Goal: Information Seeking & Learning: Learn about a topic

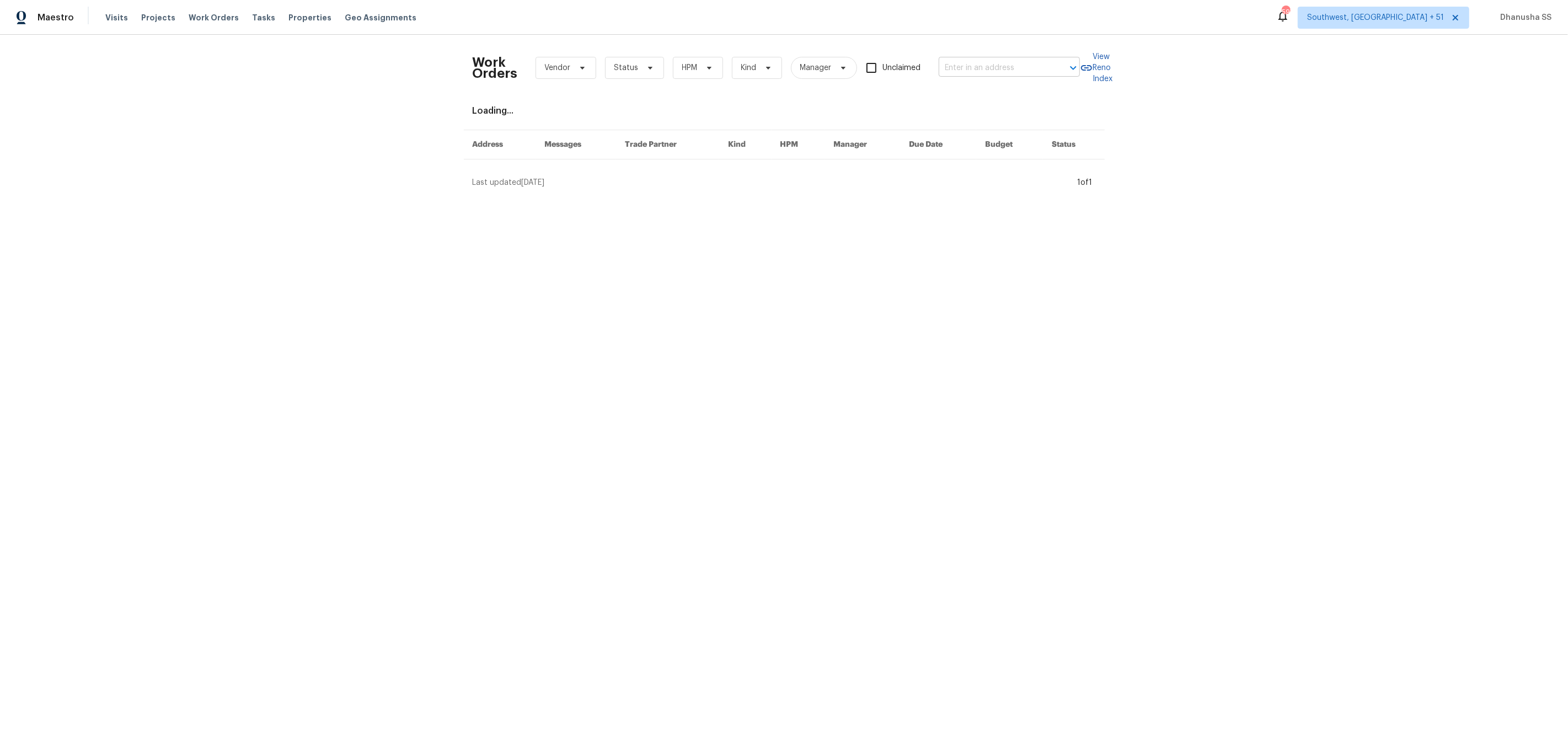
click at [989, 71] on input "text" at bounding box center [993, 68] width 110 height 17
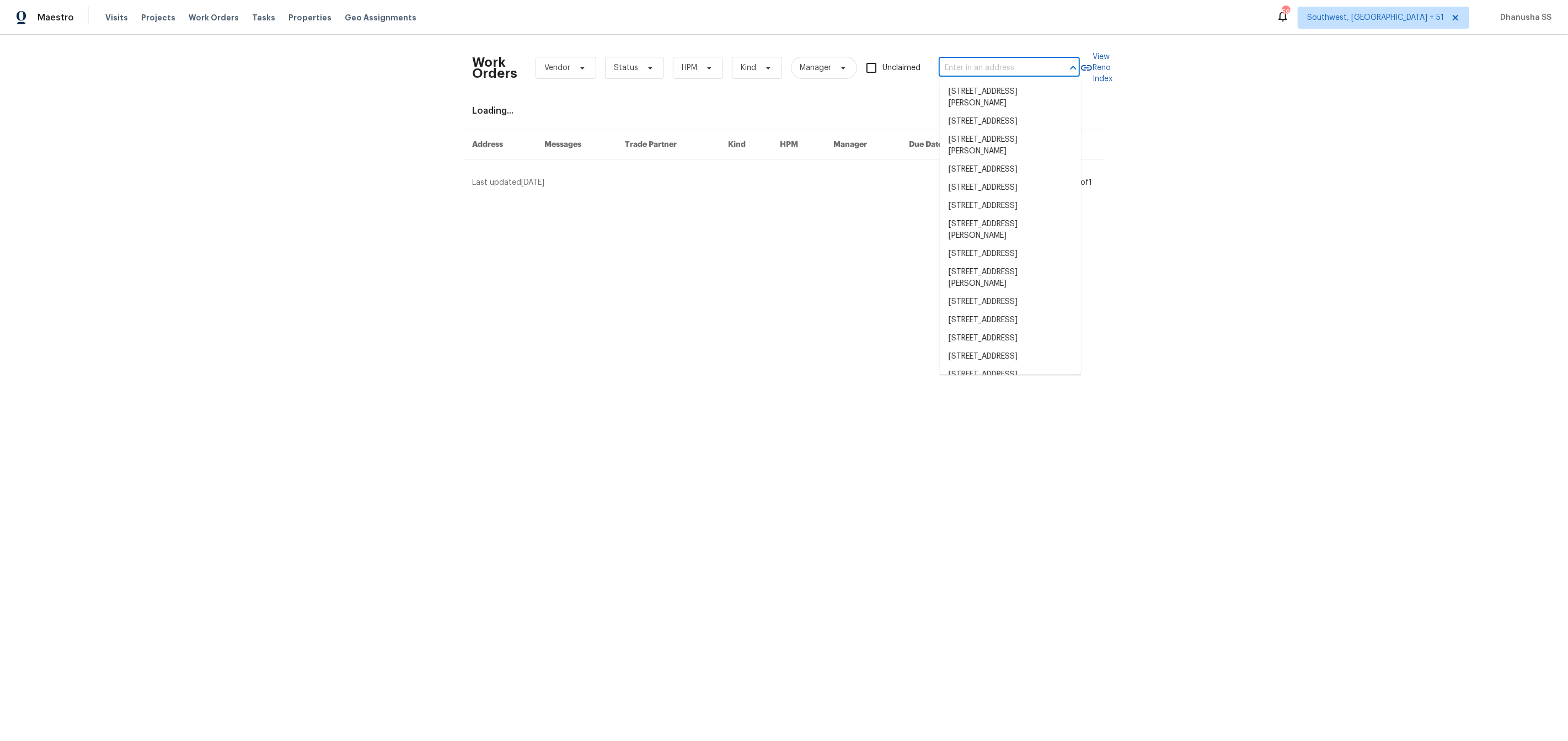
paste input "[STREET_ADDRESS][PERSON_NAME]"
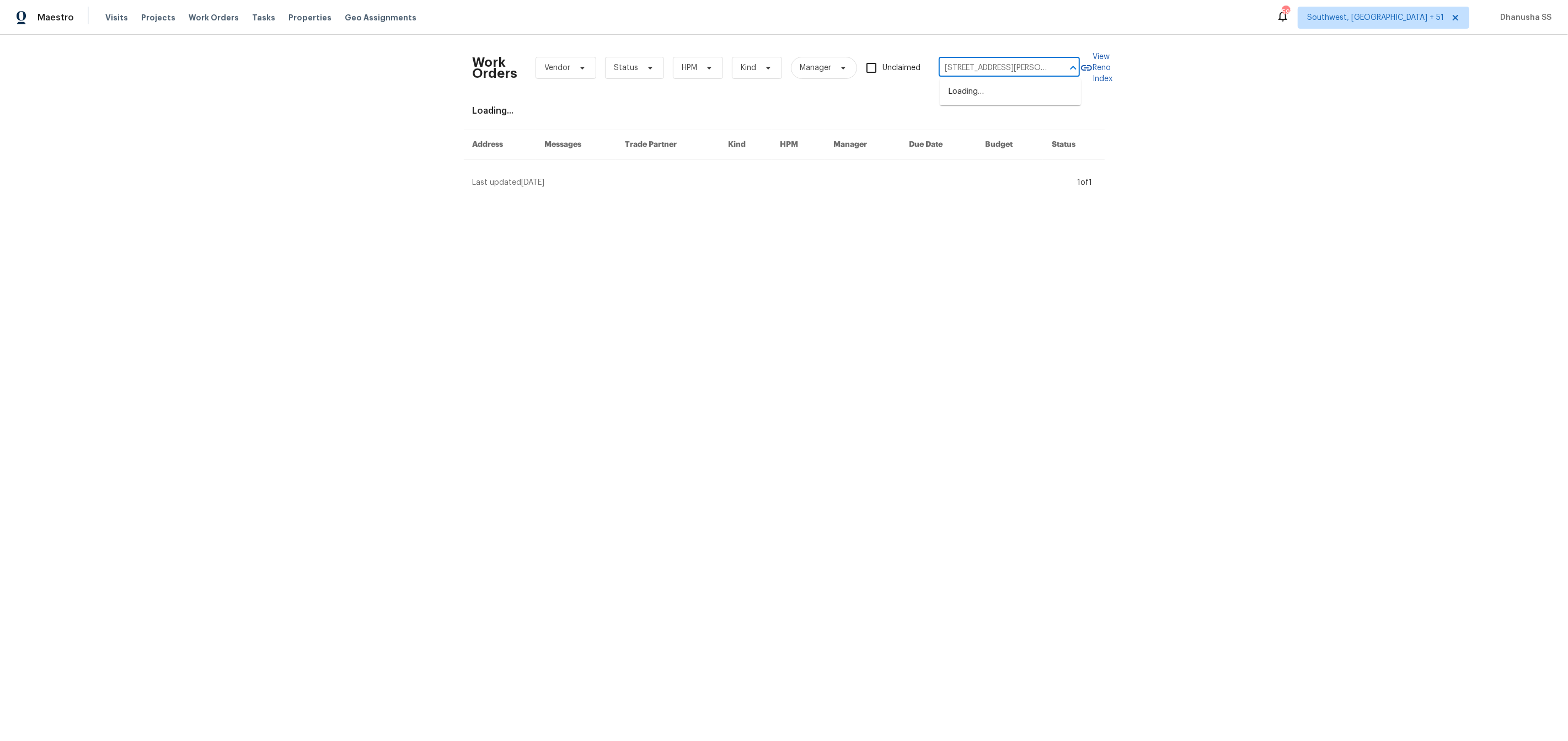
scroll to position [0, 43]
type input "[STREET_ADDRESS][PERSON_NAME]"
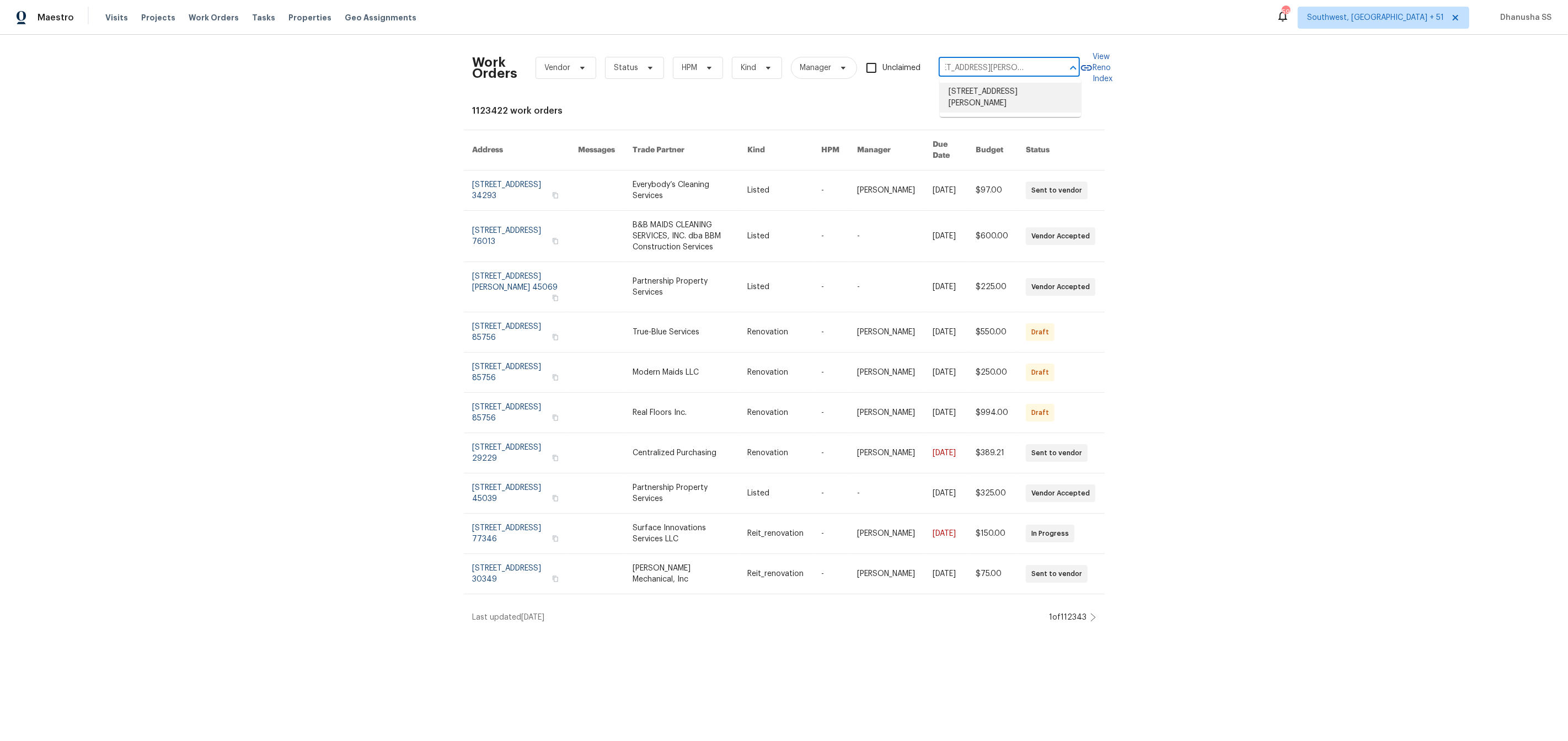
click at [986, 91] on li "[STREET_ADDRESS][PERSON_NAME]" at bounding box center [1011, 98] width 141 height 30
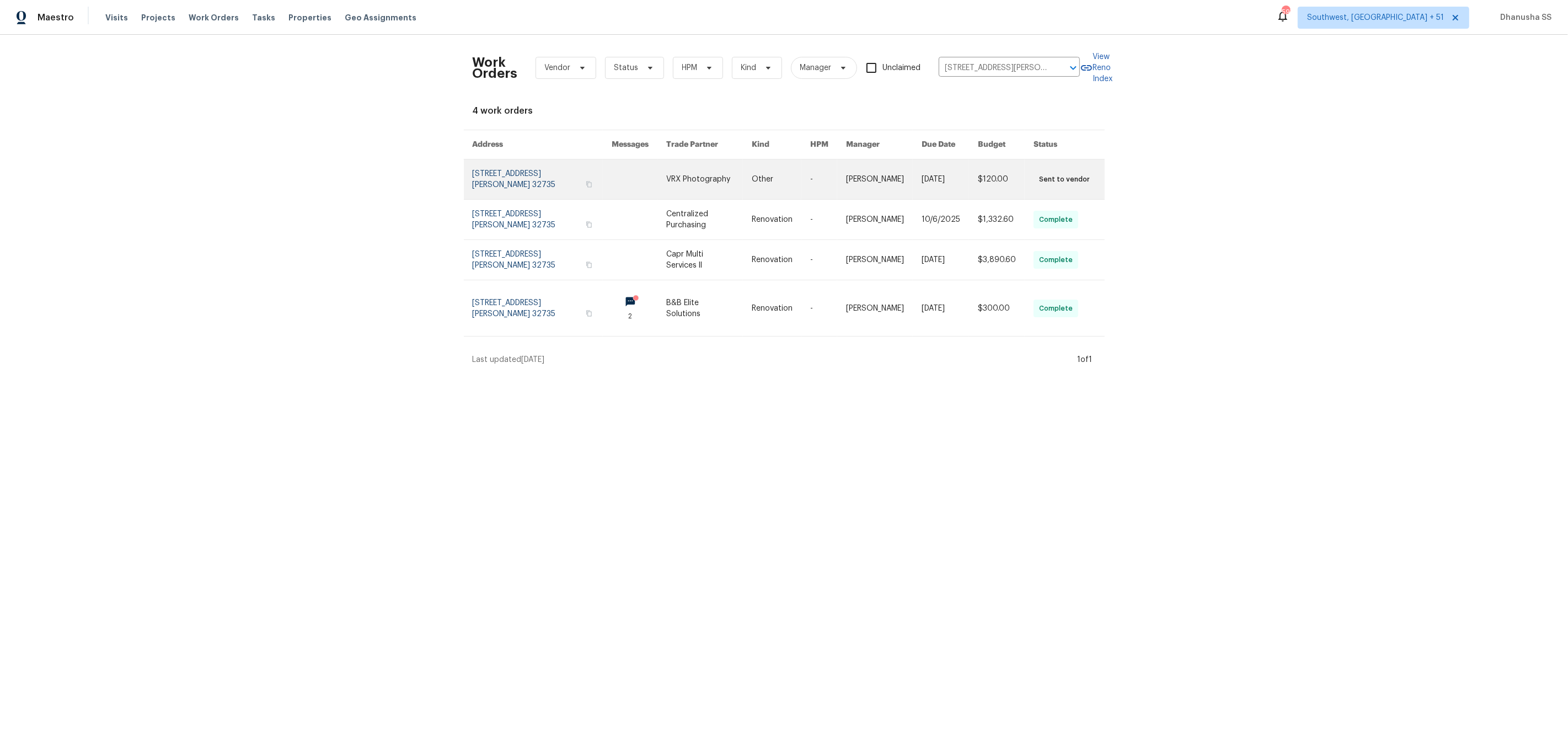
click at [603, 184] on link at bounding box center [542, 179] width 140 height 40
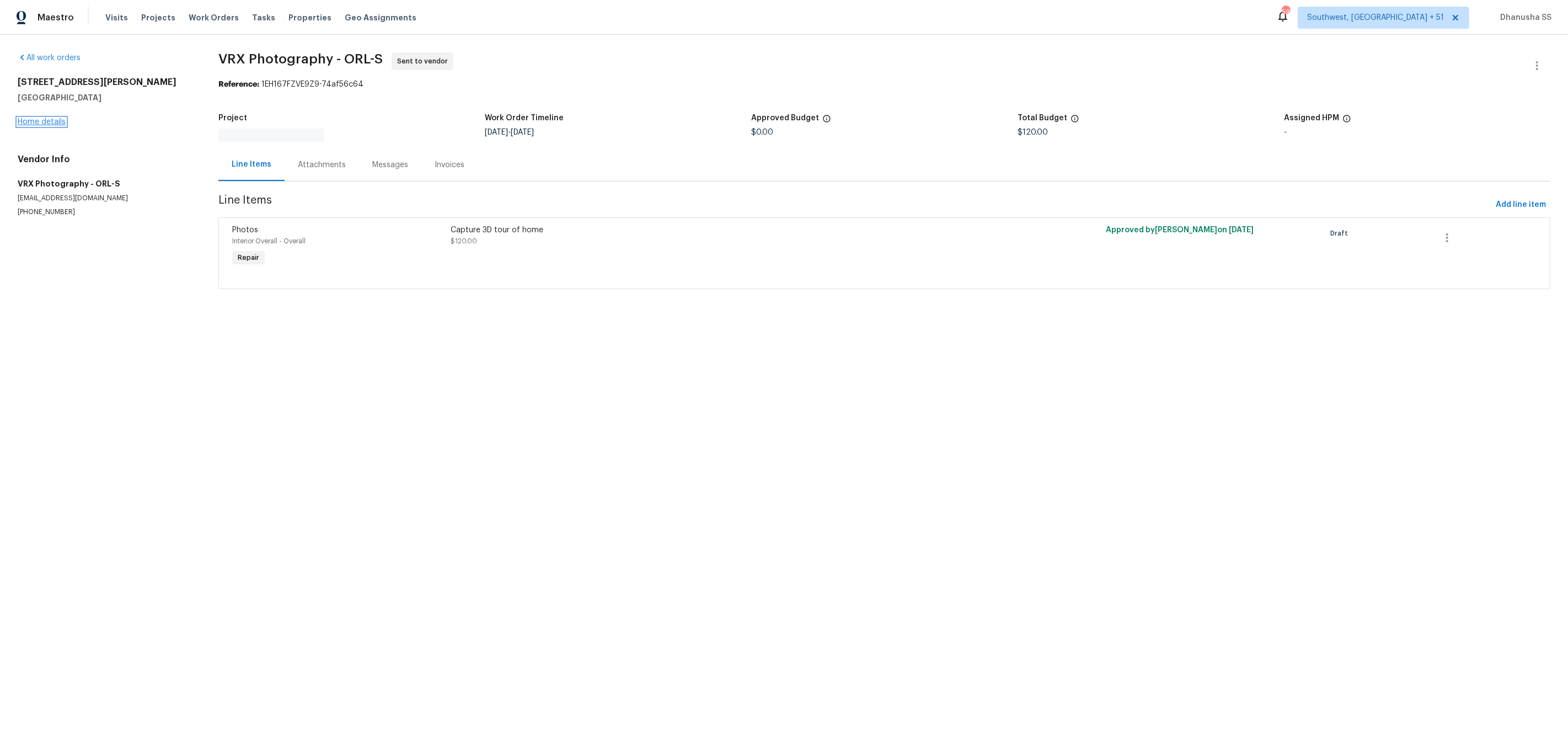
click at [35, 124] on link "Home details" at bounding box center [41, 122] width 48 height 8
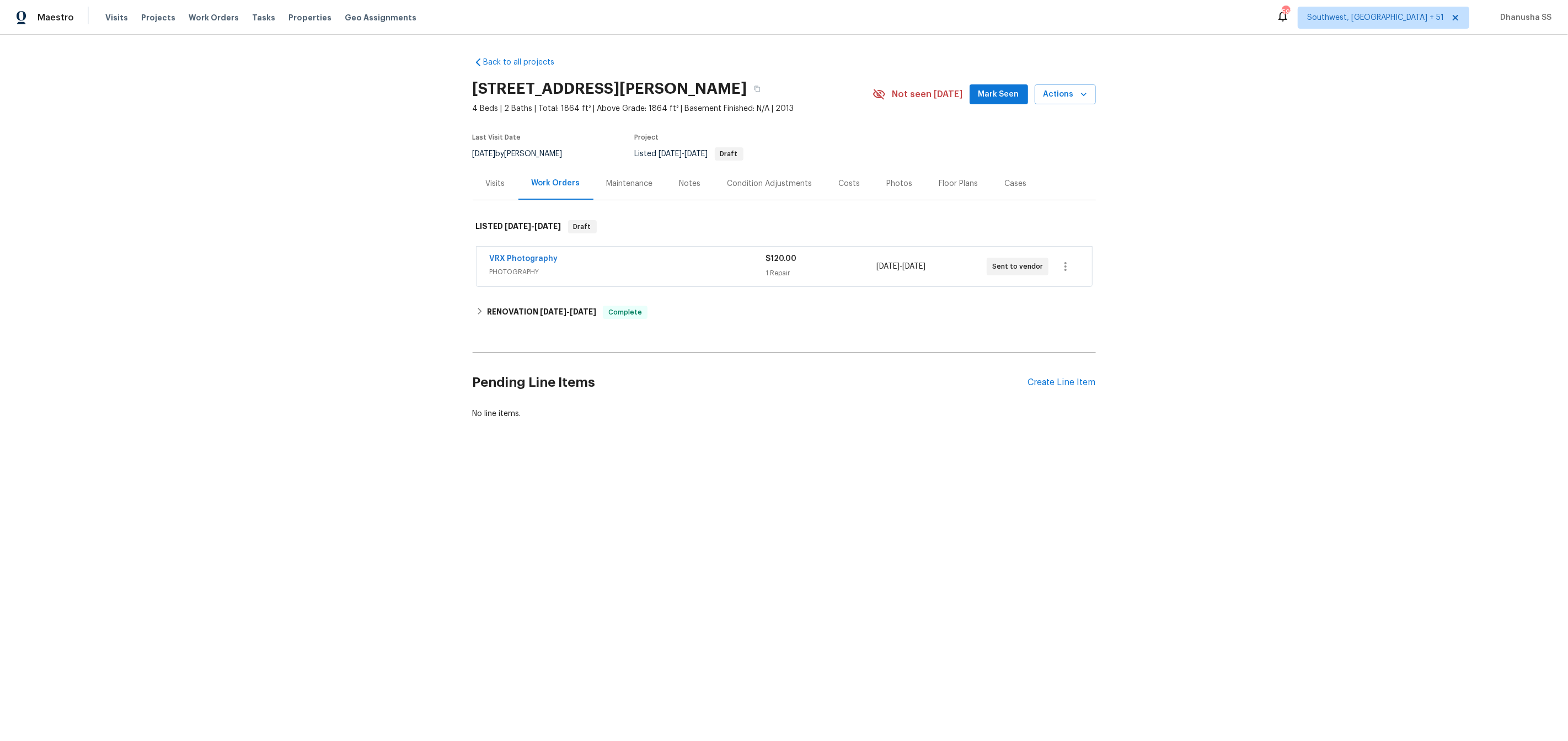
click at [491, 183] on div "Visits" at bounding box center [496, 183] width 20 height 11
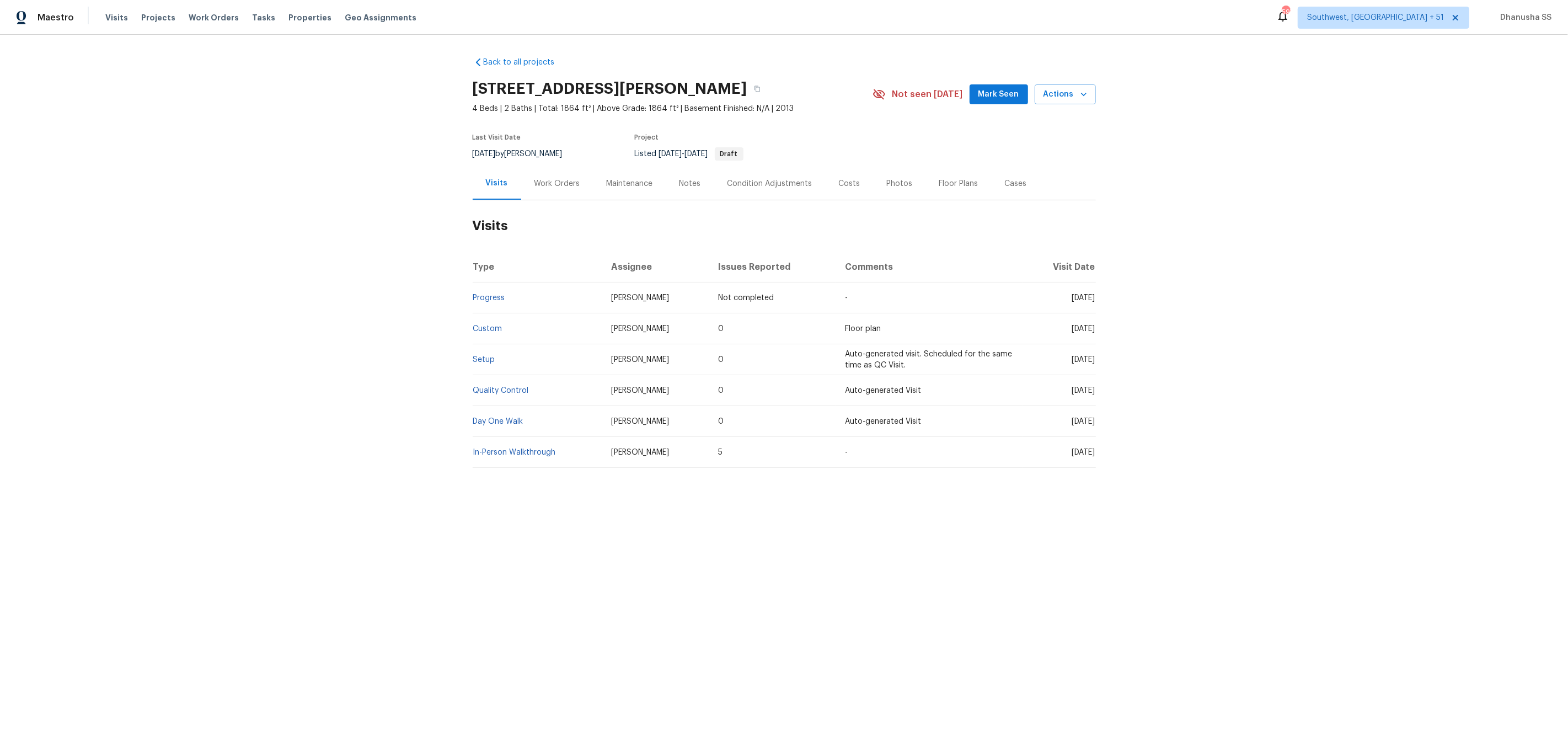
click at [494, 364] on td "Setup" at bounding box center [537, 359] width 130 height 31
click at [490, 354] on td "Setup" at bounding box center [537, 359] width 130 height 31
click at [488, 358] on link "Setup" at bounding box center [484, 359] width 22 height 8
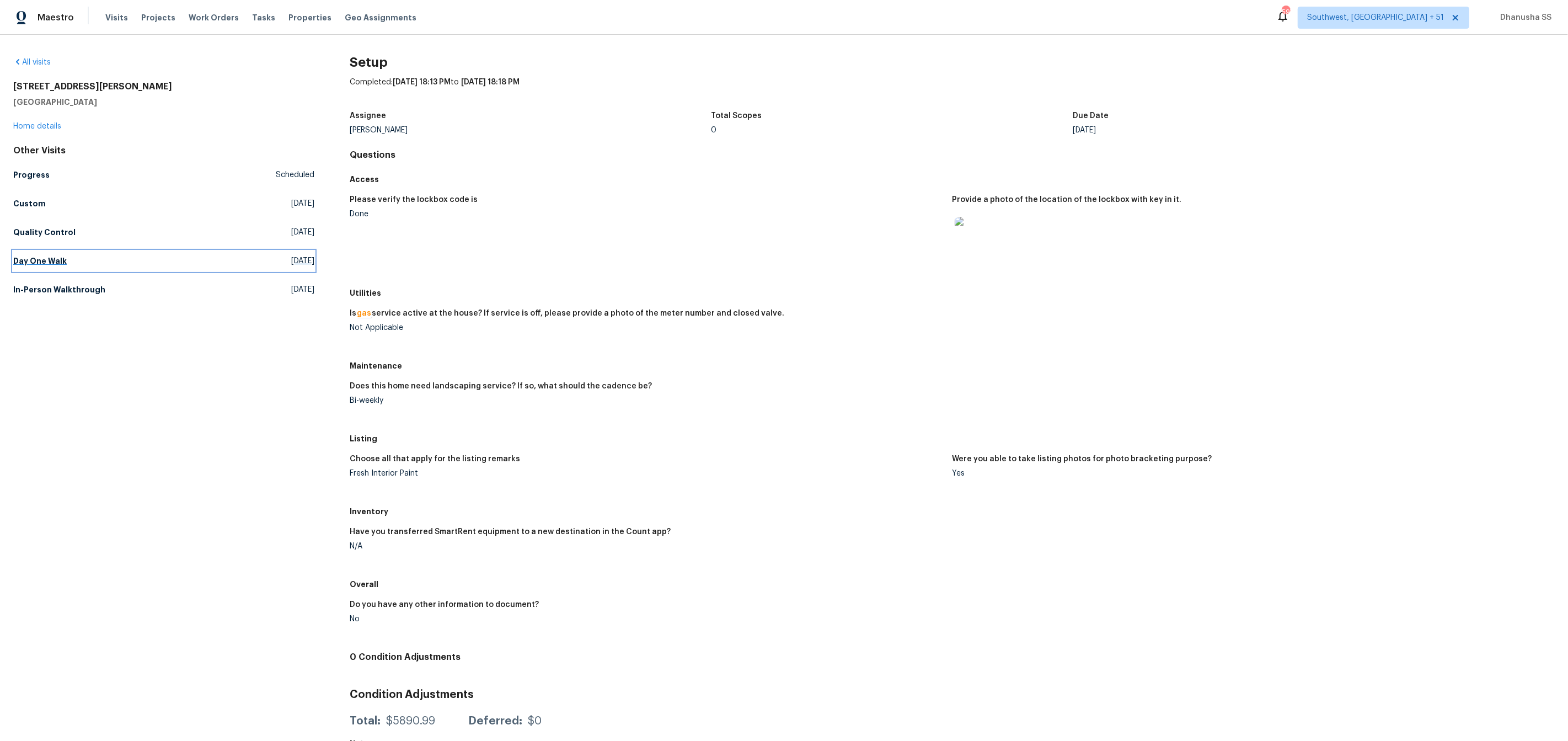
click at [88, 256] on link "Day One Walk [DATE]" at bounding box center [164, 261] width 301 height 20
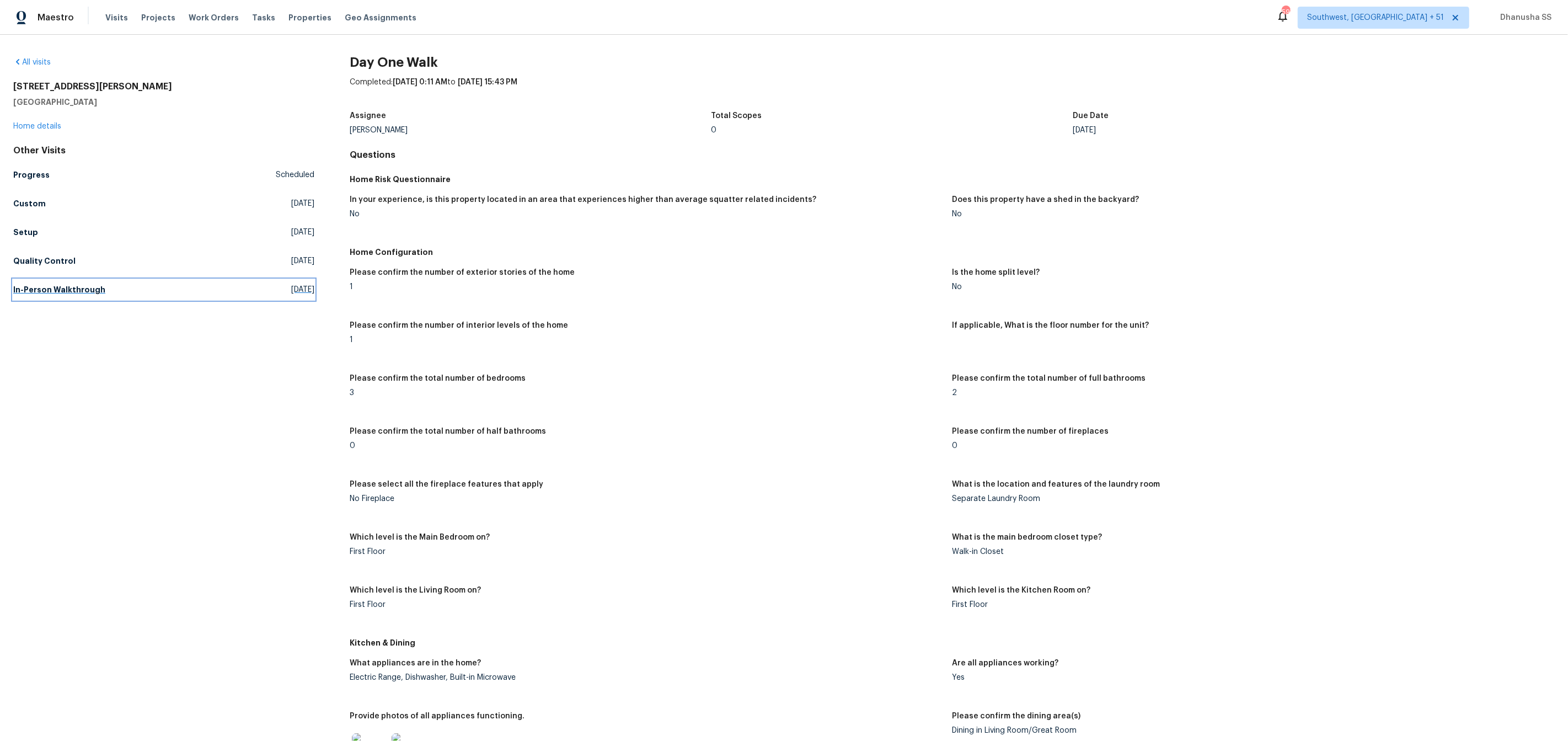
click at [87, 291] on h5 "In-Person Walkthrough" at bounding box center [59, 289] width 92 height 11
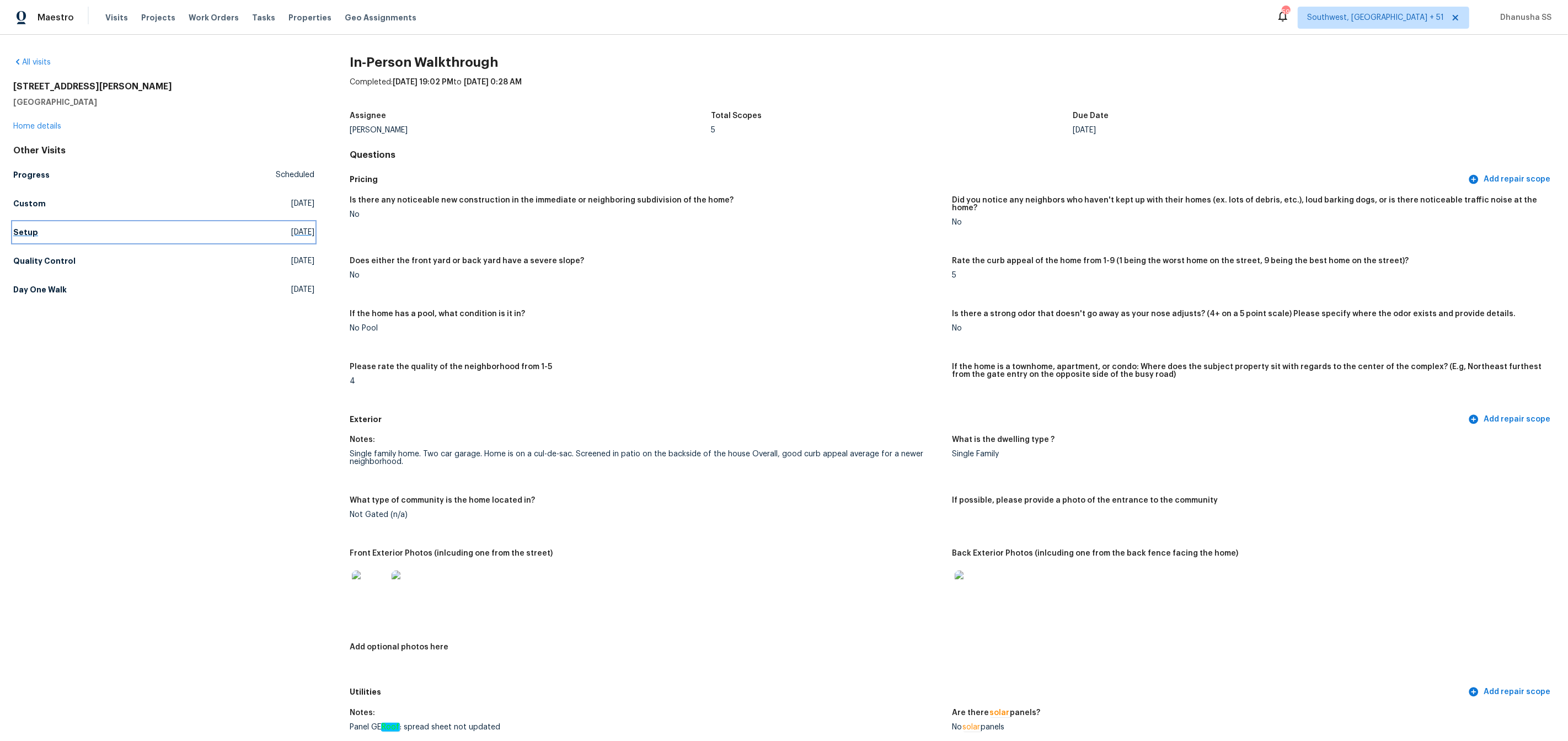
click at [28, 231] on h5 "Setup" at bounding box center [26, 232] width 25 height 11
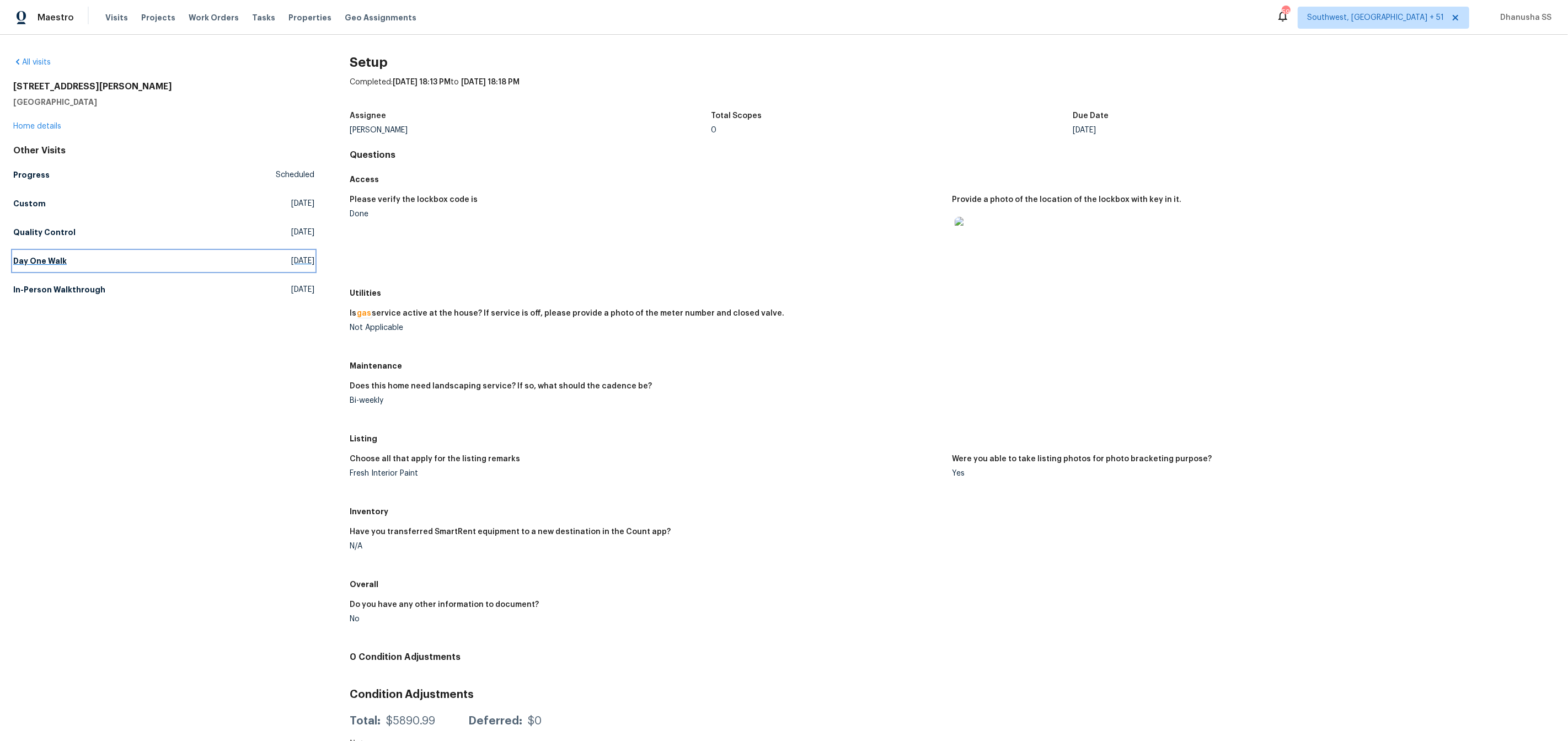
click at [92, 254] on link "Day One Walk [DATE]" at bounding box center [164, 261] width 301 height 20
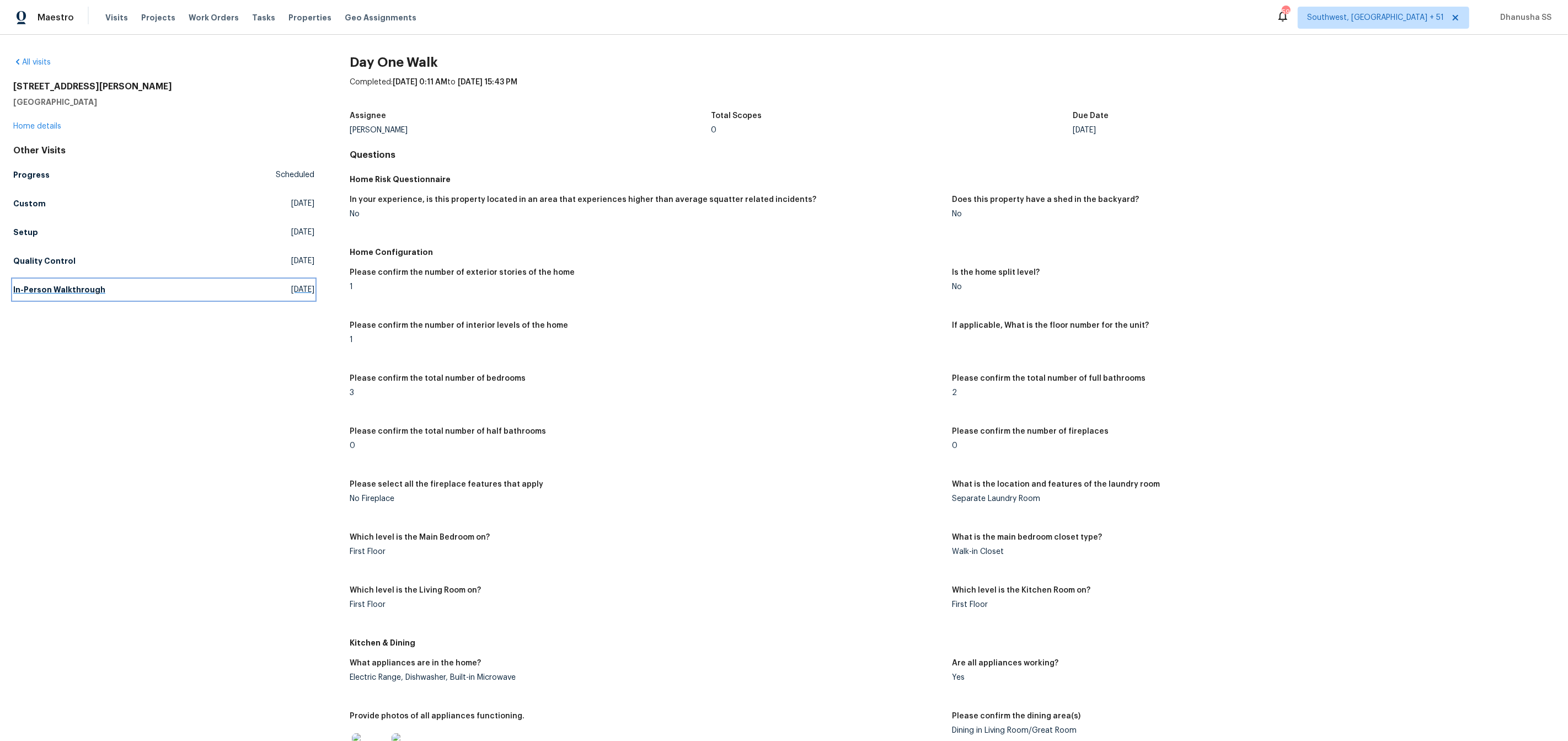
click at [68, 289] on h5 "In-Person Walkthrough" at bounding box center [59, 289] width 92 height 11
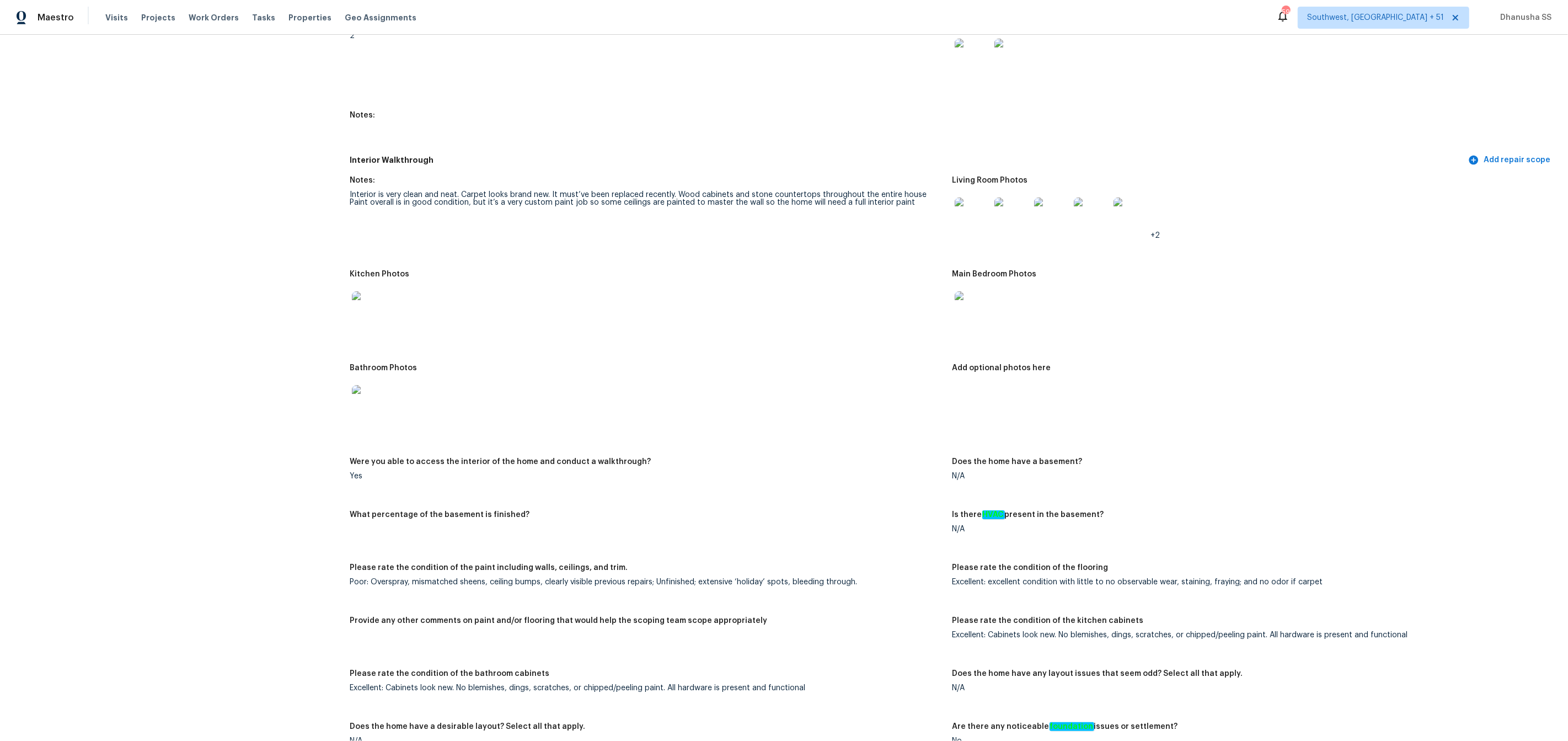
scroll to position [1125, 0]
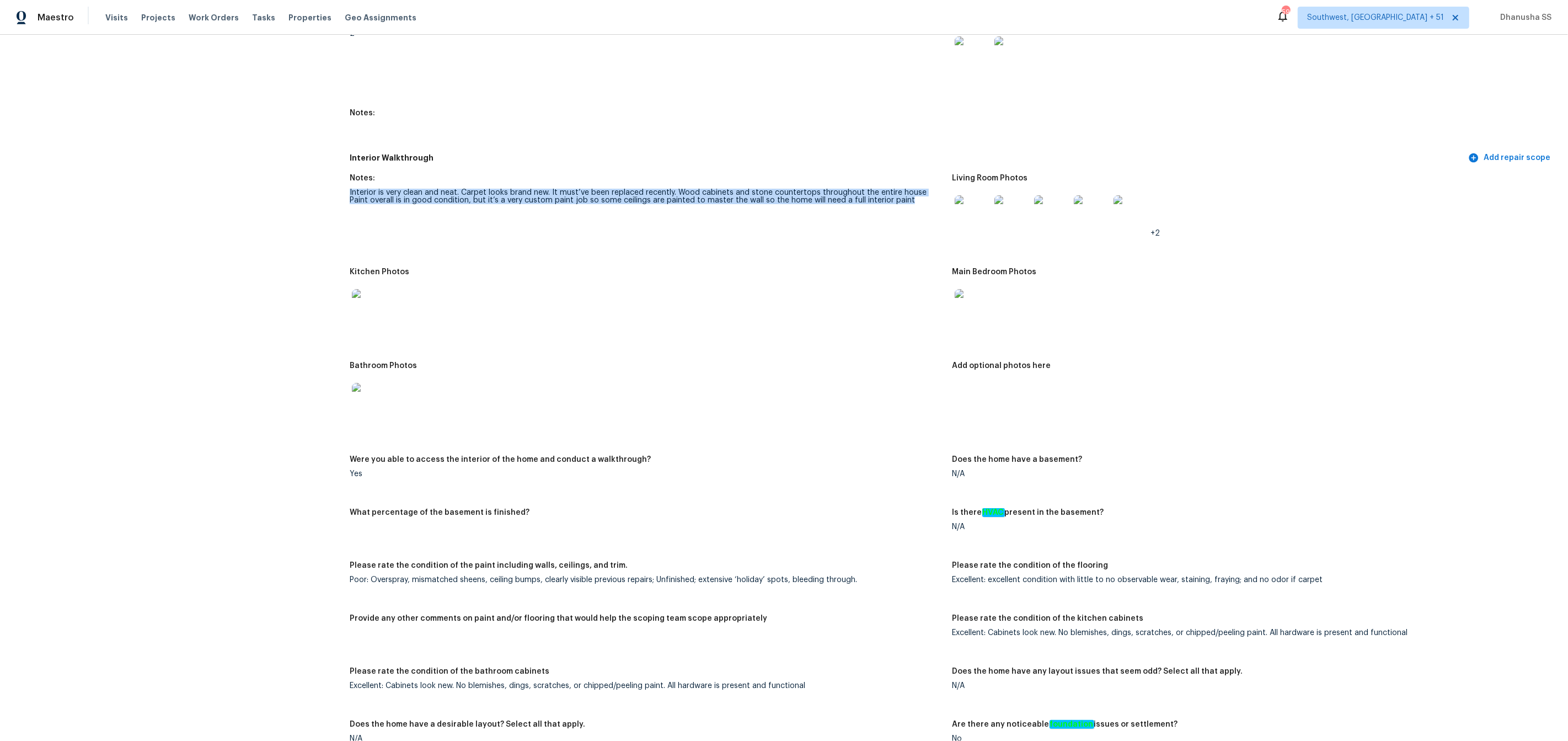
drag, startPoint x: 347, startPoint y: 182, endPoint x: 769, endPoint y: 214, distance: 423.2
click at [769, 214] on div "All visits [STREET_ADDRESS][PERSON_NAME] Home details Other Visits Progress Sch…" at bounding box center [784, 437] width 1542 height 3011
click at [769, 214] on figure "Notes: Interior is very clean and neat. Carpet looks brand new. It must’ve been…" at bounding box center [651, 214] width 603 height 80
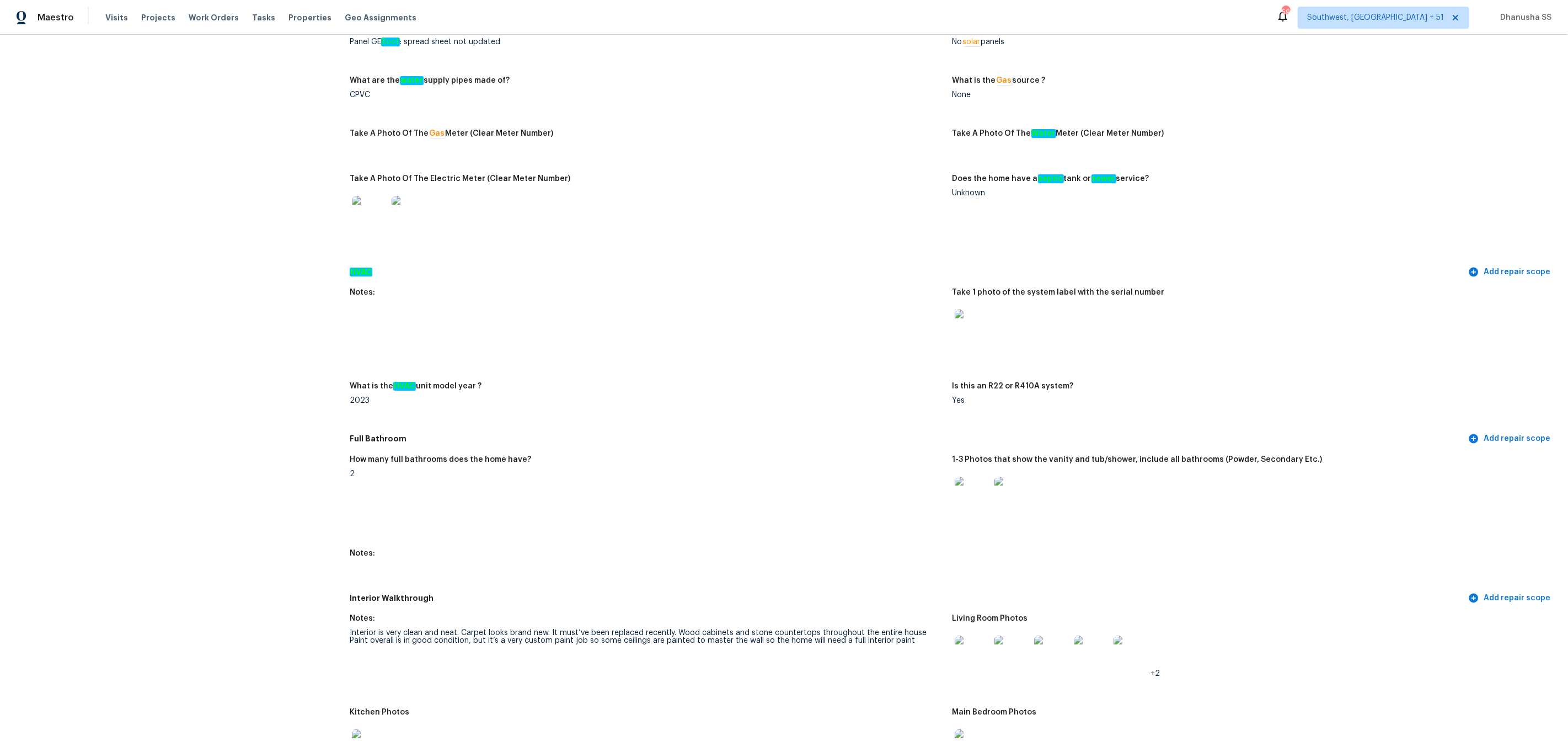
scroll to position [72, 0]
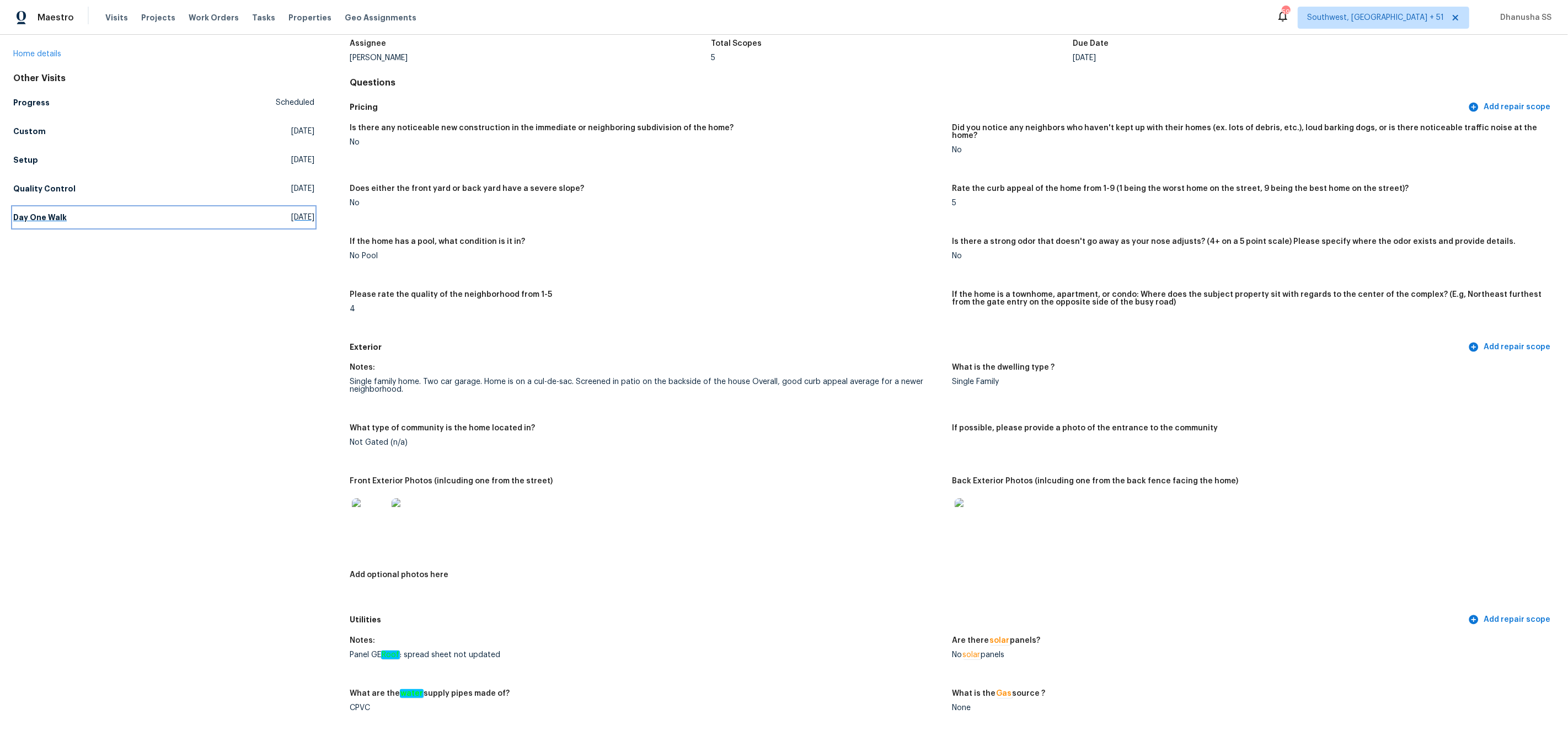
click at [76, 214] on link "Day One Walk [DATE]" at bounding box center [164, 217] width 301 height 20
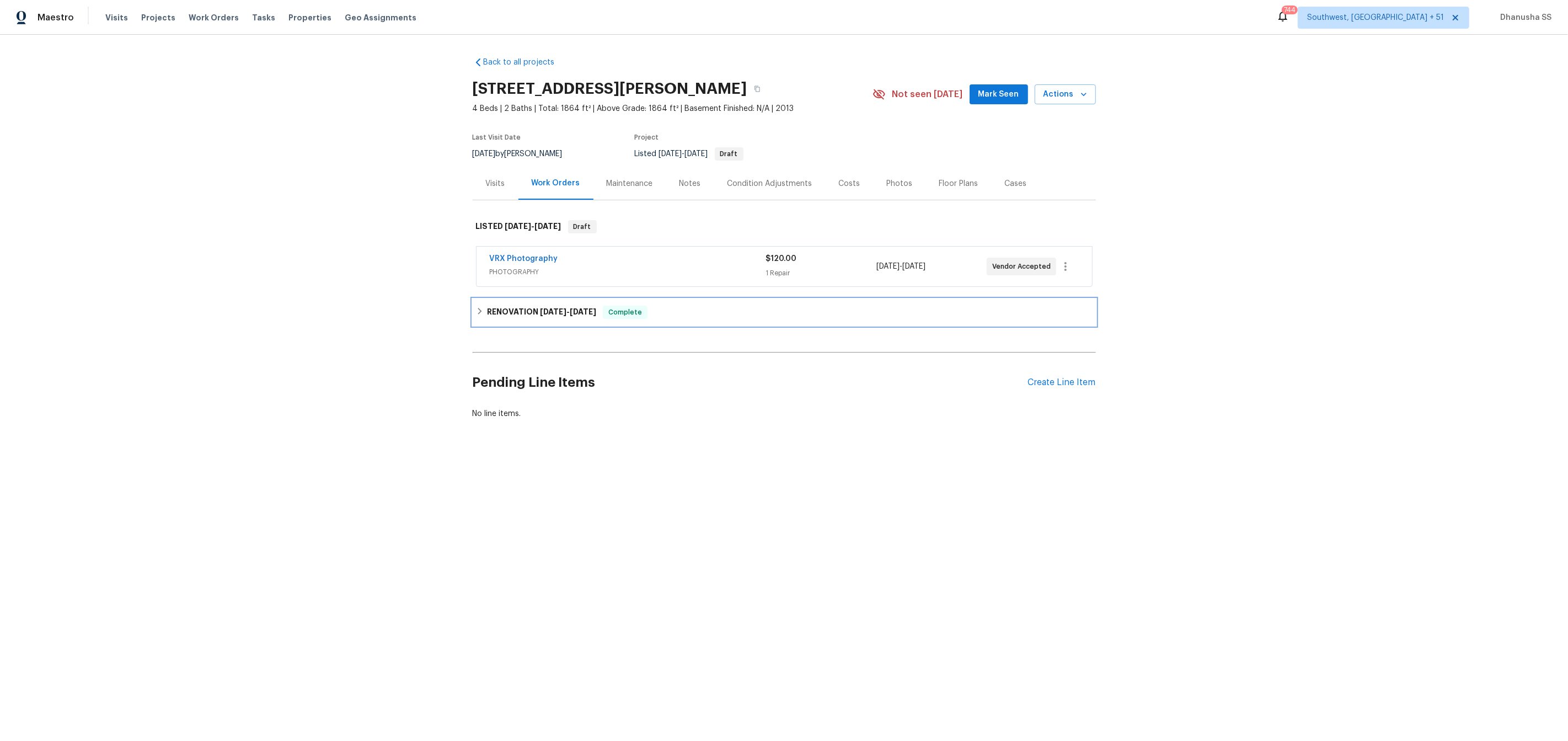
click at [646, 318] on div "Complete" at bounding box center [624, 313] width 44 height 14
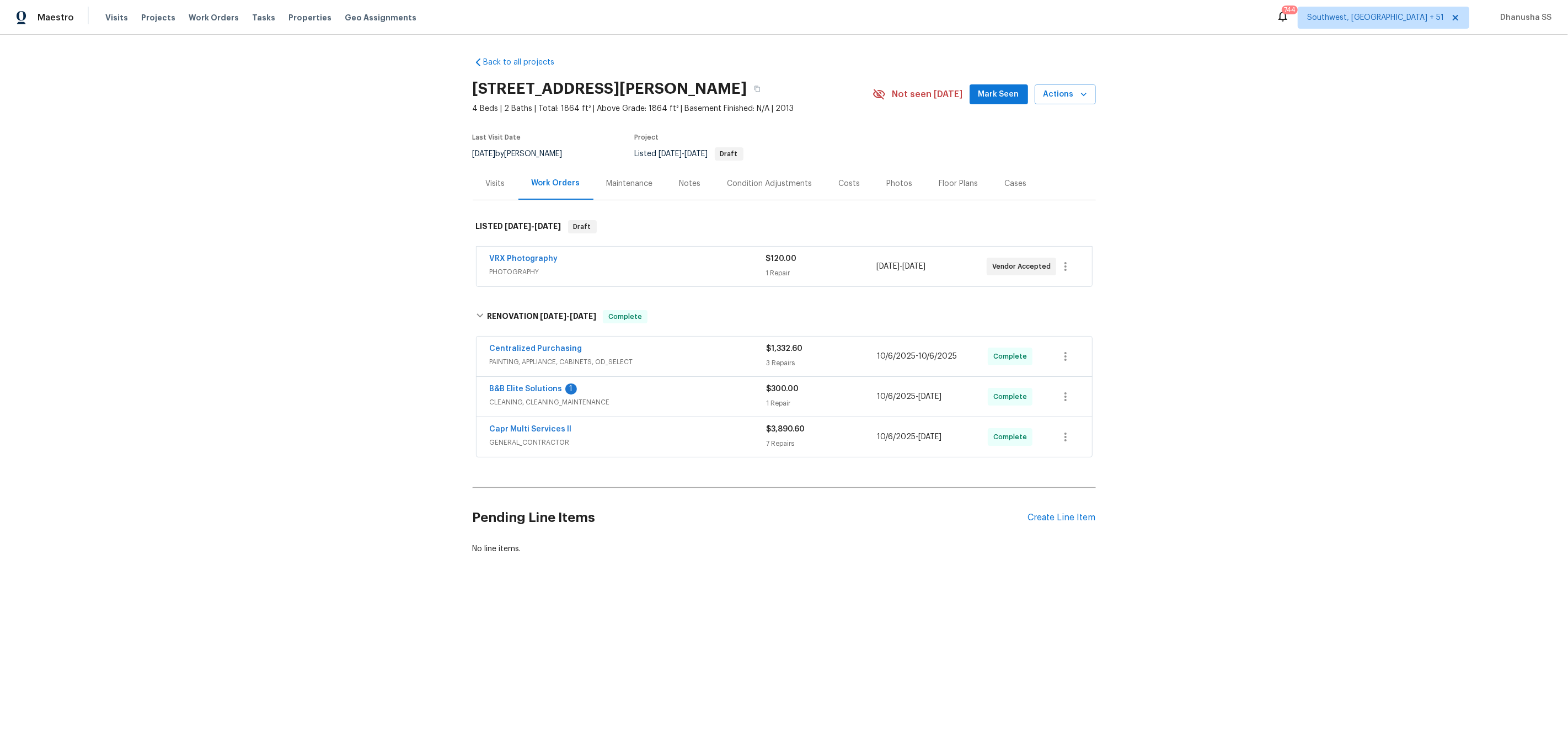
click at [735, 446] on span "GENERAL_CONTRACTOR" at bounding box center [628, 442] width 276 height 11
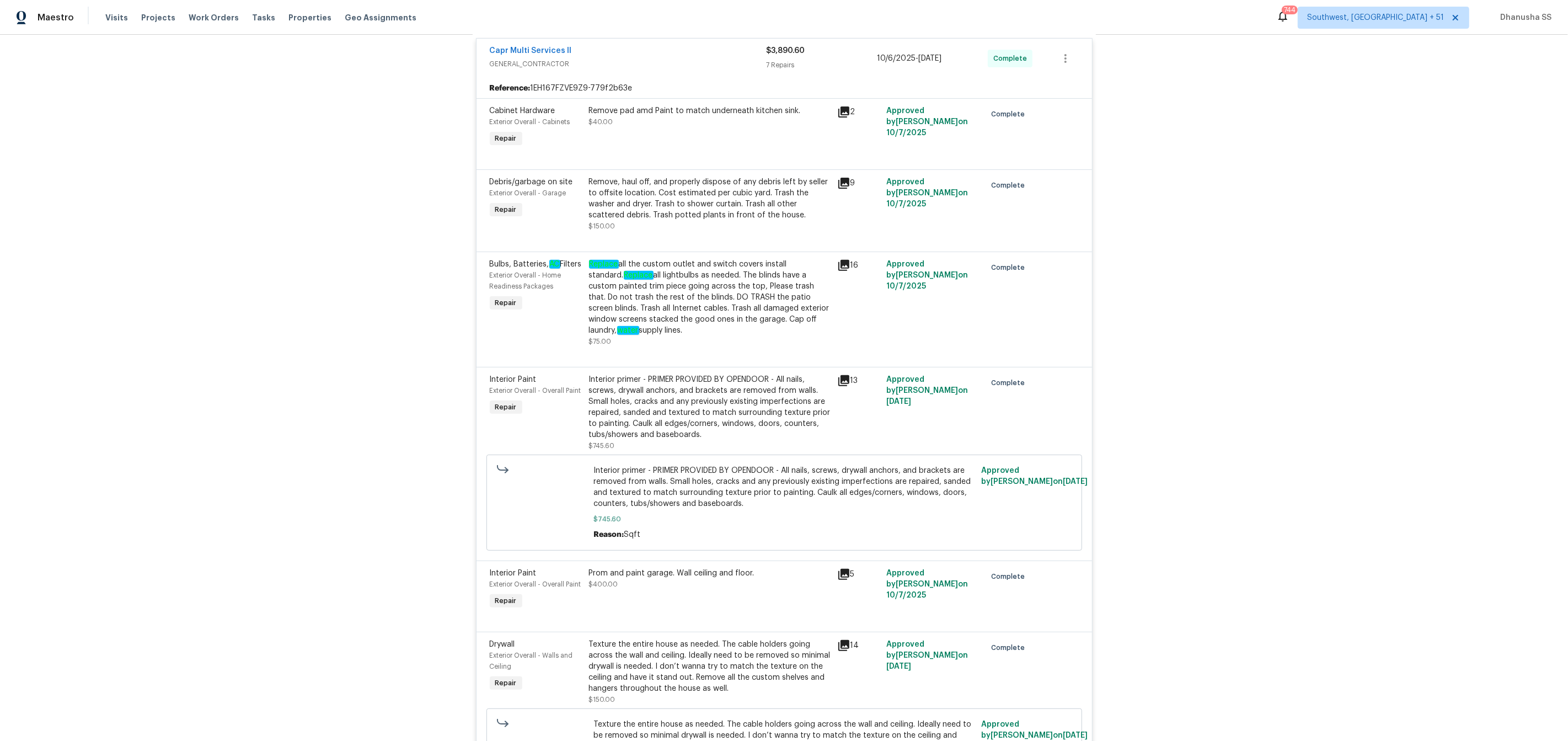
scroll to position [87, 0]
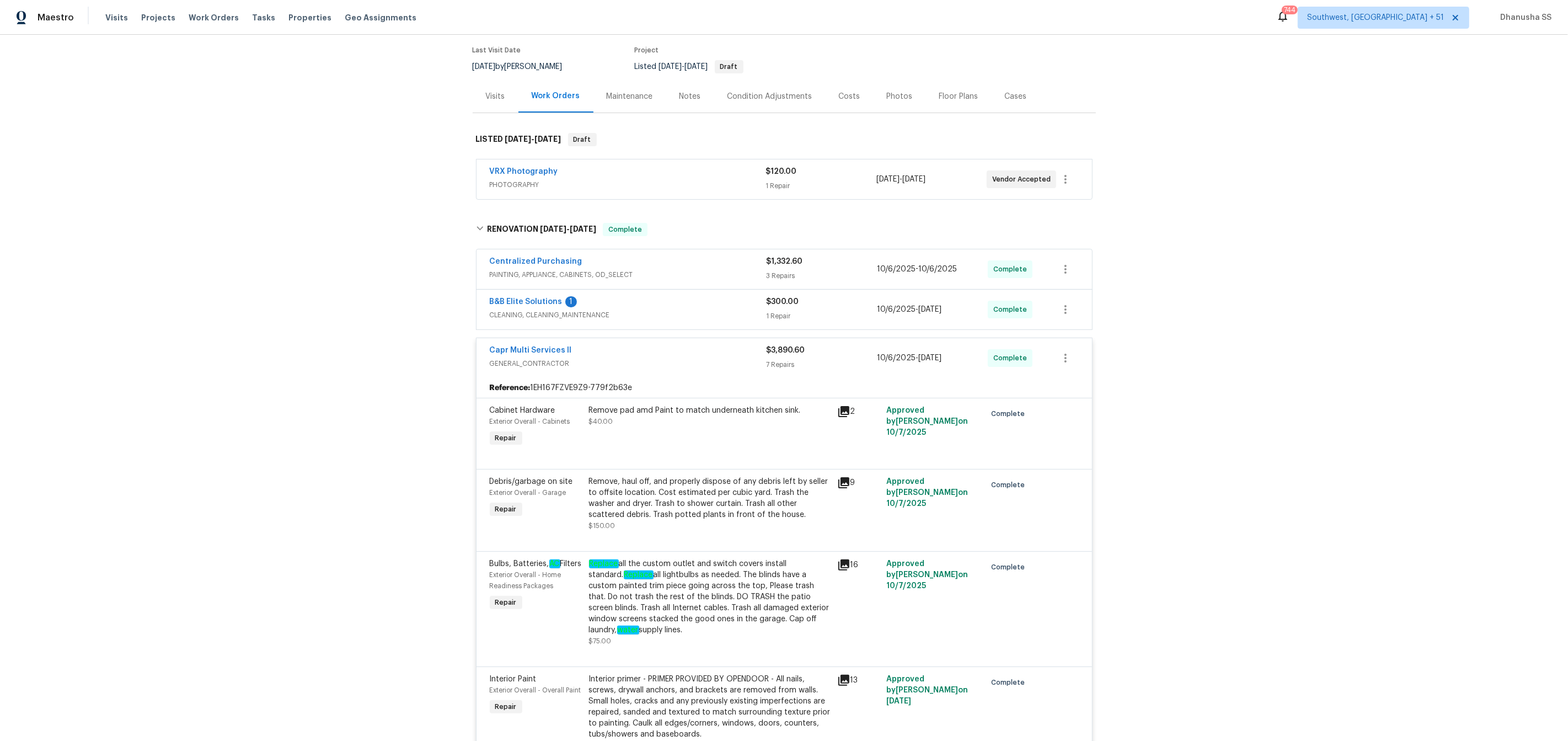
click at [702, 303] on div "B&B Elite Solutions 1" at bounding box center [628, 303] width 276 height 14
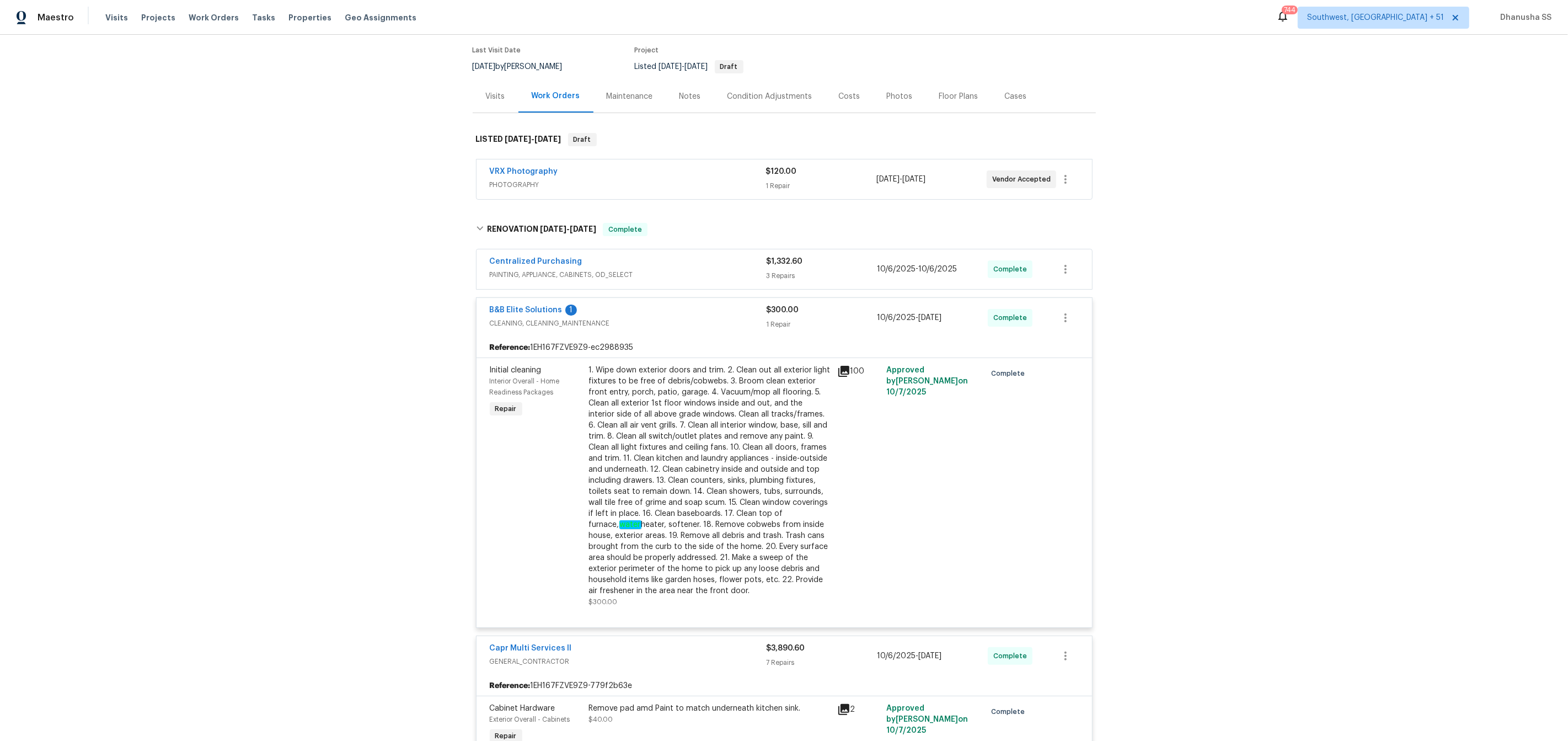
click at [717, 271] on span "PAINTING, APPLIANCE, CABINETS, OD_SELECT" at bounding box center [628, 274] width 276 height 11
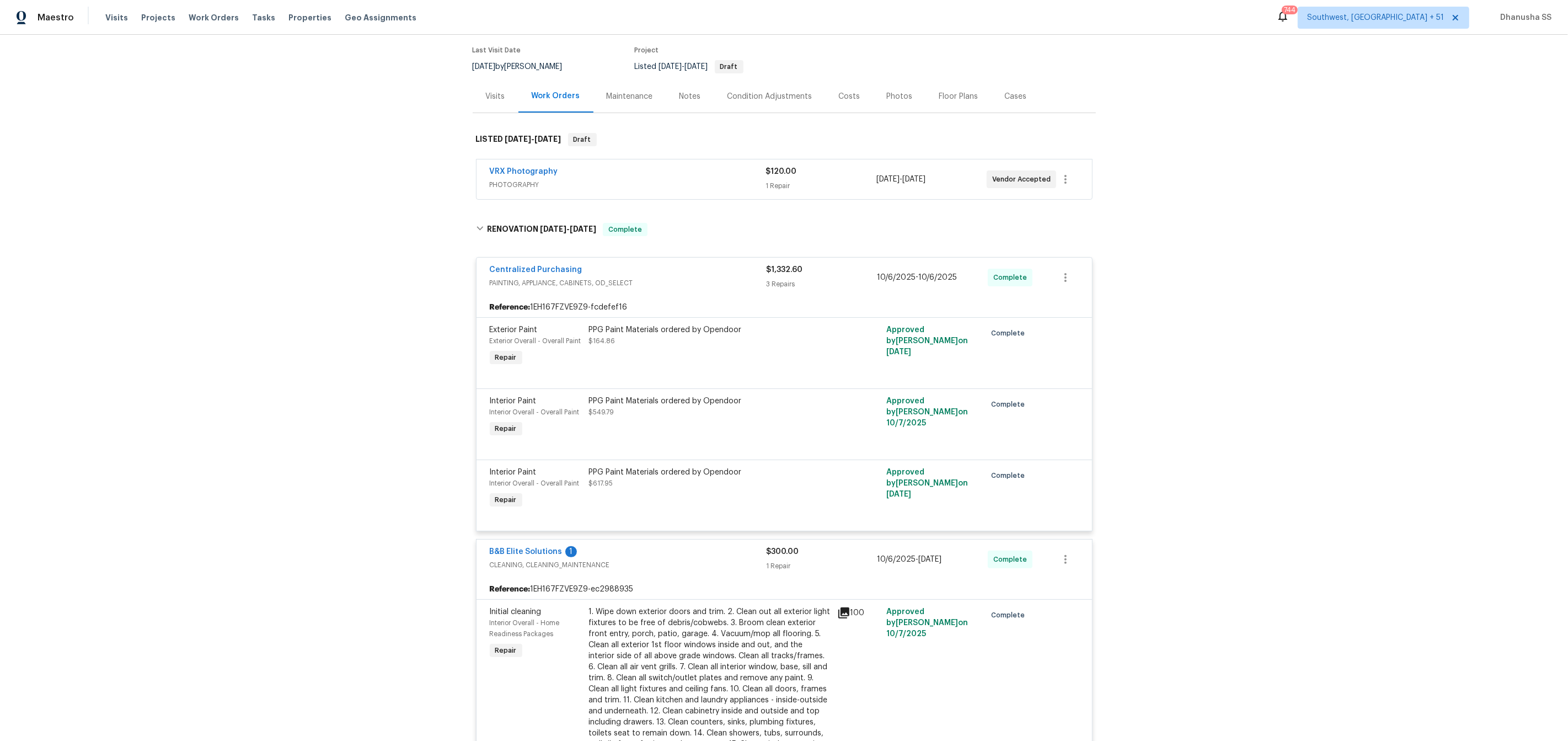
click at [687, 183] on span "PHOTOGRAPHY" at bounding box center [628, 185] width 276 height 11
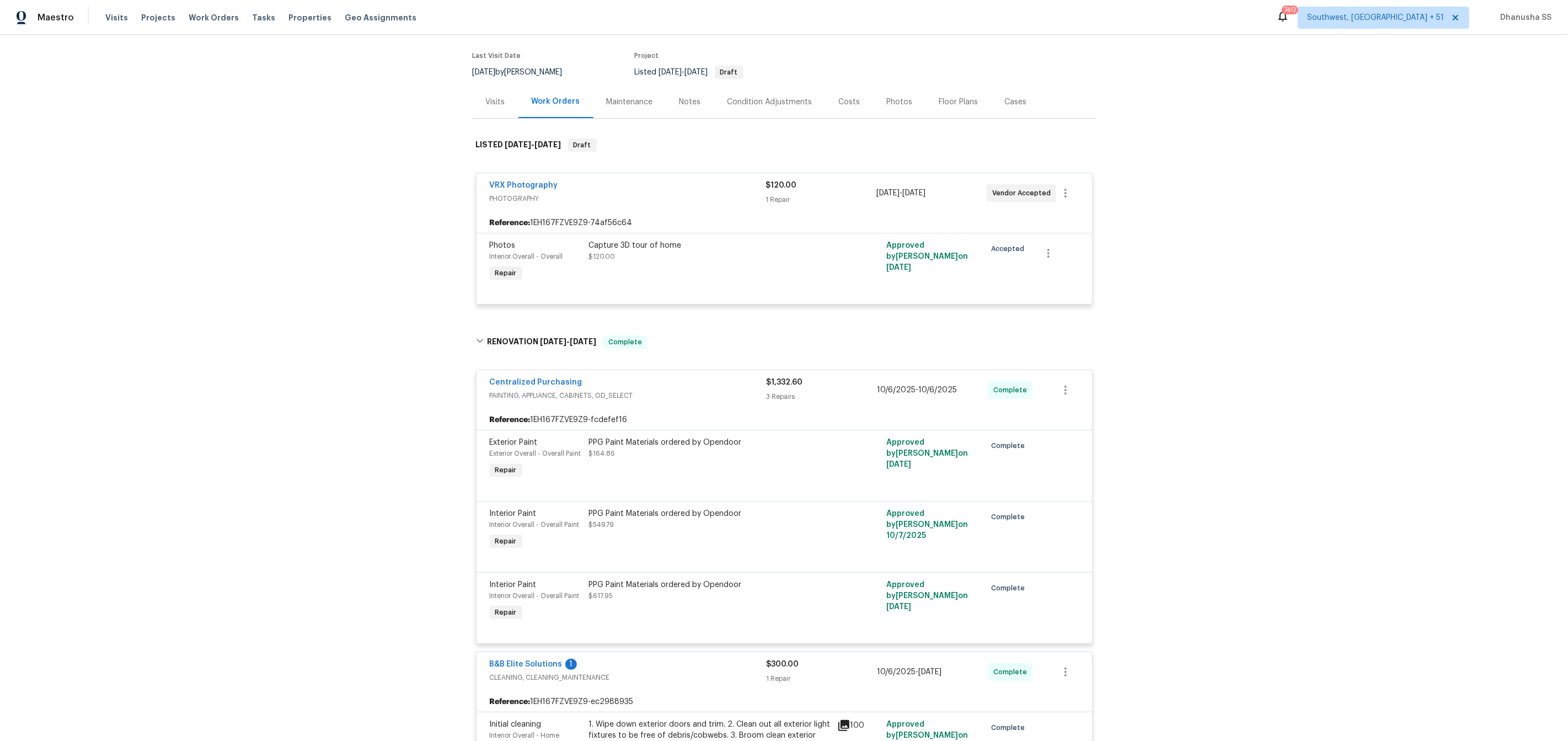
scroll to position [0, 0]
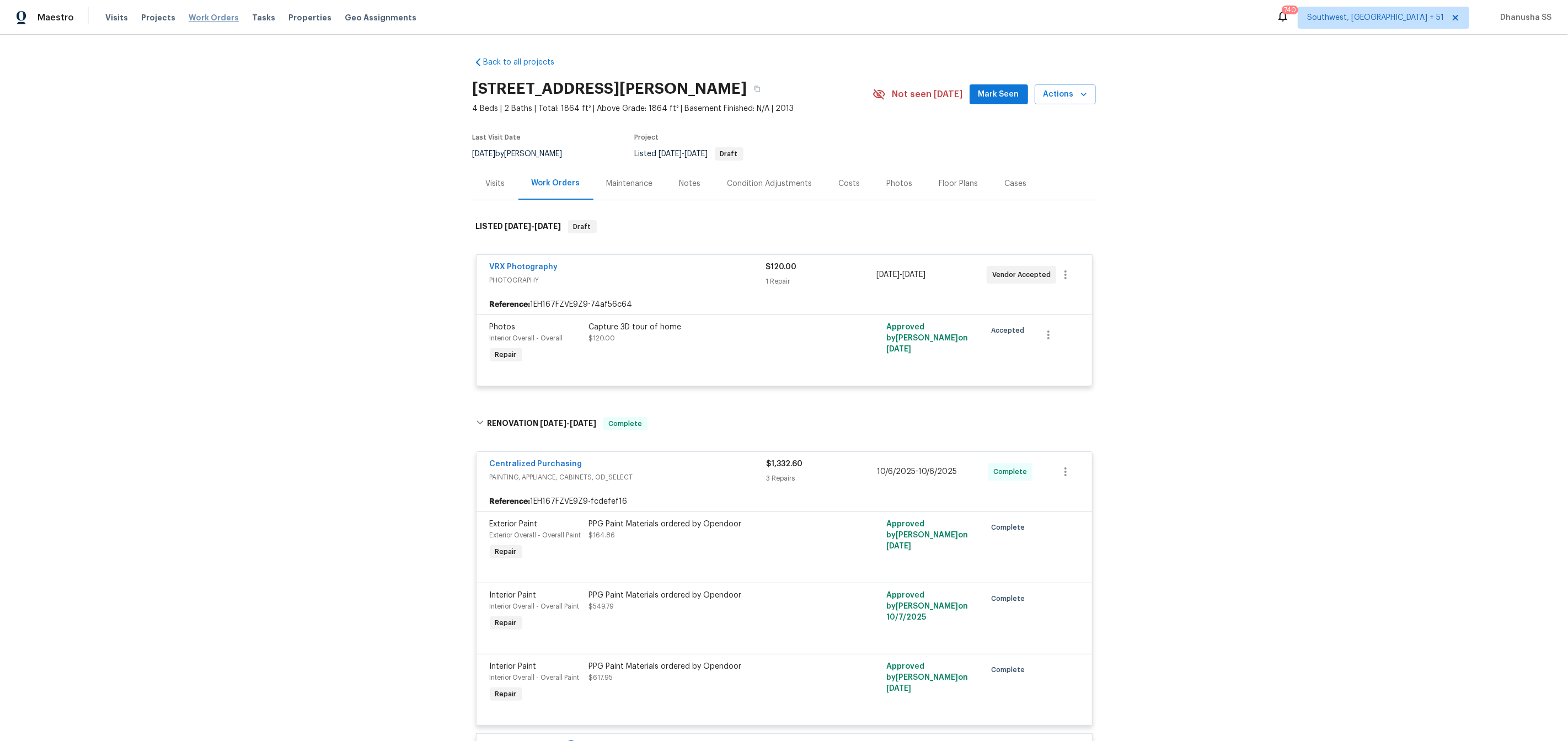
click at [189, 17] on span "Work Orders" at bounding box center [213, 17] width 50 height 11
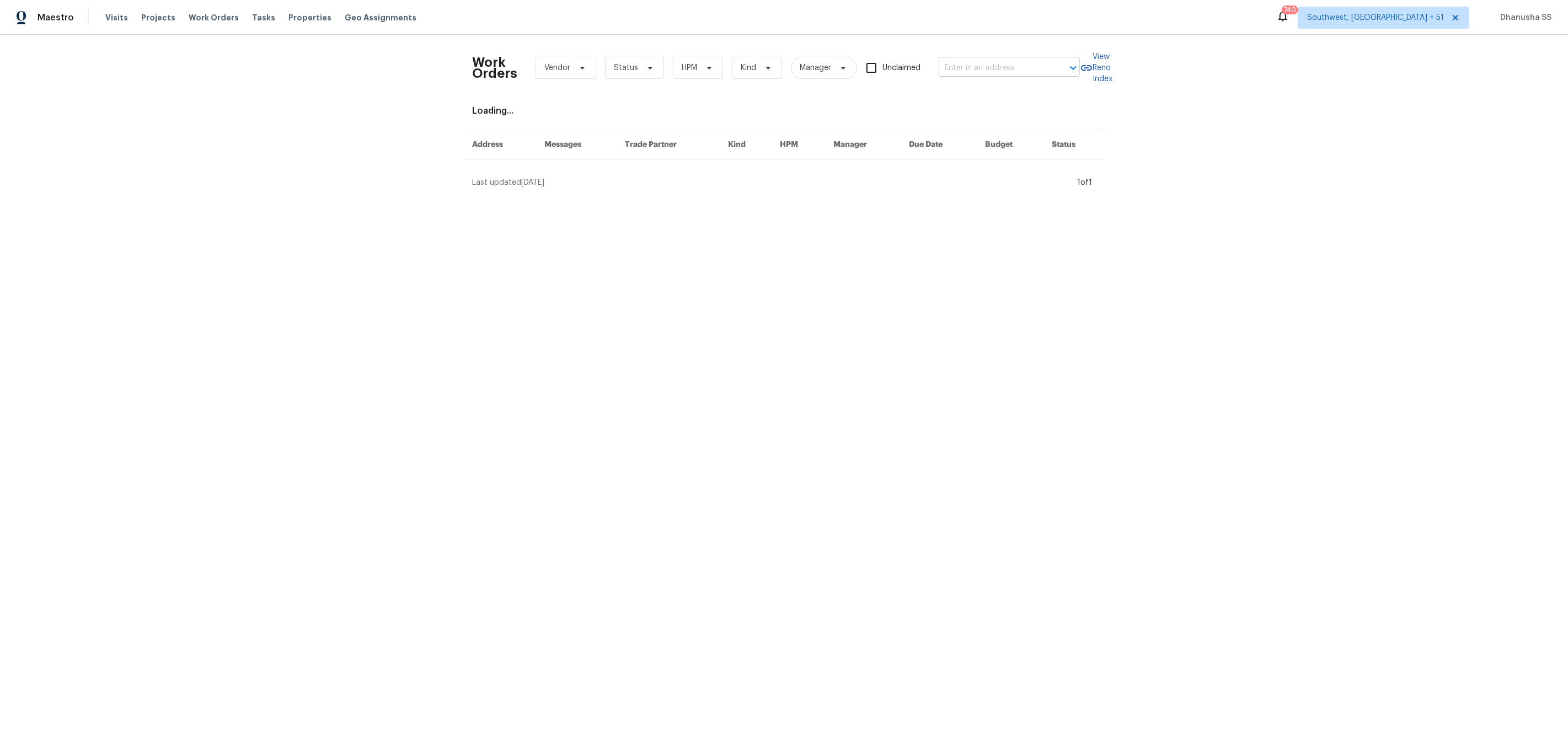
click at [991, 63] on input "text" at bounding box center [993, 68] width 110 height 17
paste input "4645 Low Ground Ct, Garner, NC 27529"
type input "4645 Low Ground Ct, Garner, NC 27529"
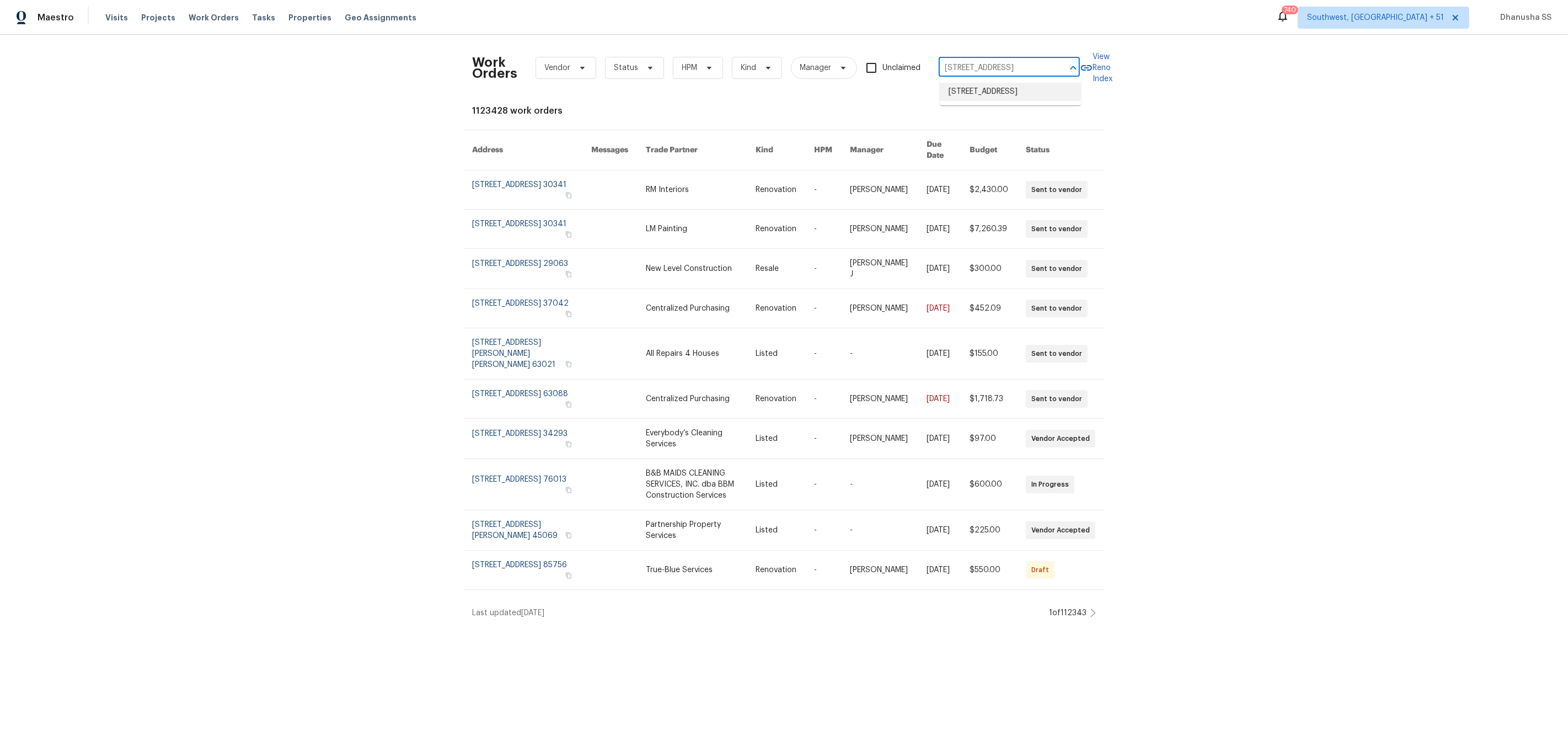
click at [1007, 88] on li "4645 Low Ground Ct, Garner, NC 27529" at bounding box center [1011, 92] width 141 height 18
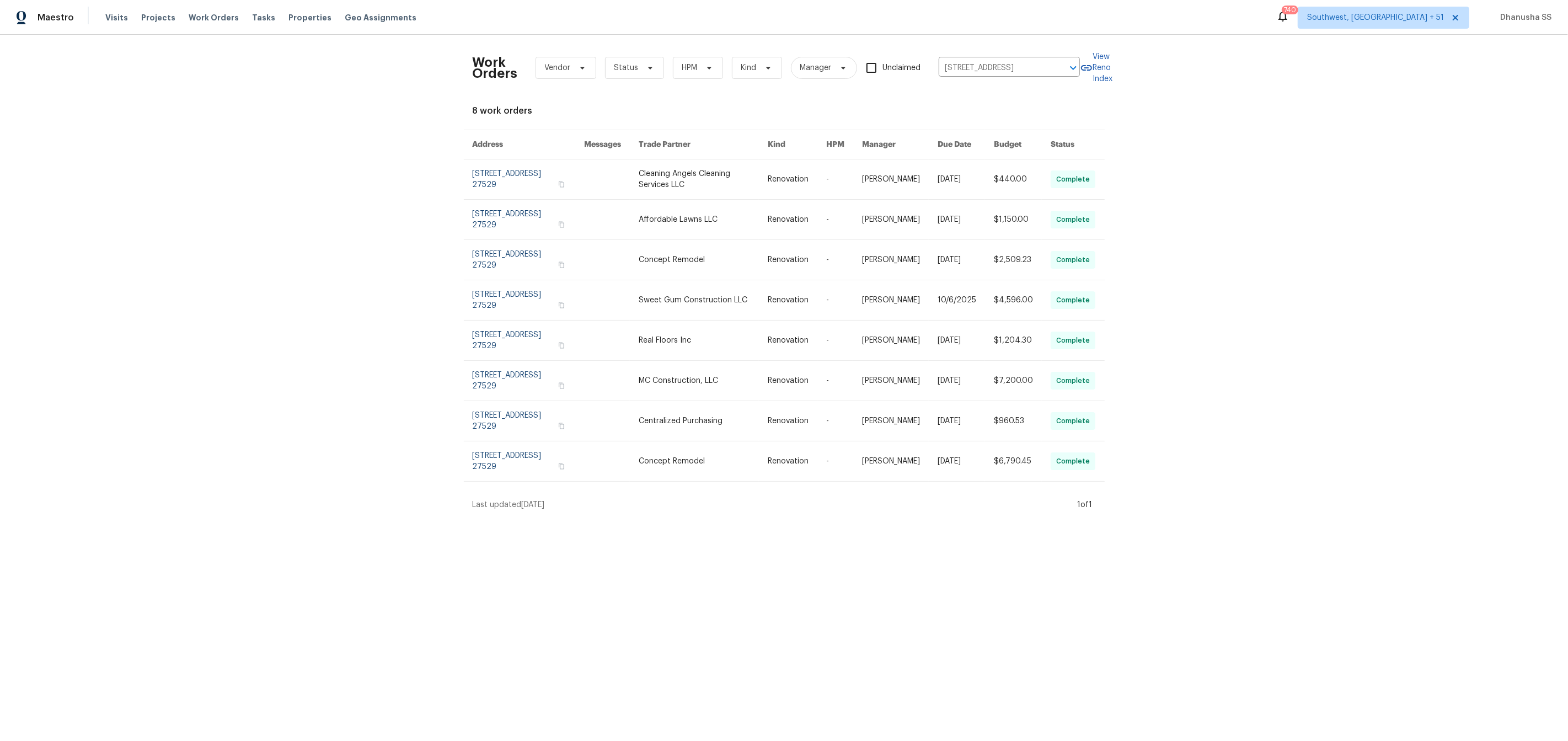
click at [704, 175] on link at bounding box center [703, 179] width 130 height 40
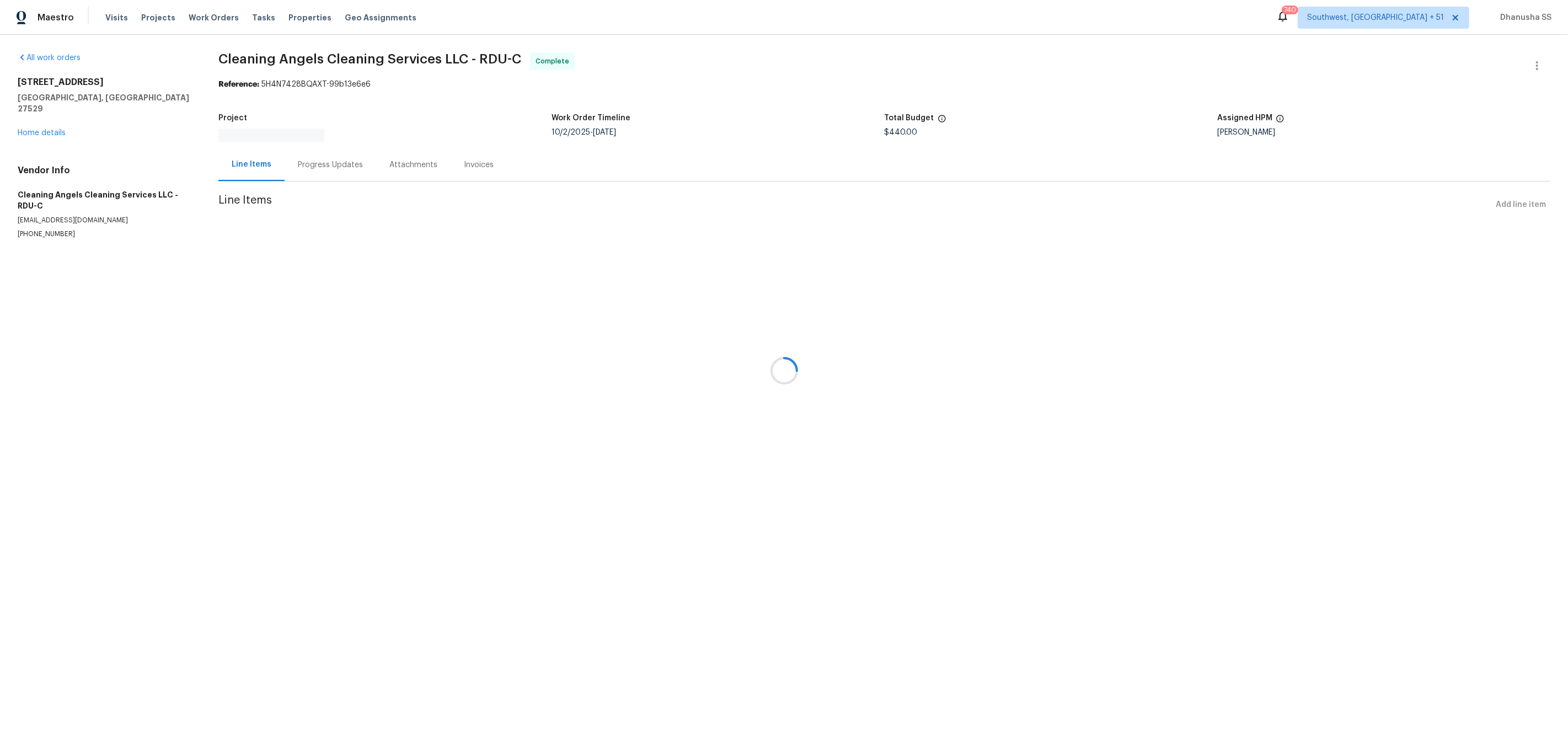
click at [32, 133] on div at bounding box center [784, 370] width 1568 height 741
click at [38, 126] on div at bounding box center [784, 370] width 1568 height 741
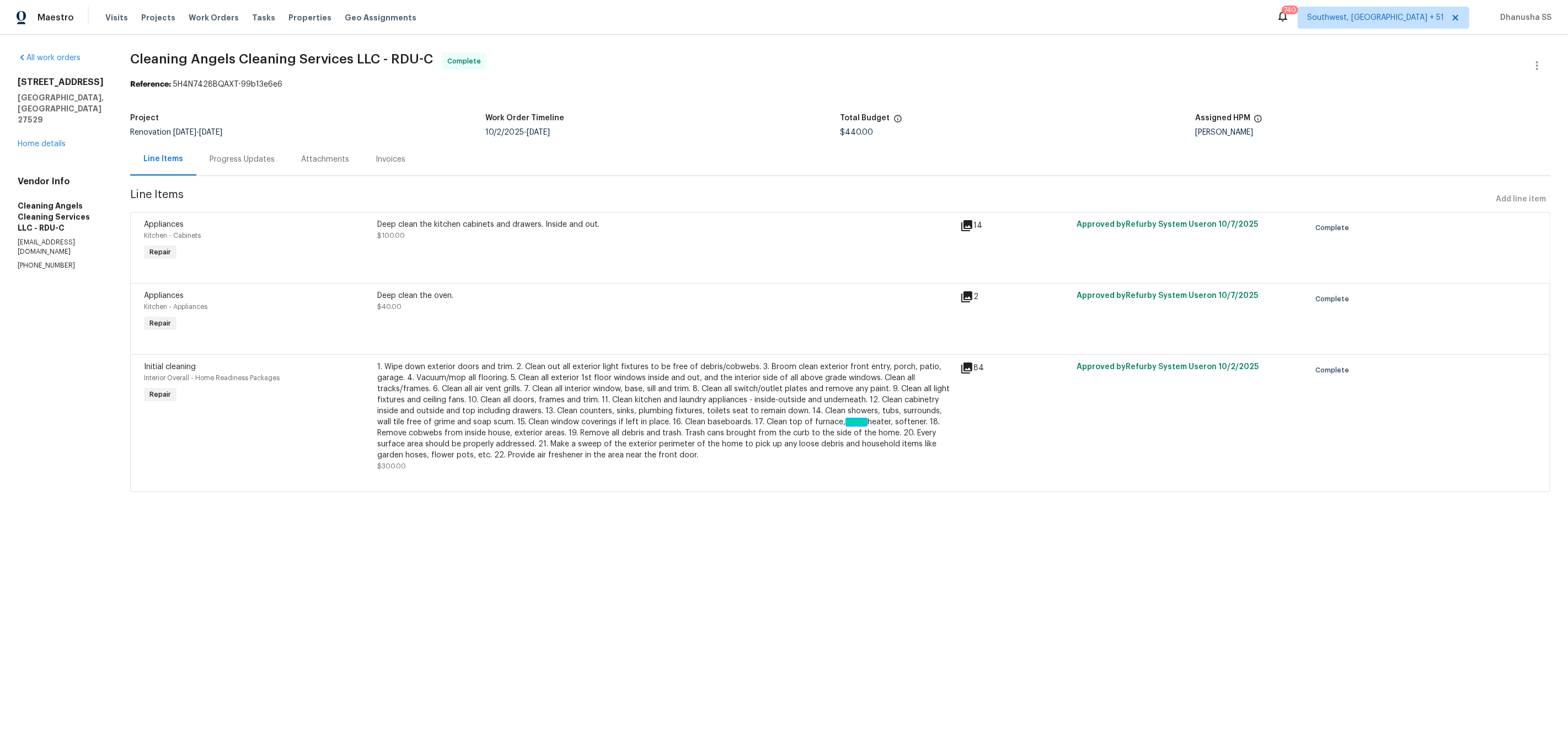
click at [38, 126] on div "4645 Low Ground Ct Garner, NC 27529 Home details" at bounding box center [60, 113] width 86 height 73
click at [39, 140] on link "Home details" at bounding box center [41, 144] width 48 height 8
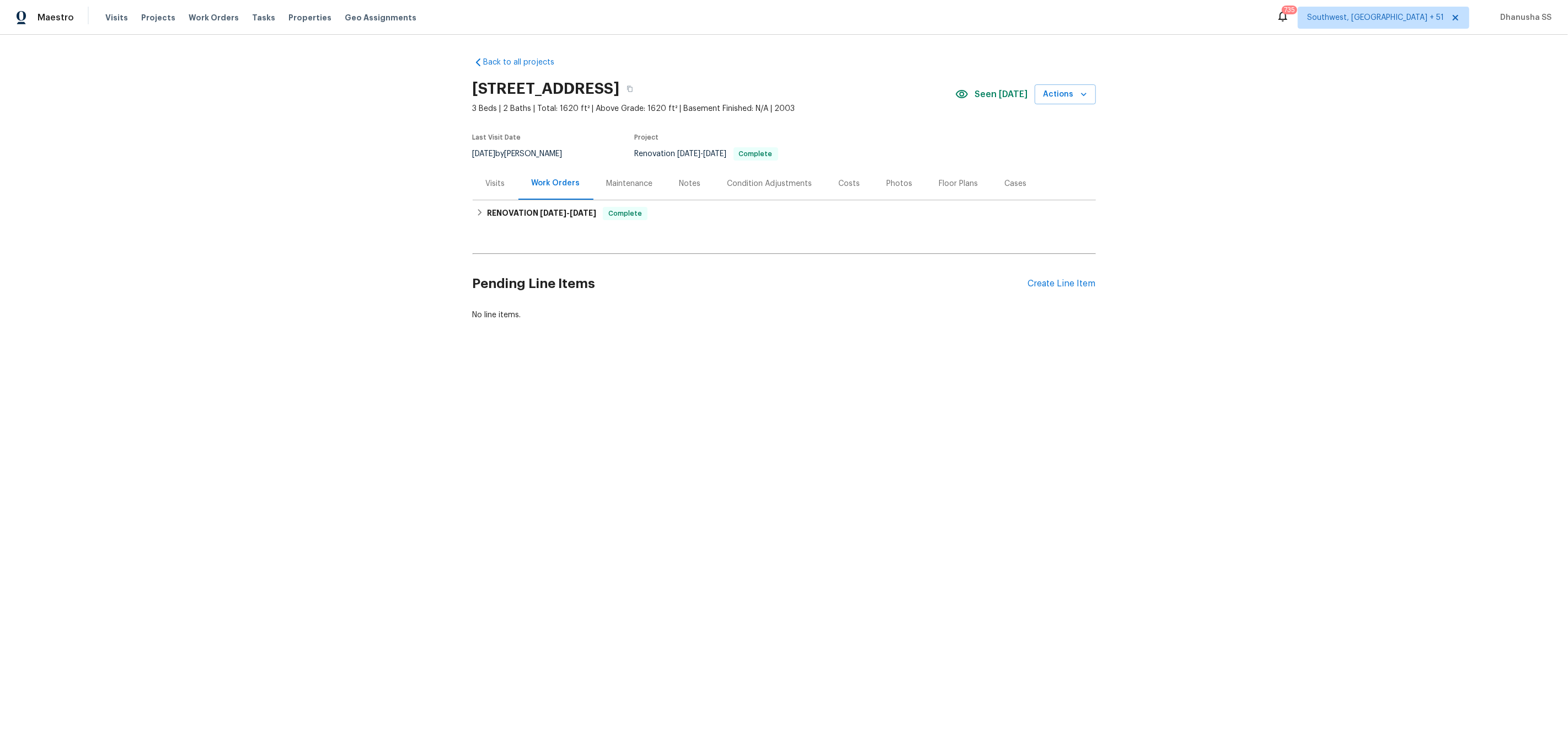
click at [499, 182] on div "Visits" at bounding box center [496, 183] width 20 height 11
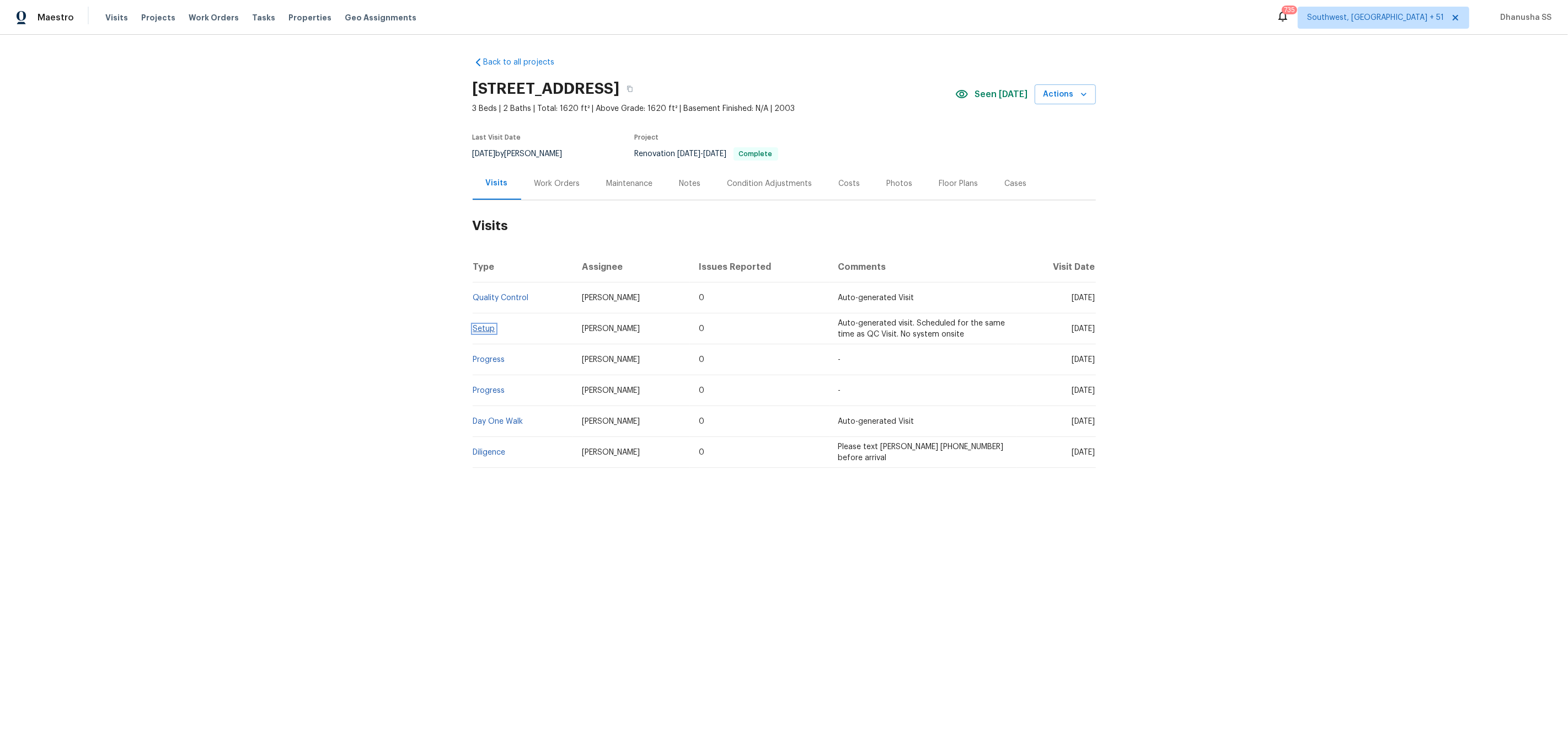
click at [488, 331] on link "Setup" at bounding box center [484, 328] width 22 height 8
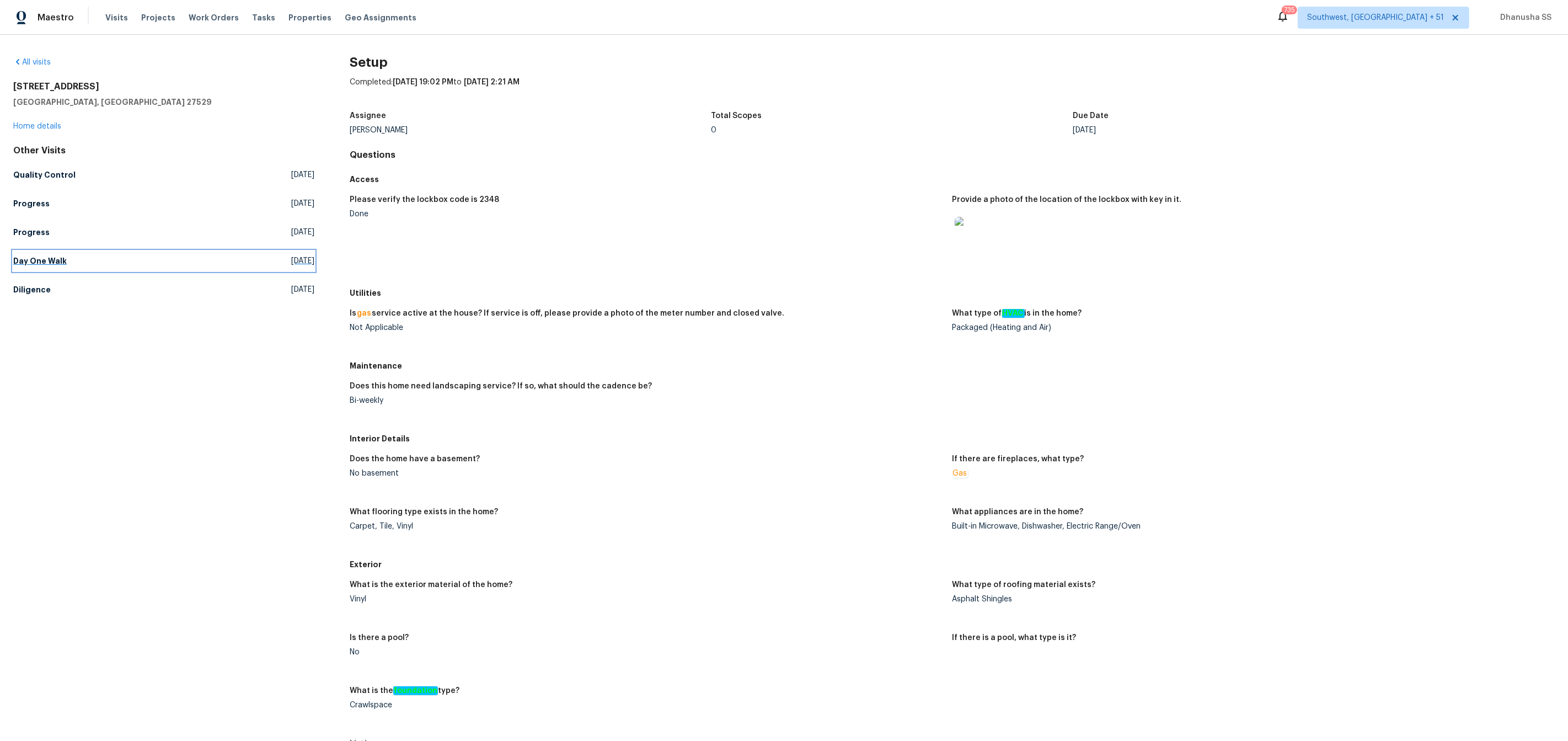
click at [60, 268] on link "Day One Walk Sat, Sep 27 2025" at bounding box center [164, 261] width 301 height 20
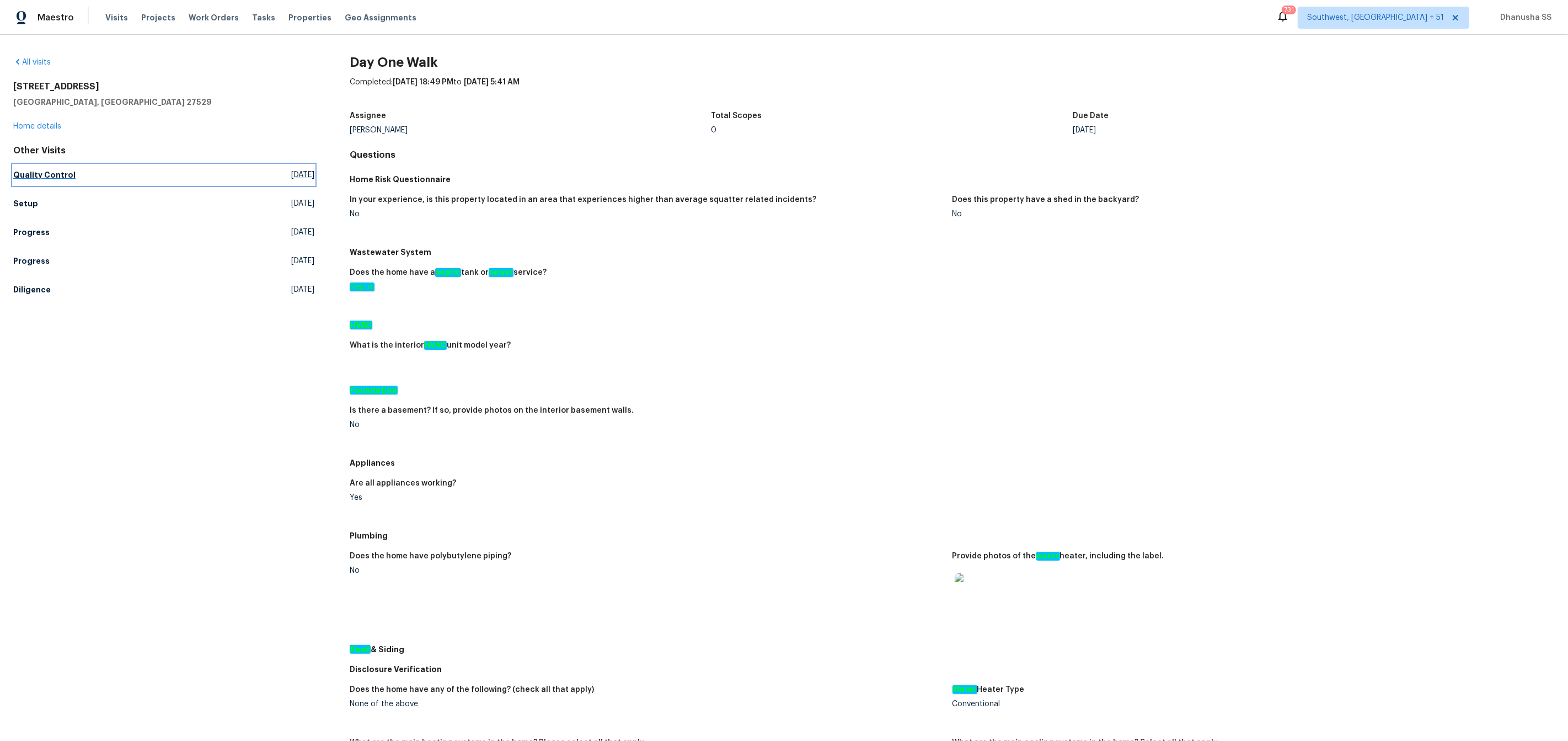
click at [54, 180] on link "Quality Control Tue, Oct 14 2025" at bounding box center [164, 174] width 301 height 20
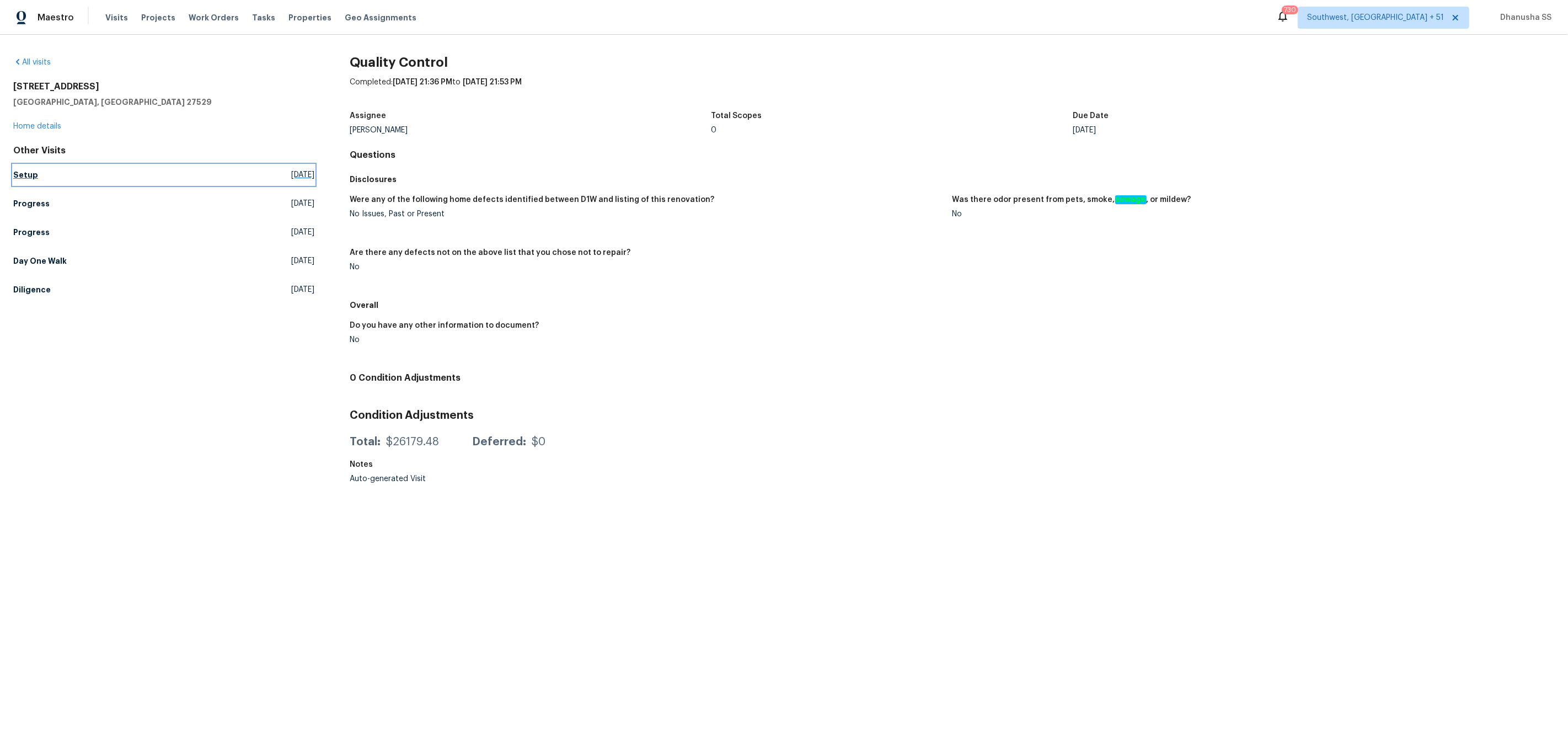
click at [35, 168] on link "Setup Fri, Oct 10 2025" at bounding box center [164, 174] width 301 height 20
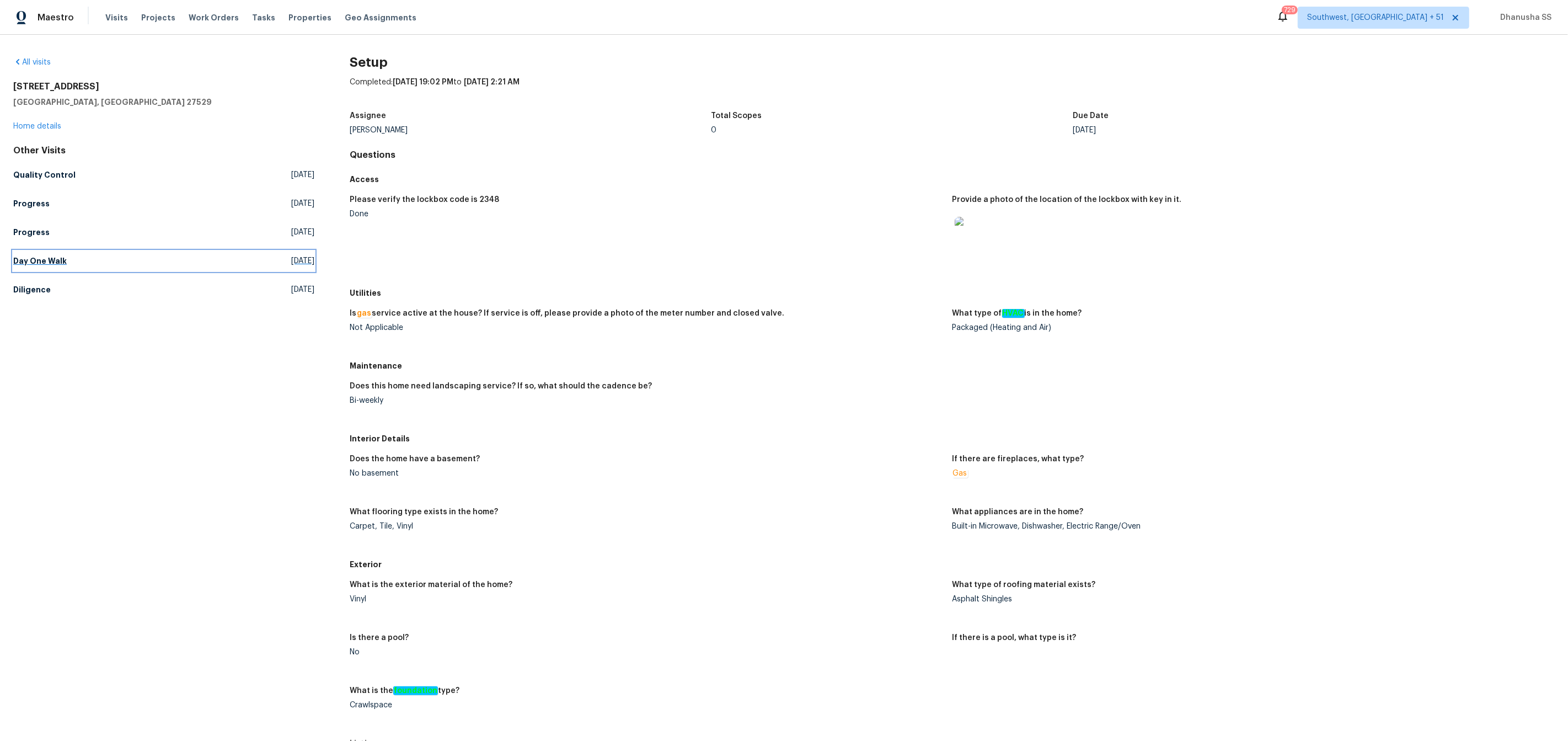
click at [52, 266] on h5 "Day One Walk" at bounding box center [40, 261] width 53 height 11
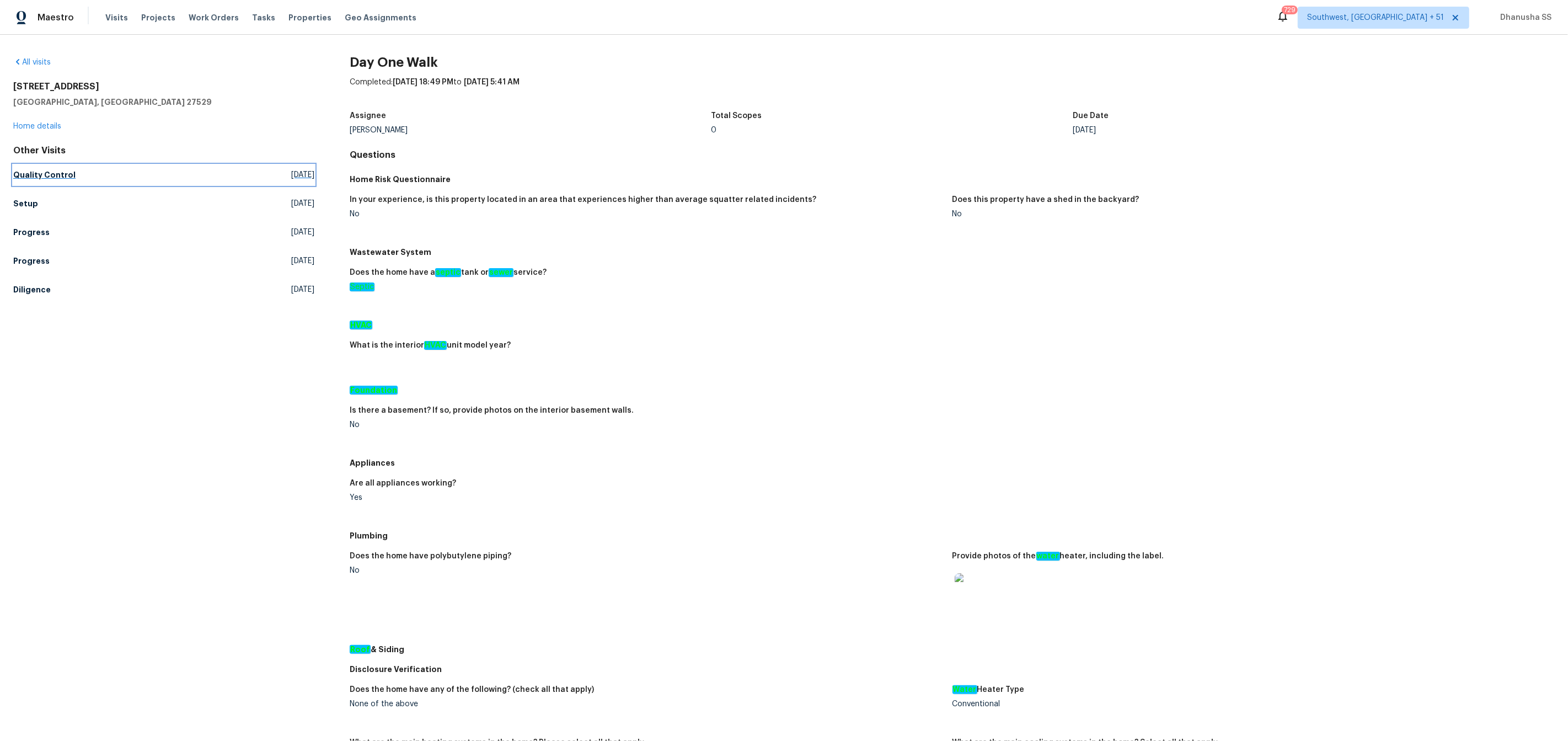
click at [68, 175] on h5 "Quality Control" at bounding box center [44, 174] width 62 height 11
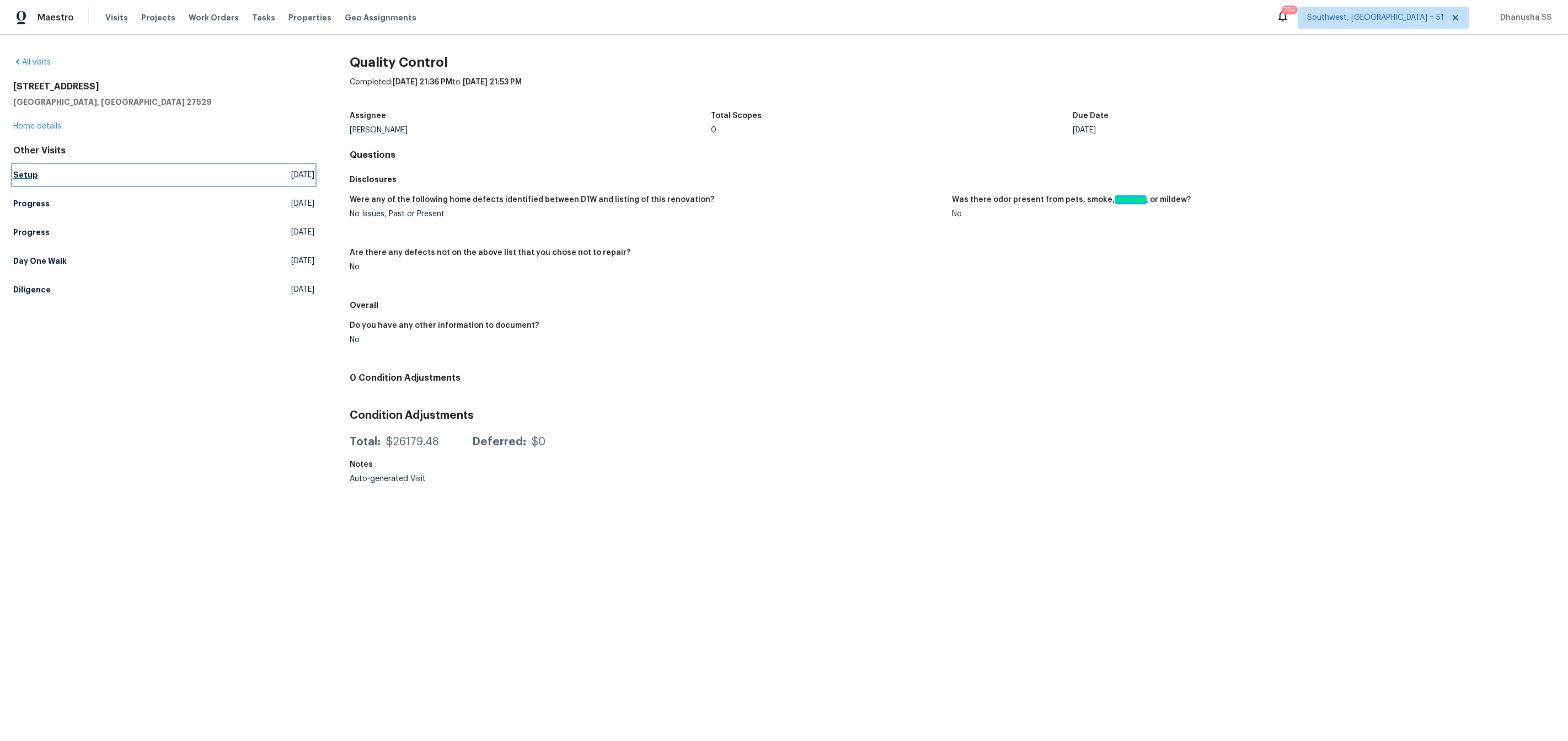
click at [36, 172] on link "Setup Fri, Oct 10 2025" at bounding box center [164, 174] width 301 height 20
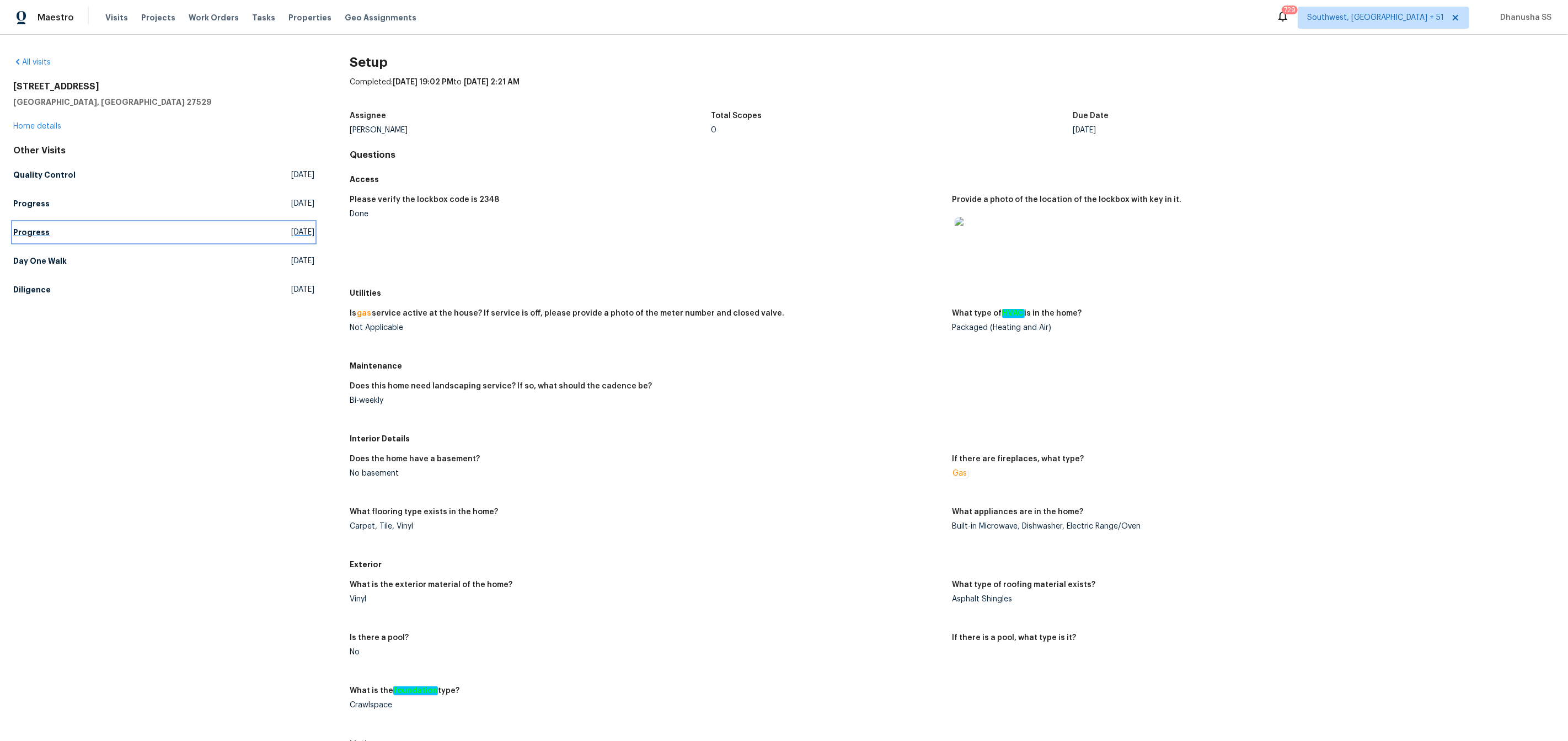
click at [14, 222] on link "Progress Wed, Oct 01 2025" at bounding box center [164, 232] width 301 height 20
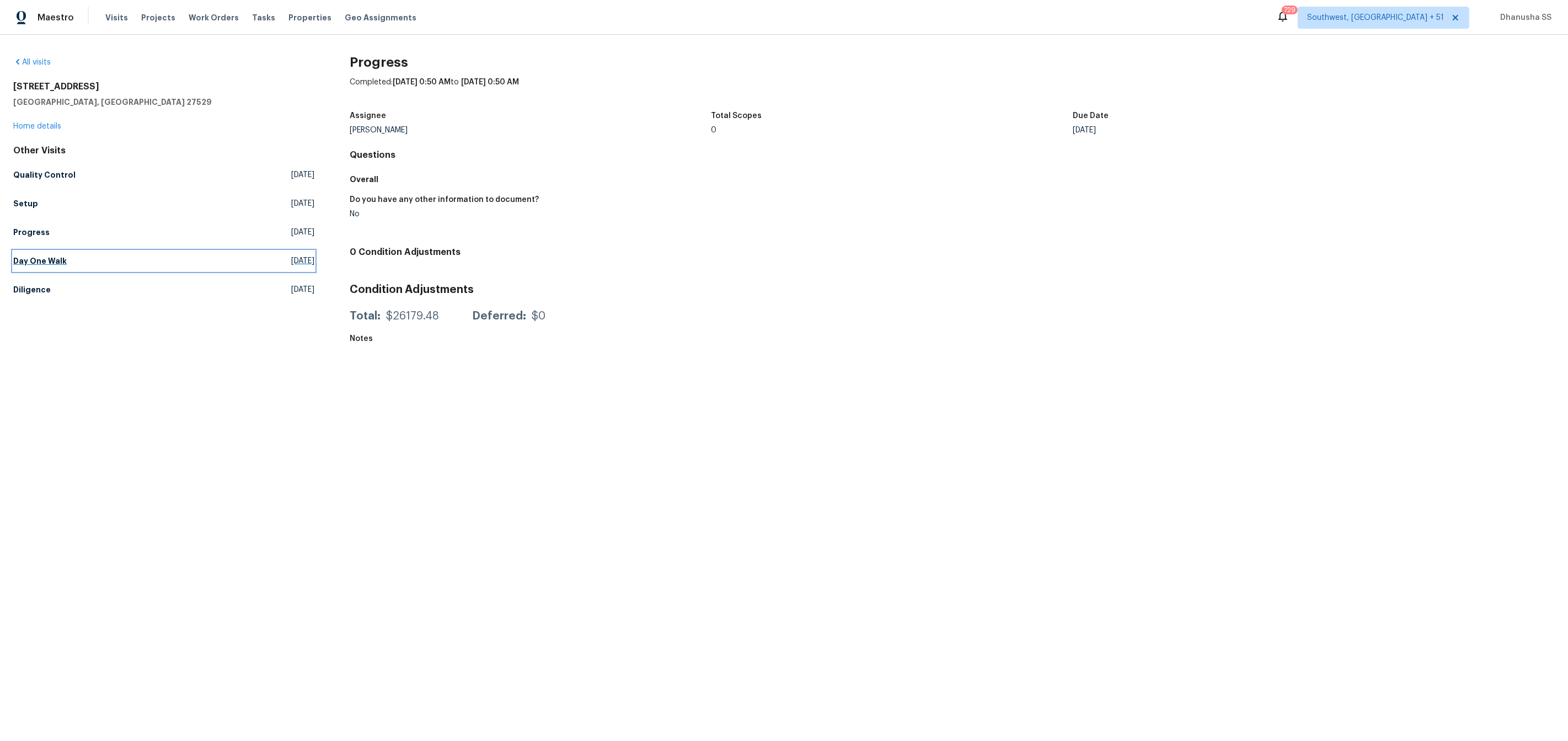
click at [56, 268] on link "Day One Walk Sat, Sep 27 2025" at bounding box center [164, 261] width 301 height 20
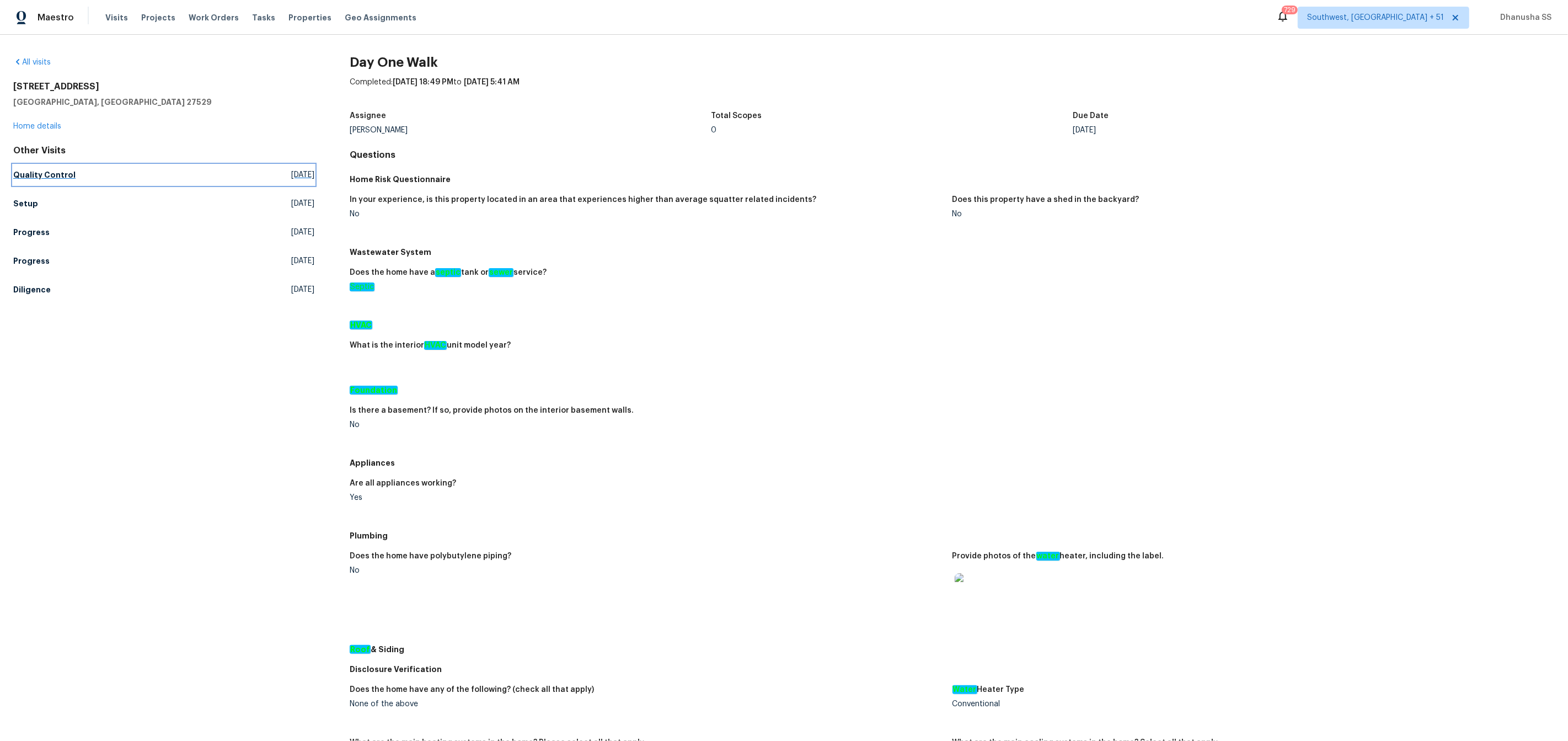
click at [41, 174] on h5 "Quality Control" at bounding box center [44, 174] width 62 height 11
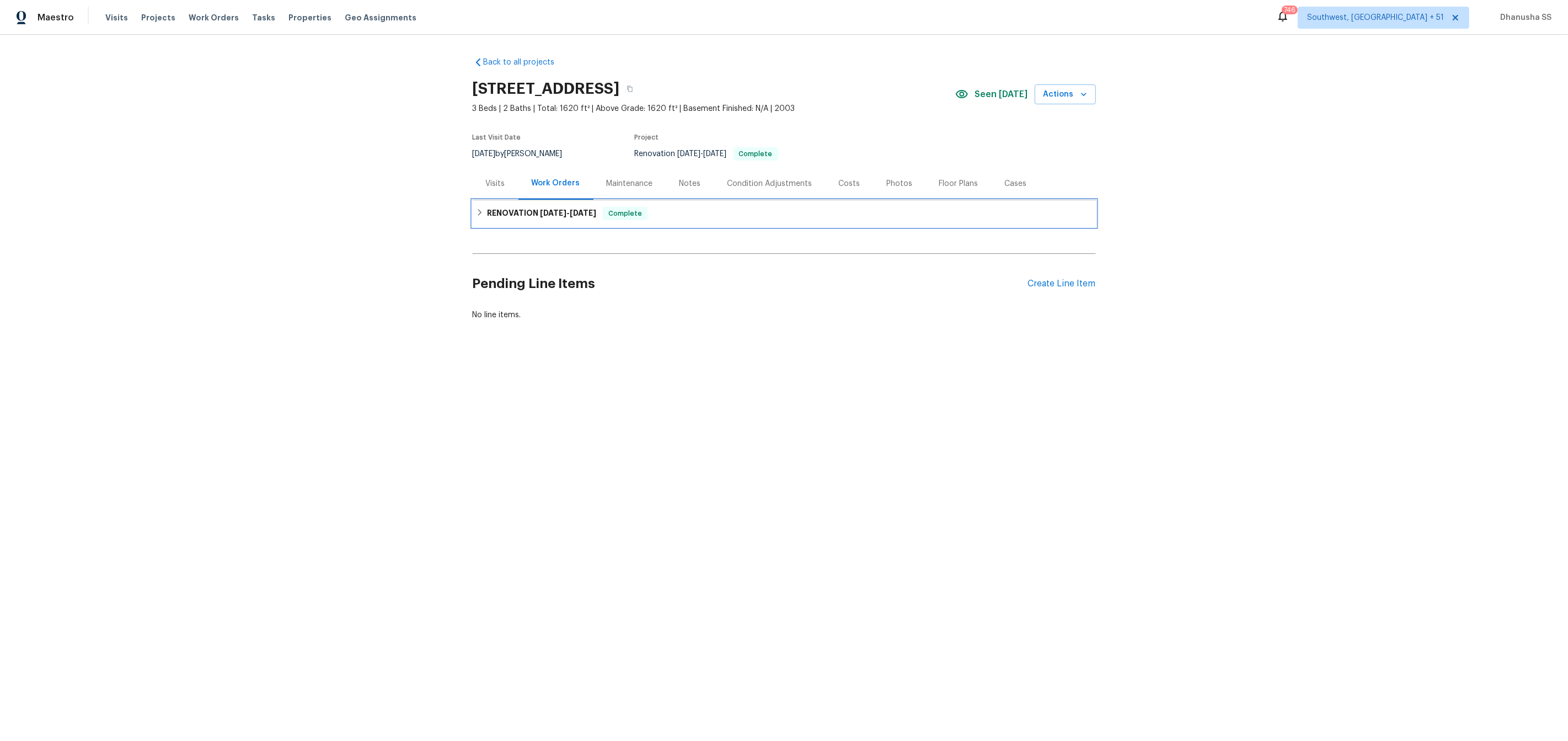
click at [683, 216] on div "RENOVATION 9/26/25 - 10/13/25 Complete" at bounding box center [784, 213] width 617 height 14
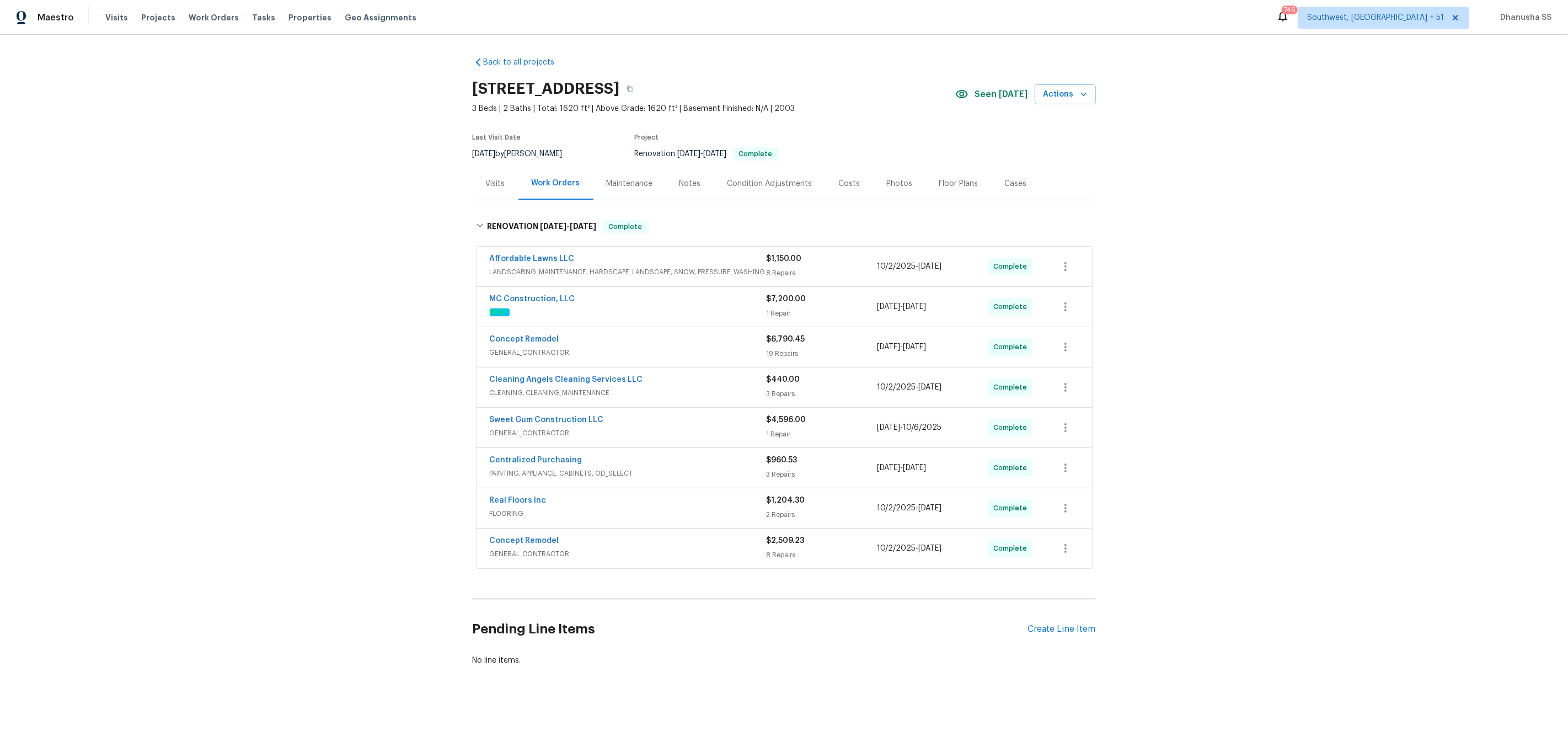
click at [724, 549] on div "Concept Remodel" at bounding box center [628, 542] width 276 height 14
click at [725, 515] on div at bounding box center [784, 412] width 623 height 406
click at [725, 511] on div at bounding box center [784, 412] width 623 height 406
click at [723, 503] on div at bounding box center [784, 412] width 623 height 406
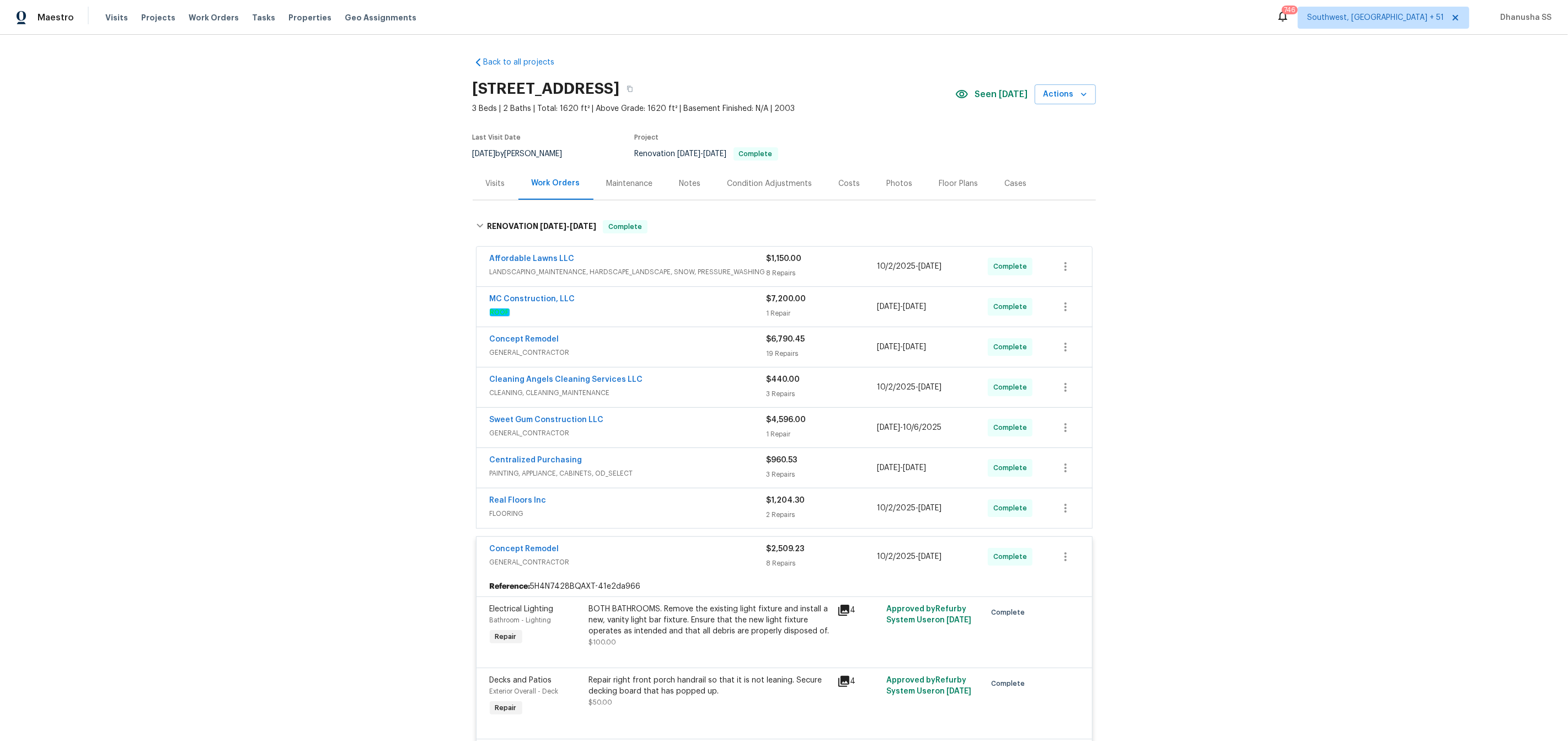
click at [723, 503] on div "Real Floors Inc" at bounding box center [628, 501] width 276 height 14
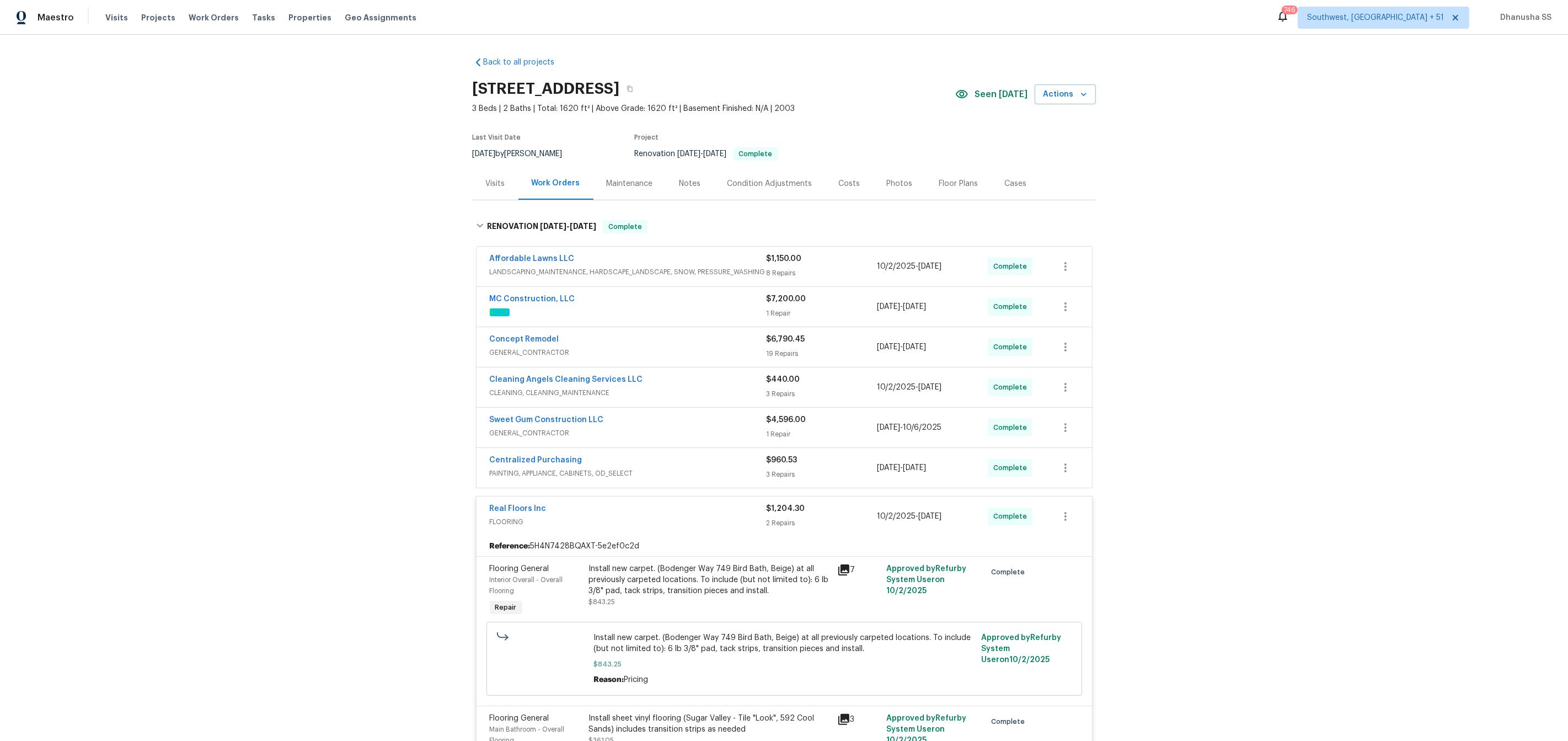
click at [715, 467] on span "PAINTING, APPLIANCE, CABINETS, OD_SELECT" at bounding box center [628, 473] width 276 height 11
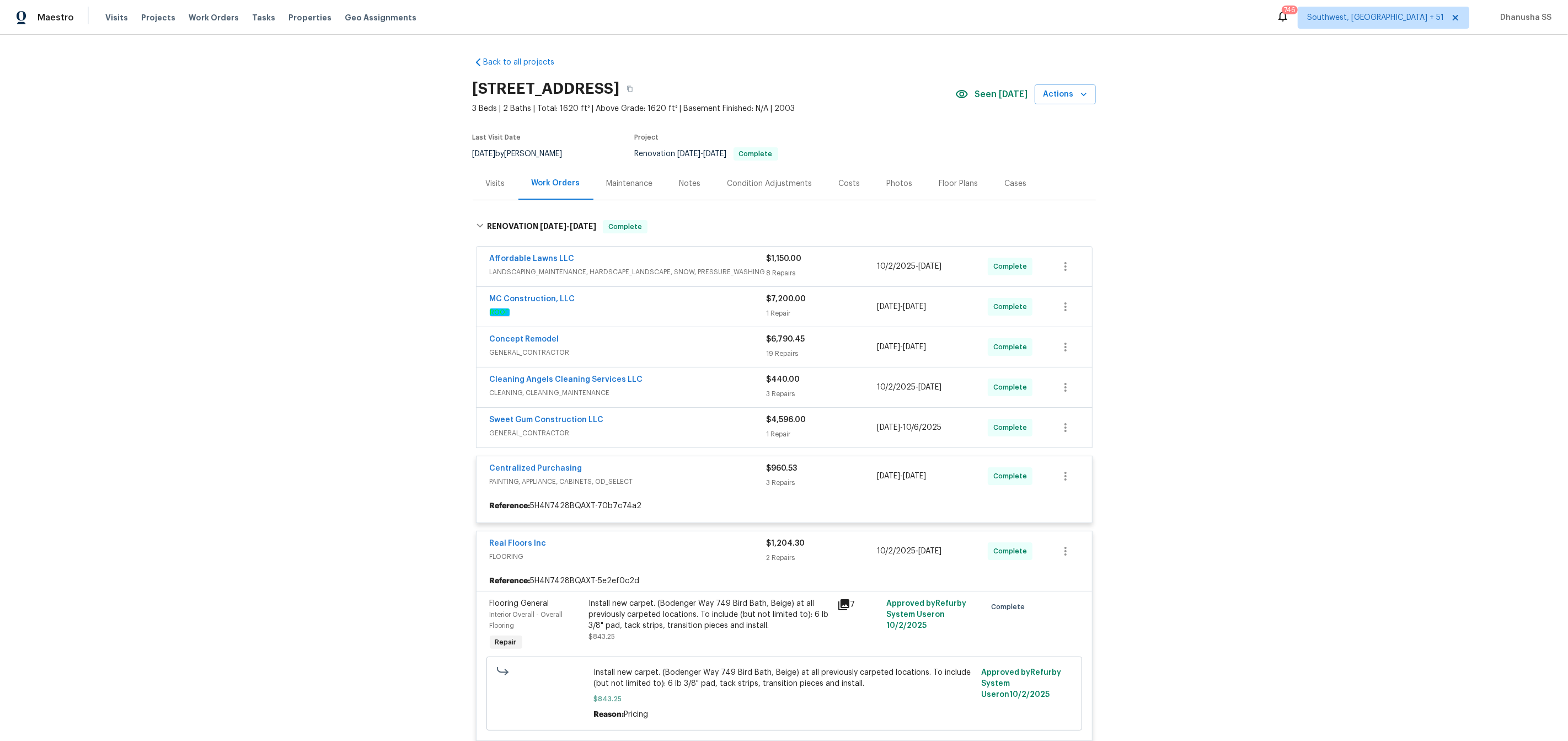
click at [716, 432] on span "GENERAL_CONTRACTOR" at bounding box center [628, 433] width 276 height 11
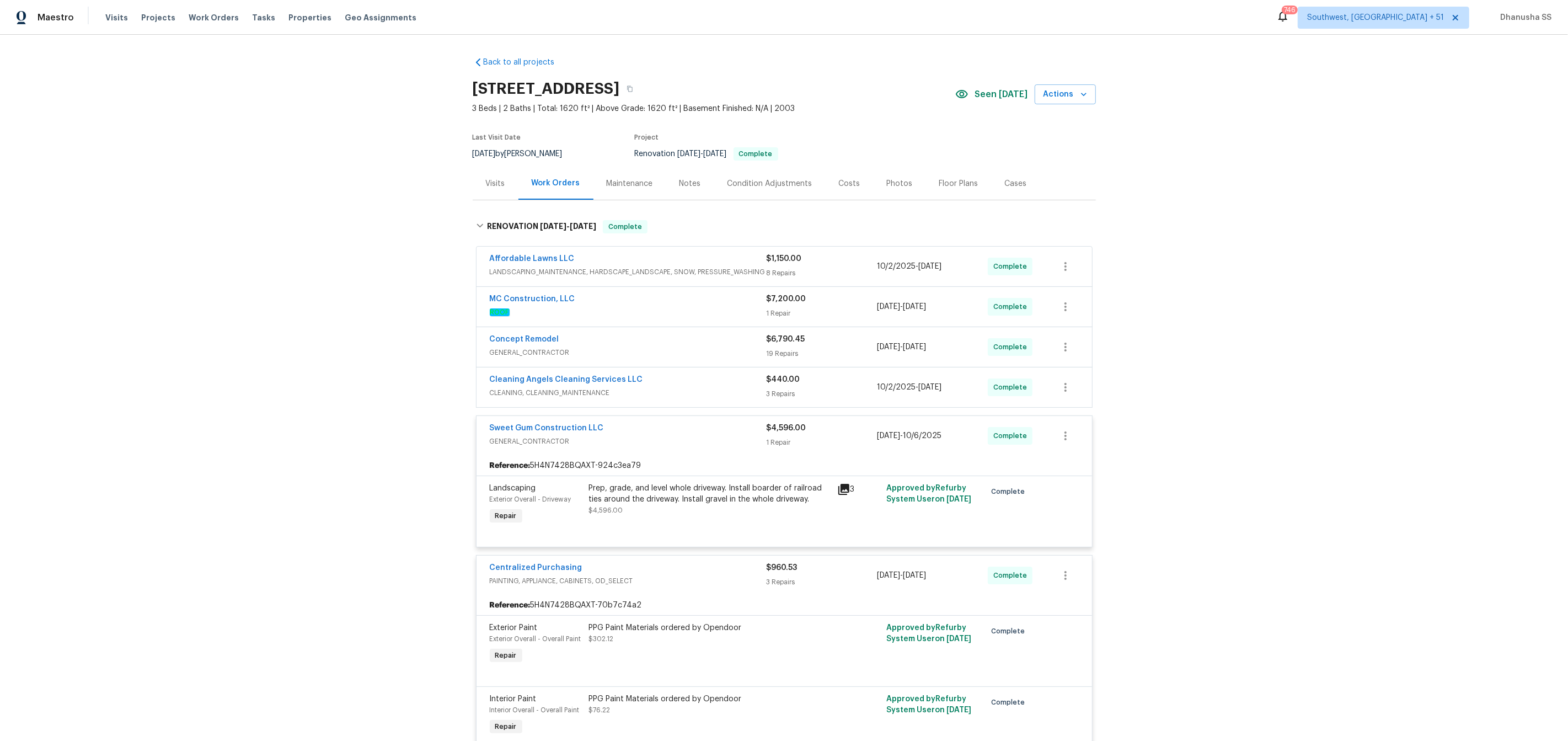
click at [742, 380] on div "Cleaning Angels Cleaning Services LLC" at bounding box center [628, 381] width 276 height 14
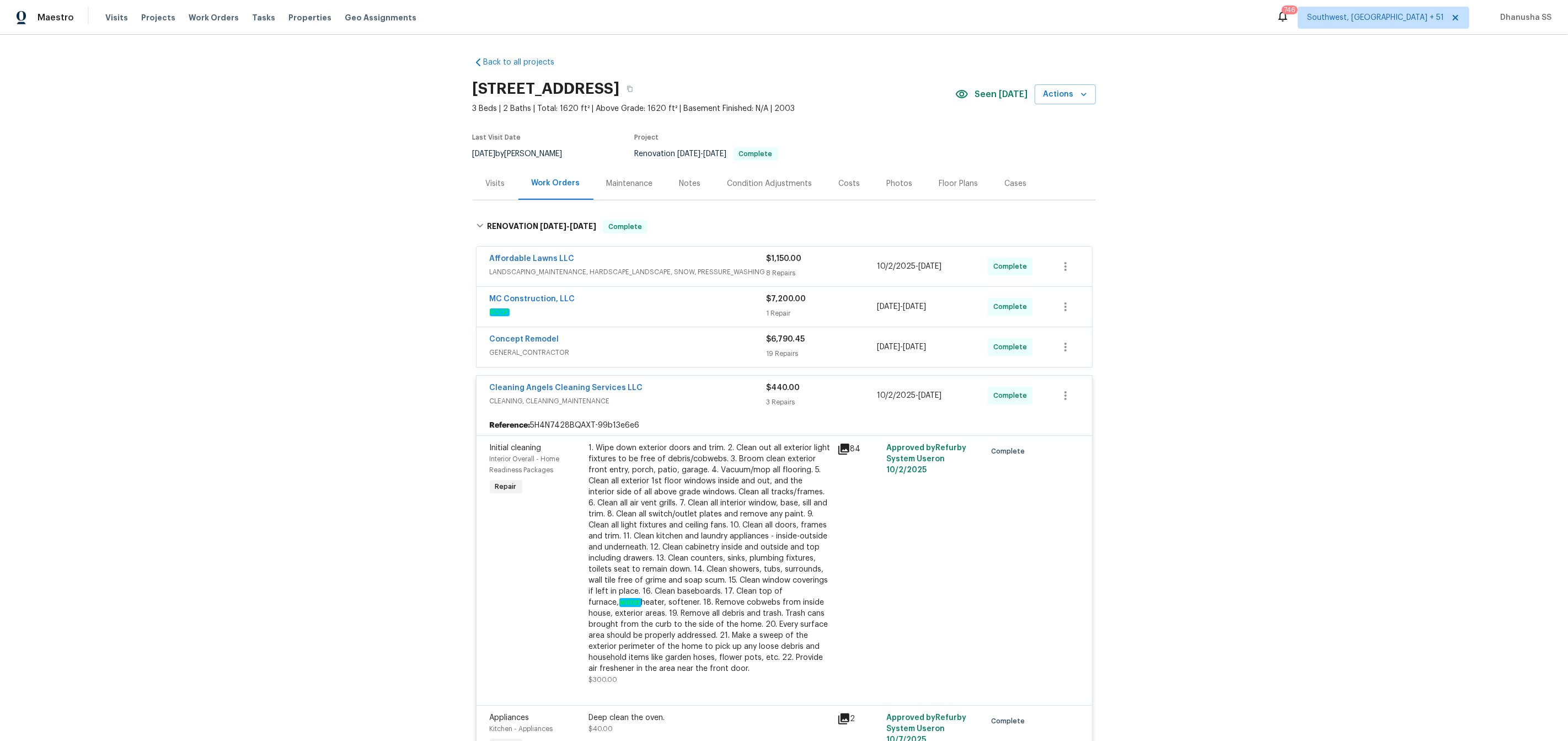
click at [713, 363] on div "Concept Remodel GENERAL_CONTRACTOR $6,790.45 19 Repairs 9/26/2025 - 10/1/2025 C…" at bounding box center [784, 346] width 615 height 40
click at [713, 357] on span "GENERAL_CONTRACTOR" at bounding box center [628, 352] width 276 height 11
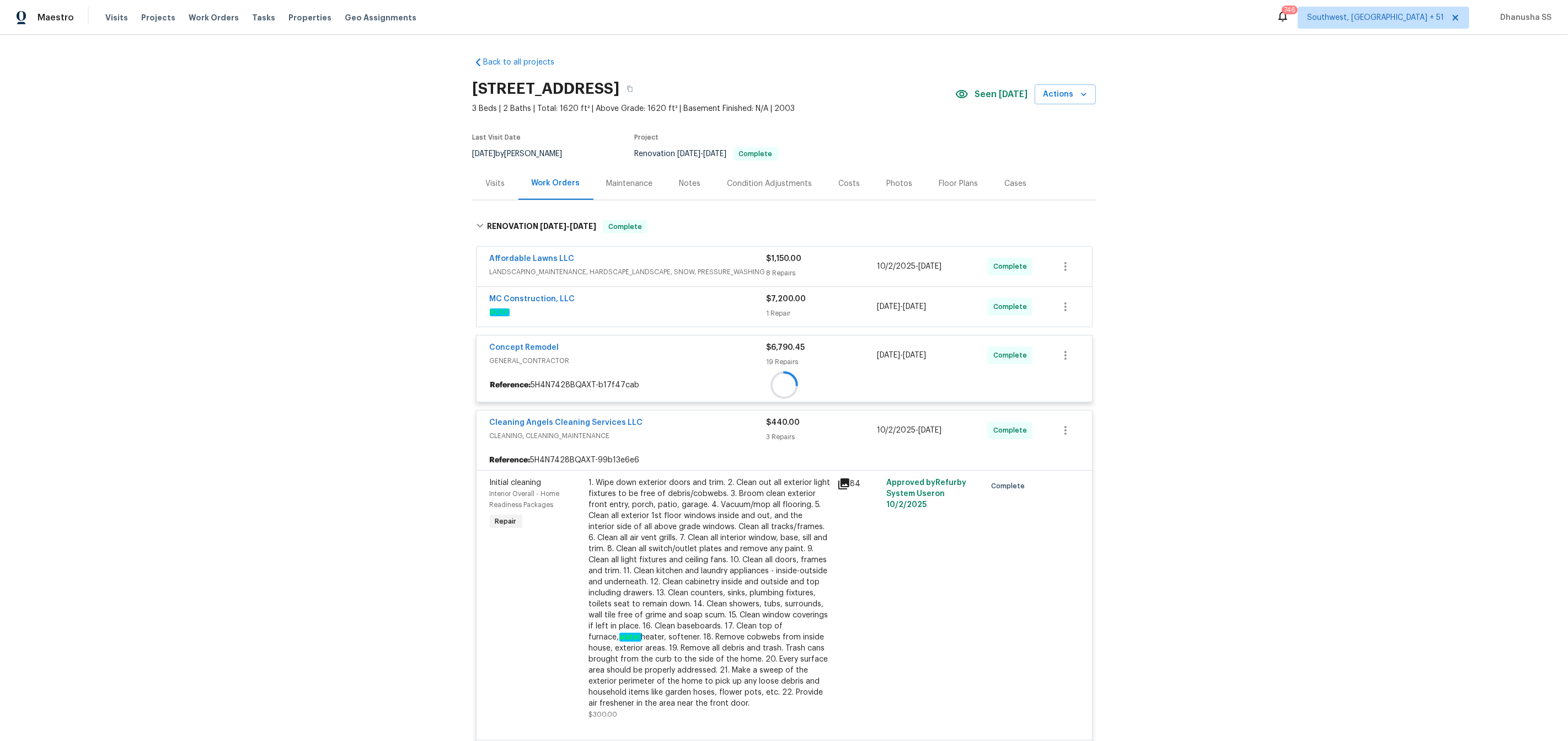
click at [713, 375] on div at bounding box center [784, 385] width 615 height 20
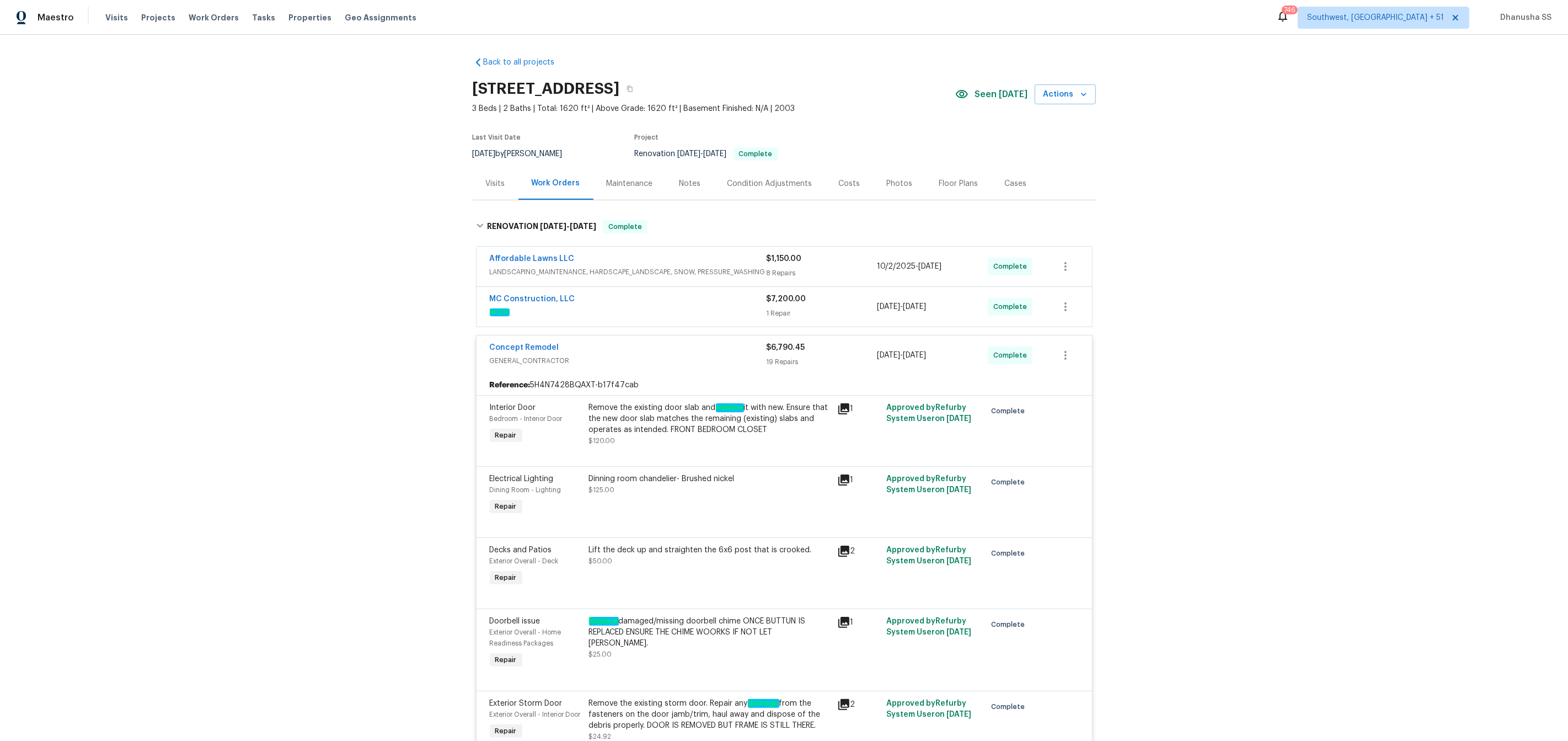
click at [731, 308] on span "ROOF" at bounding box center [628, 312] width 276 height 11
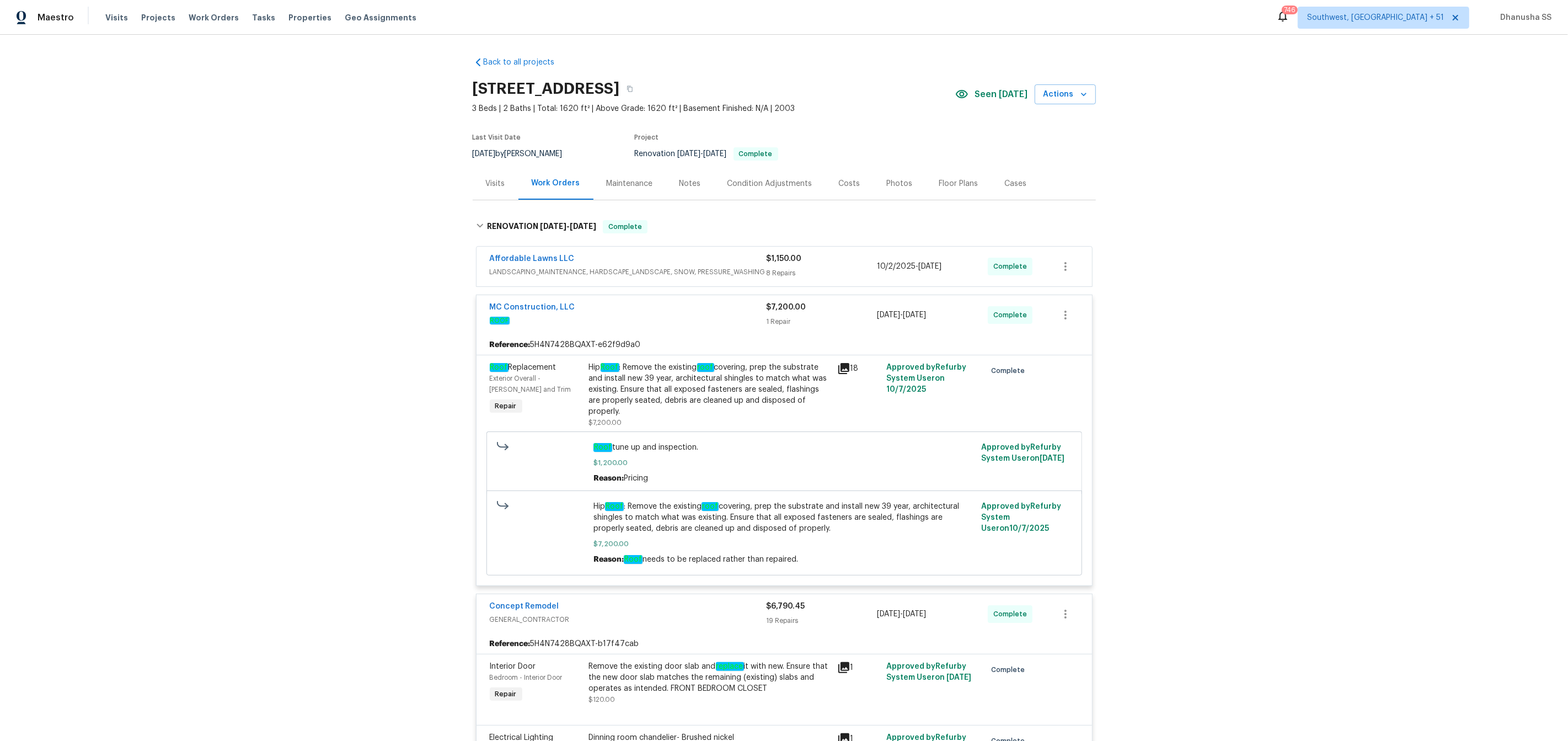
click at [721, 259] on div "Affordable Lawns LLC" at bounding box center [628, 260] width 276 height 14
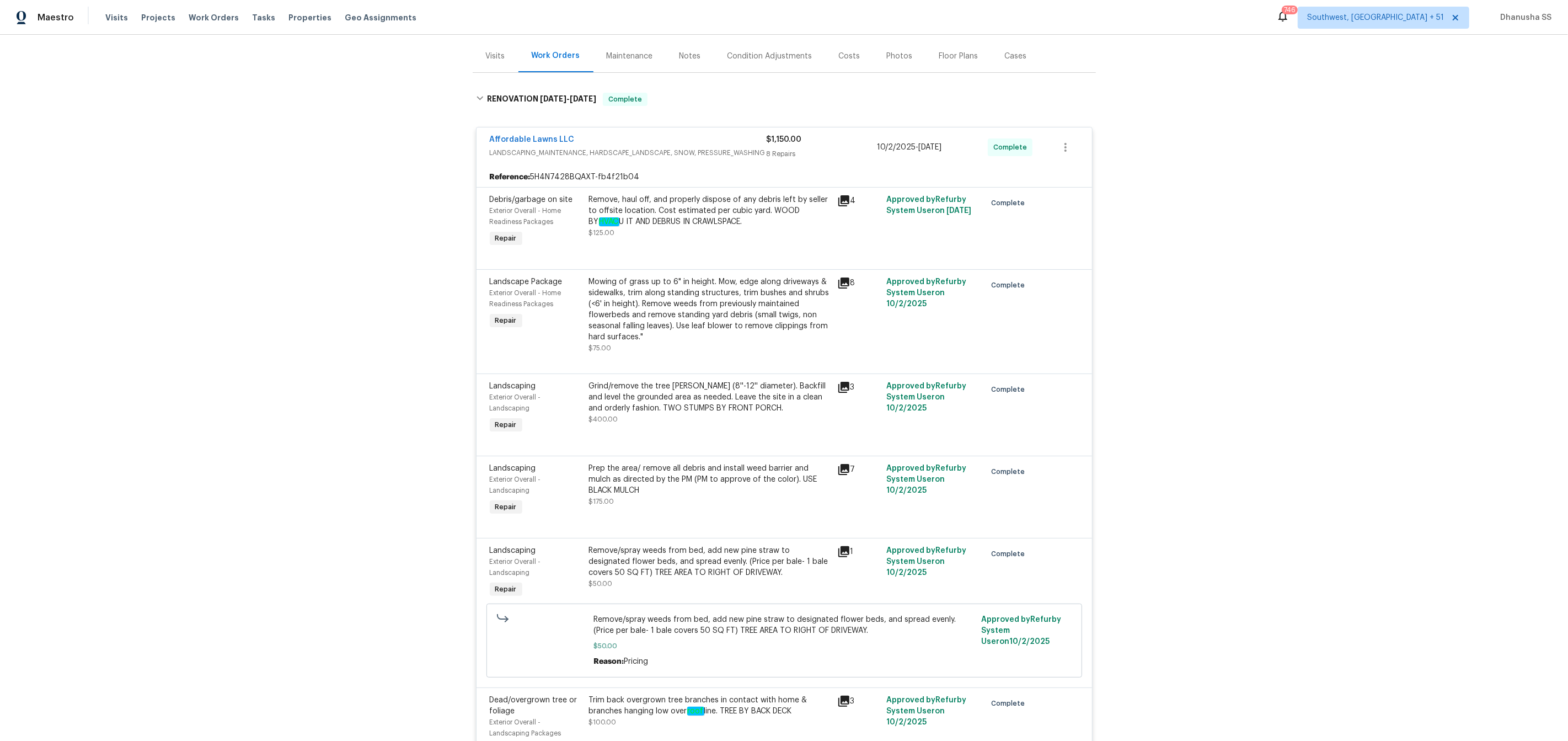
scroll to position [128, 0]
click at [642, 207] on div "Remove, haul off, and properly dispose of any debris left by seller to offsite …" at bounding box center [710, 210] width 242 height 33
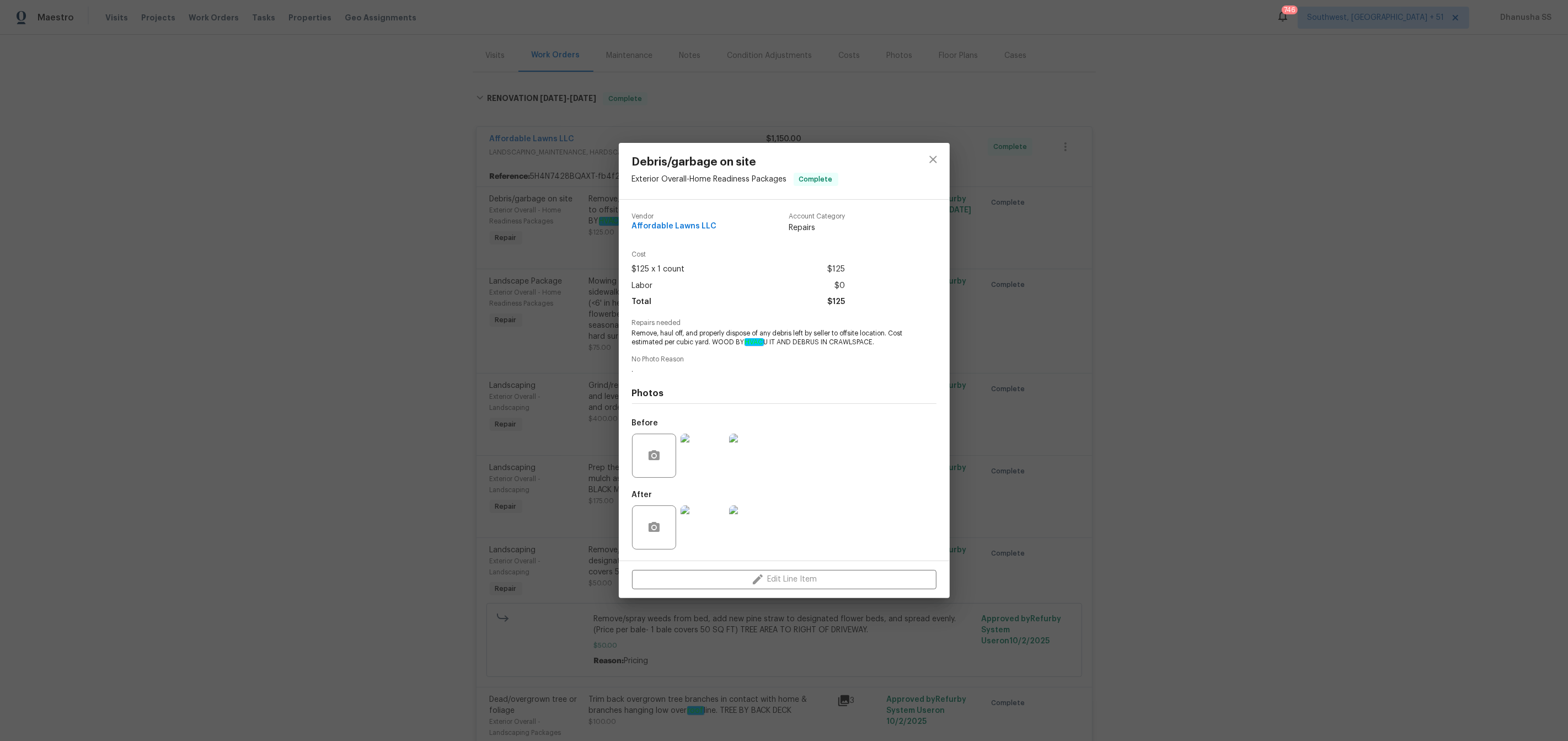
click at [702, 458] on img at bounding box center [702, 455] width 44 height 44
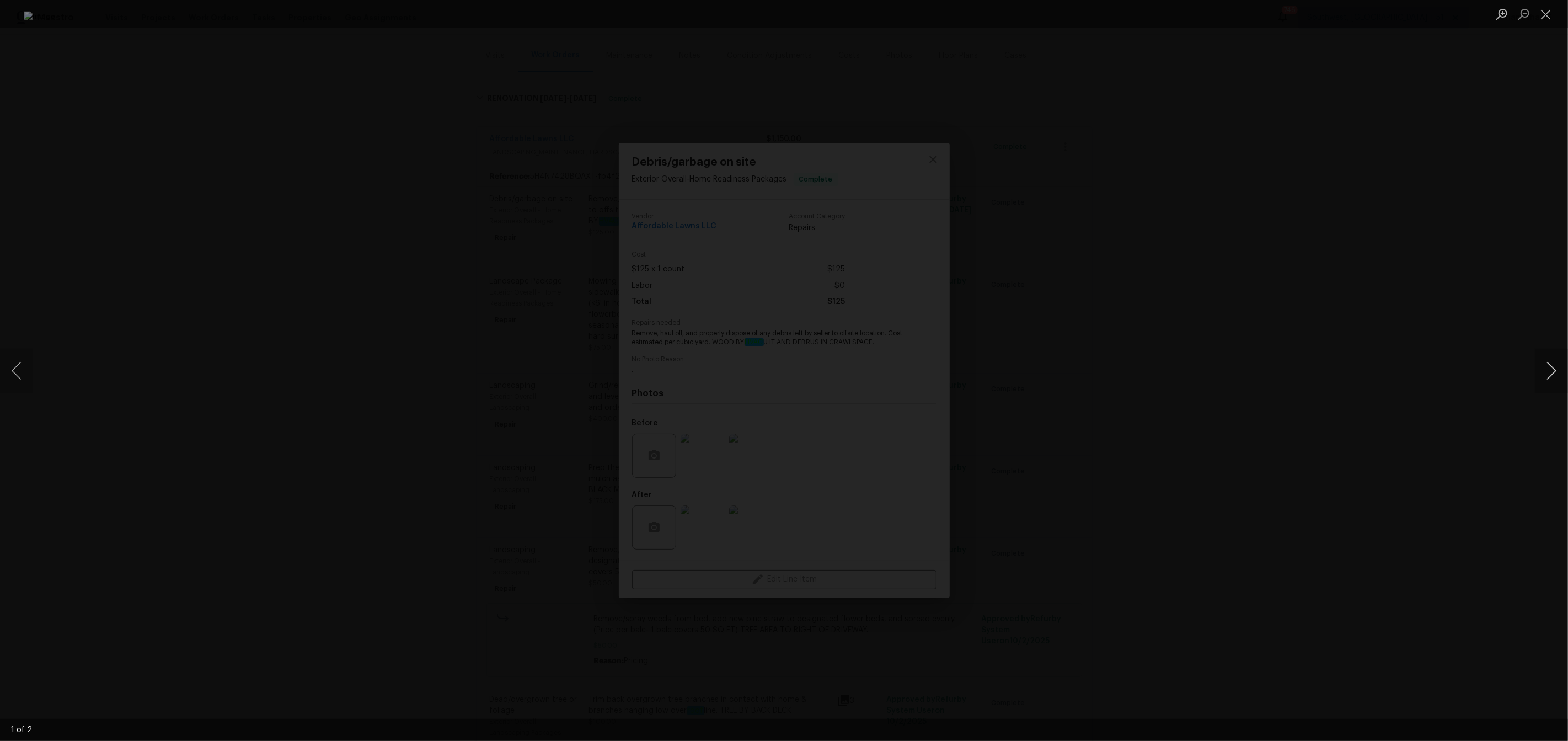
click at [1536, 374] on button "Next image" at bounding box center [1551, 370] width 33 height 44
click at [1264, 412] on div "Lightbox" at bounding box center [784, 370] width 1568 height 741
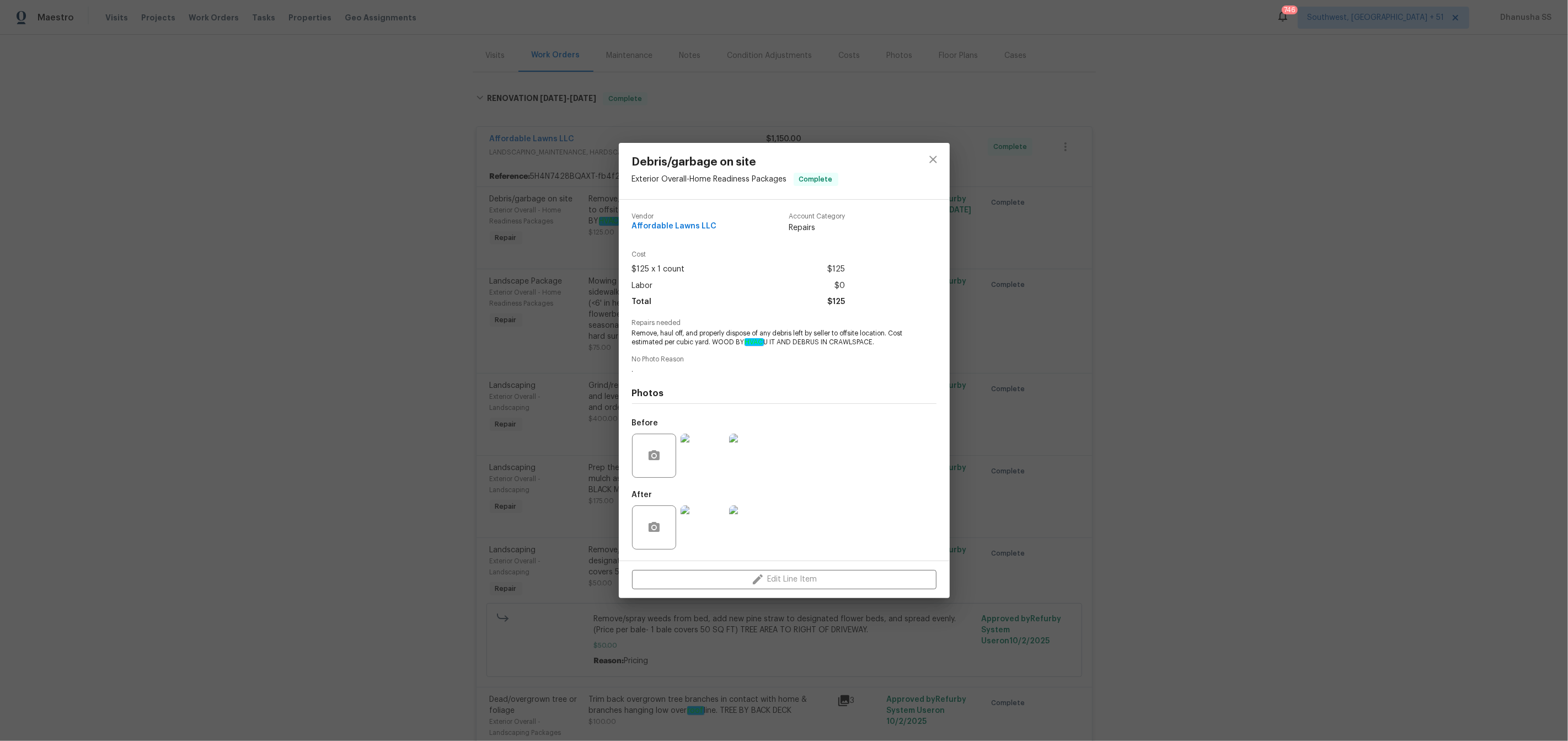
click at [734, 526] on img at bounding box center [751, 527] width 44 height 44
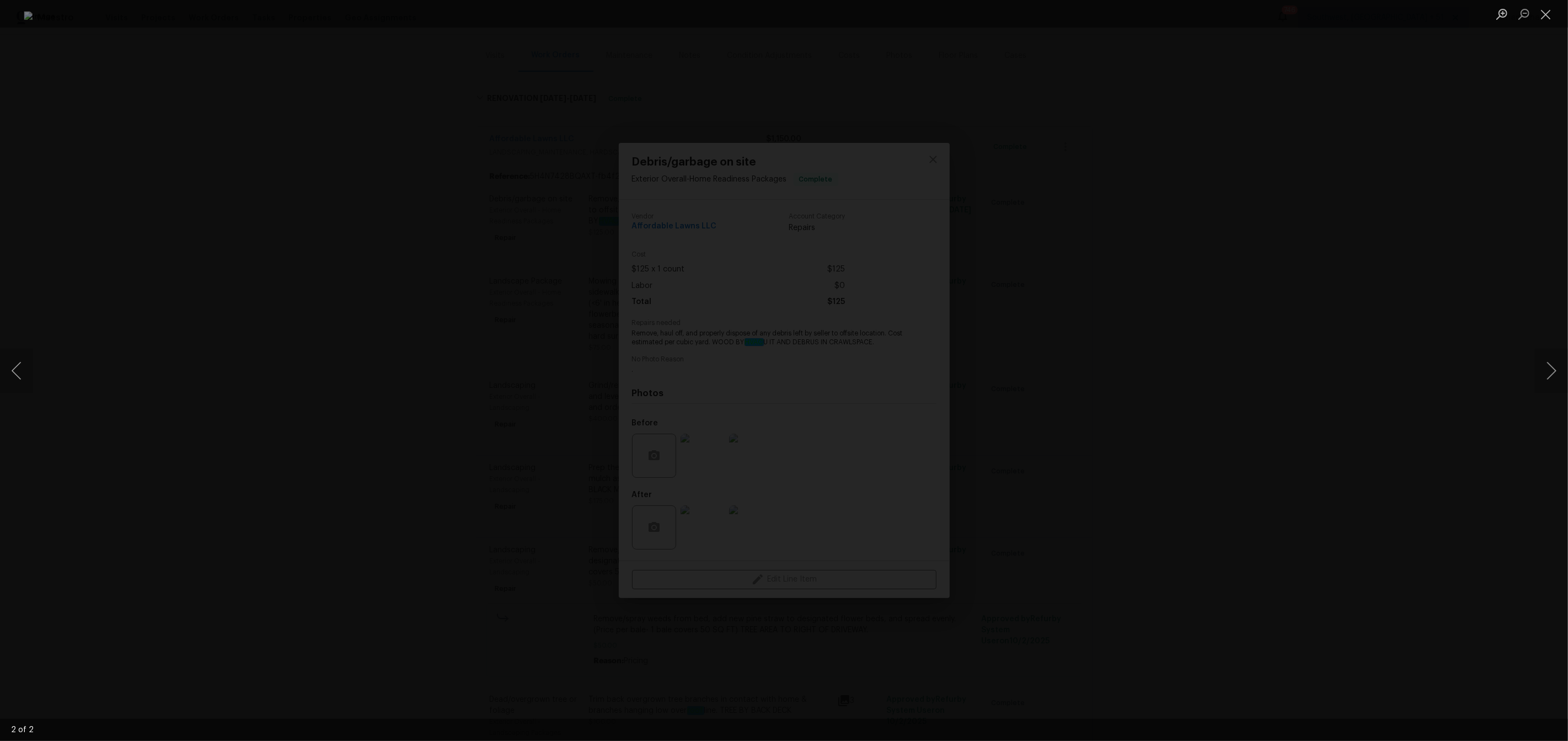
click at [1210, 391] on div "Lightbox" at bounding box center [784, 370] width 1568 height 741
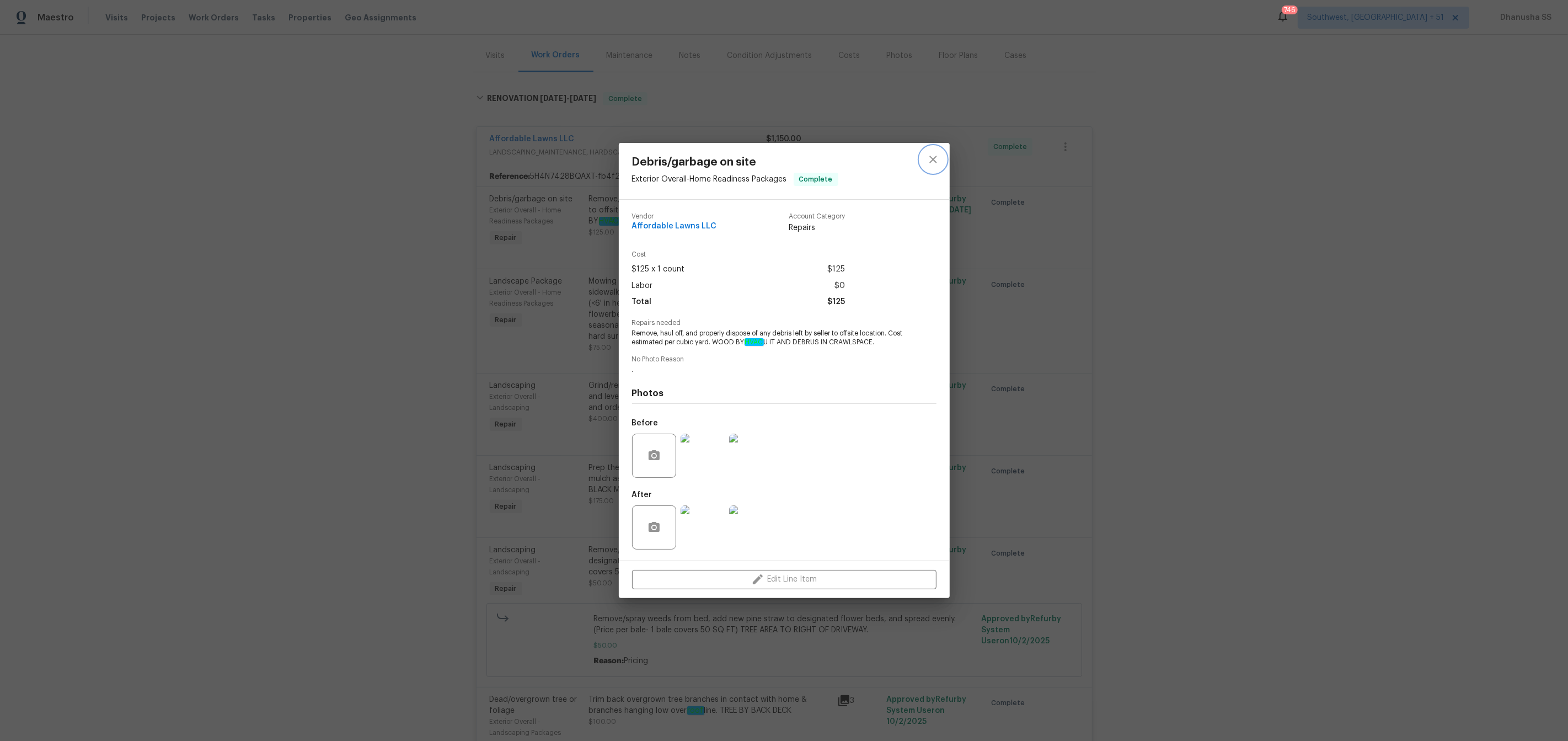
click at [938, 163] on icon "close" at bounding box center [933, 159] width 14 height 14
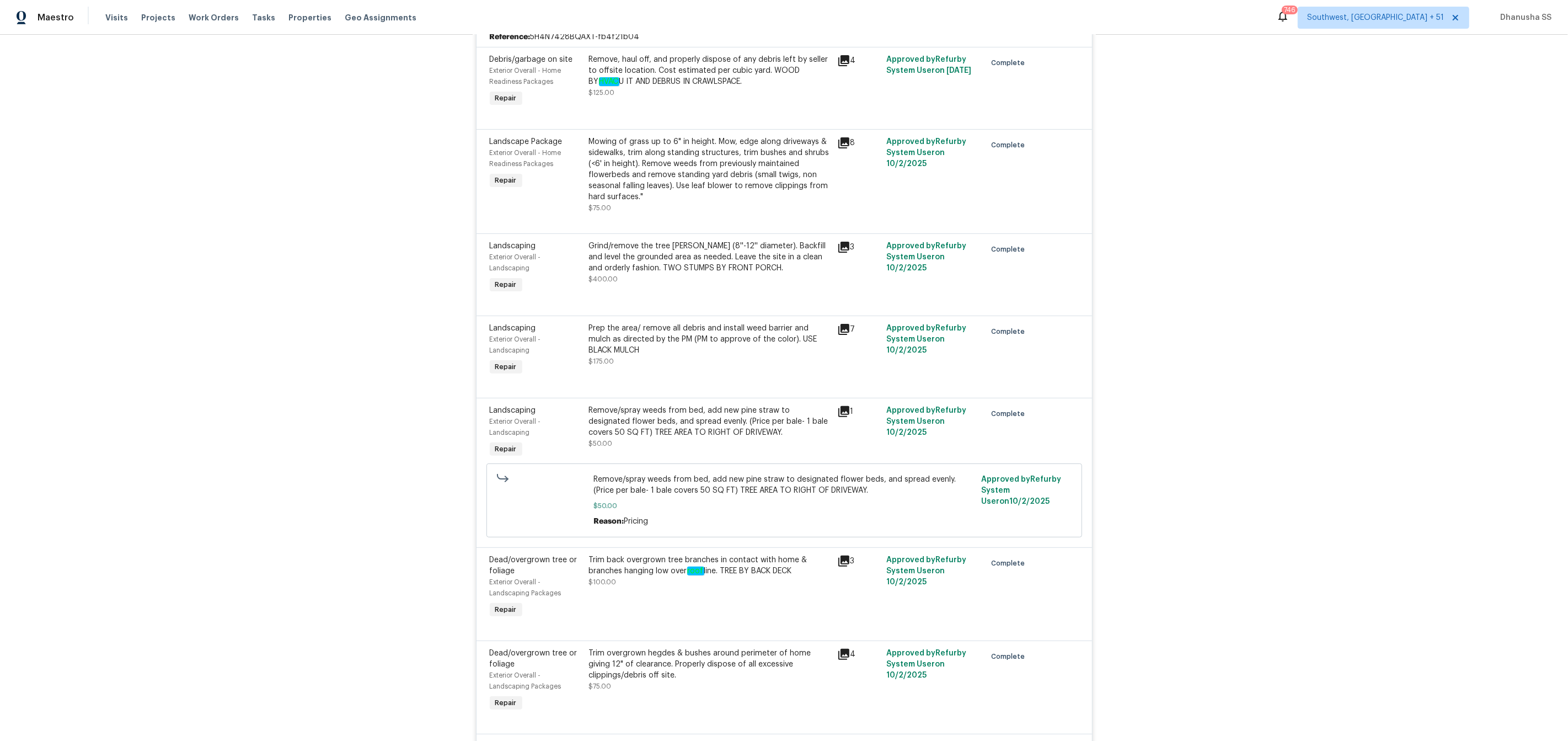
scroll to position [118, 0]
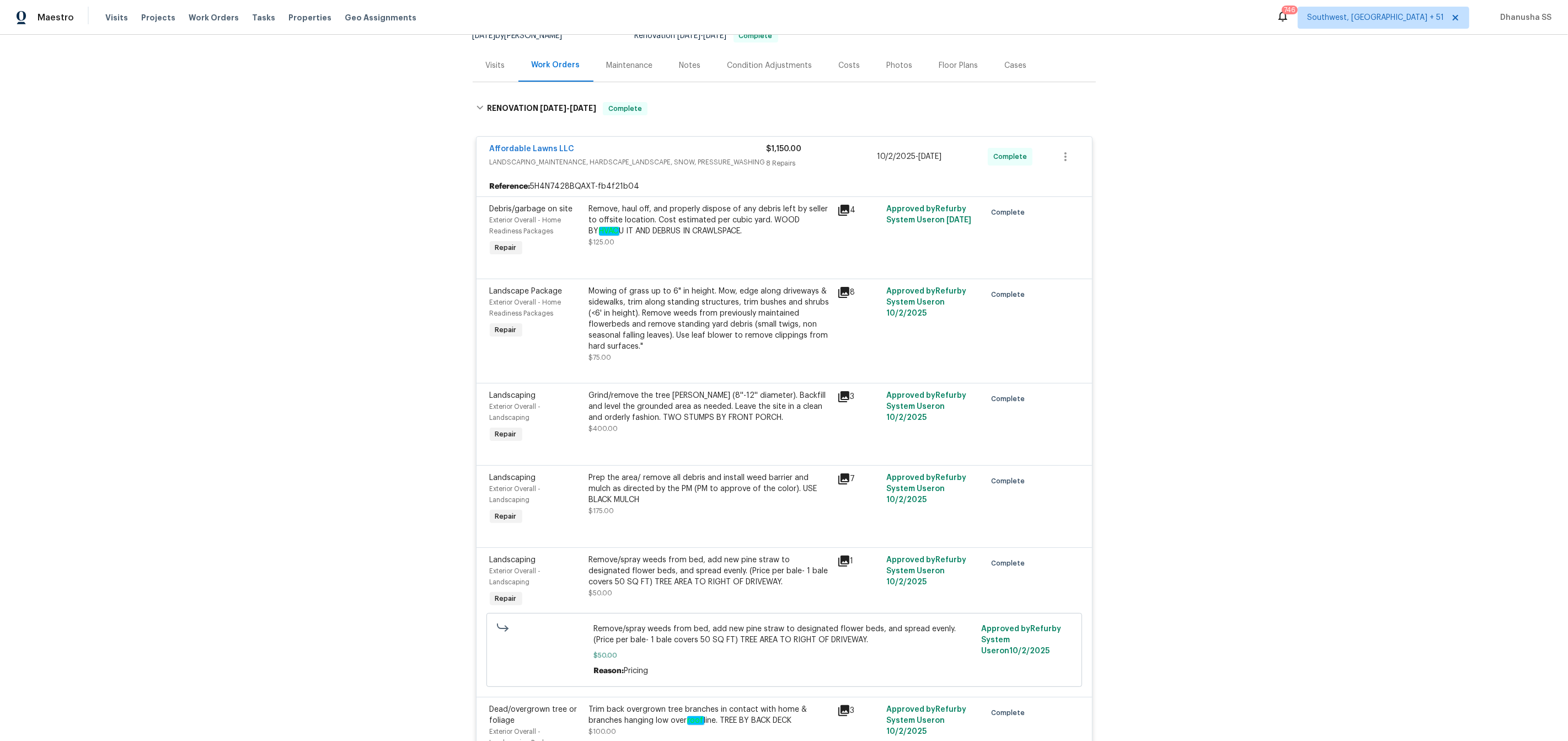
click at [613, 211] on div "Remove, haul off, and properly dispose of any debris left by seller to offsite …" at bounding box center [710, 220] width 242 height 33
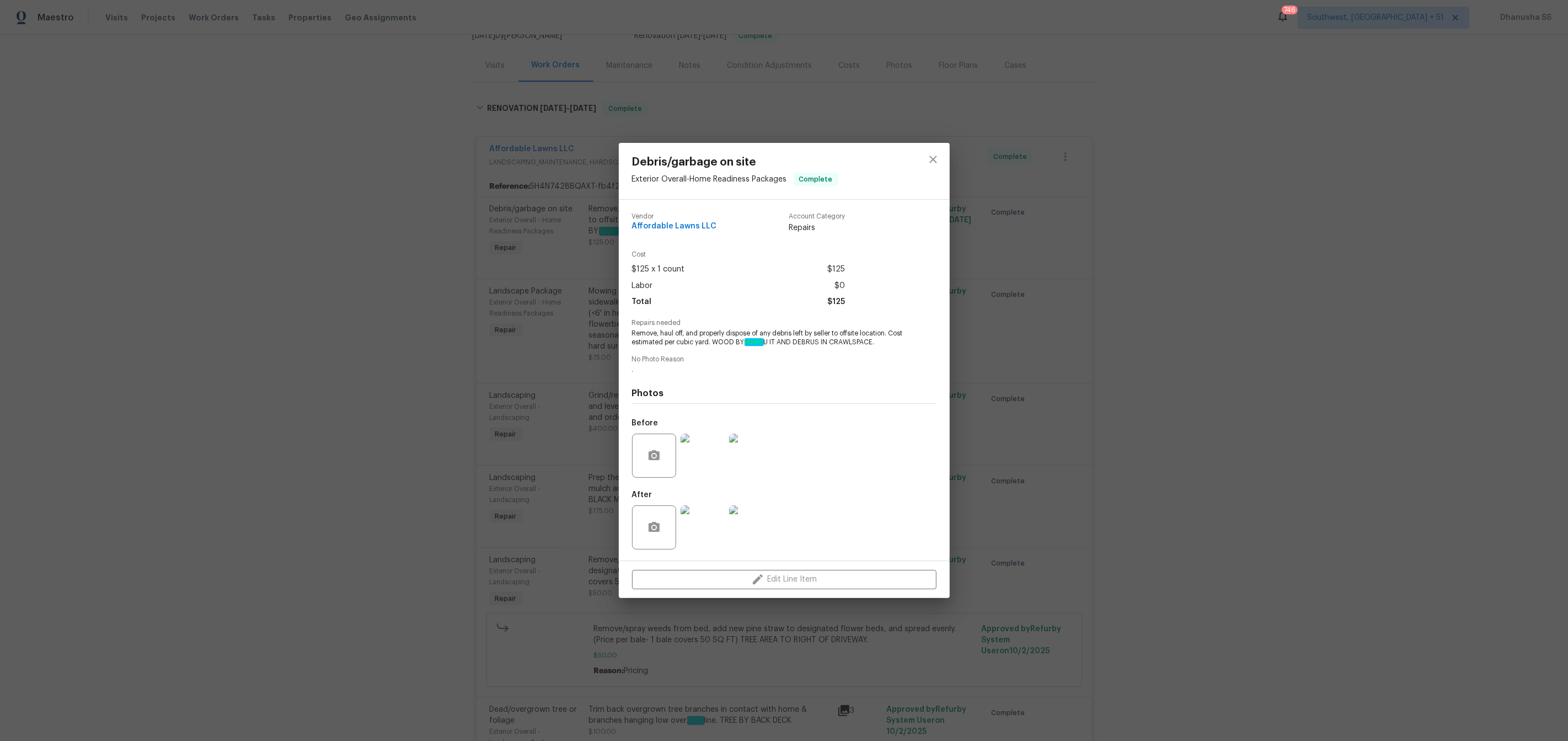
click at [706, 439] on img at bounding box center [702, 455] width 44 height 44
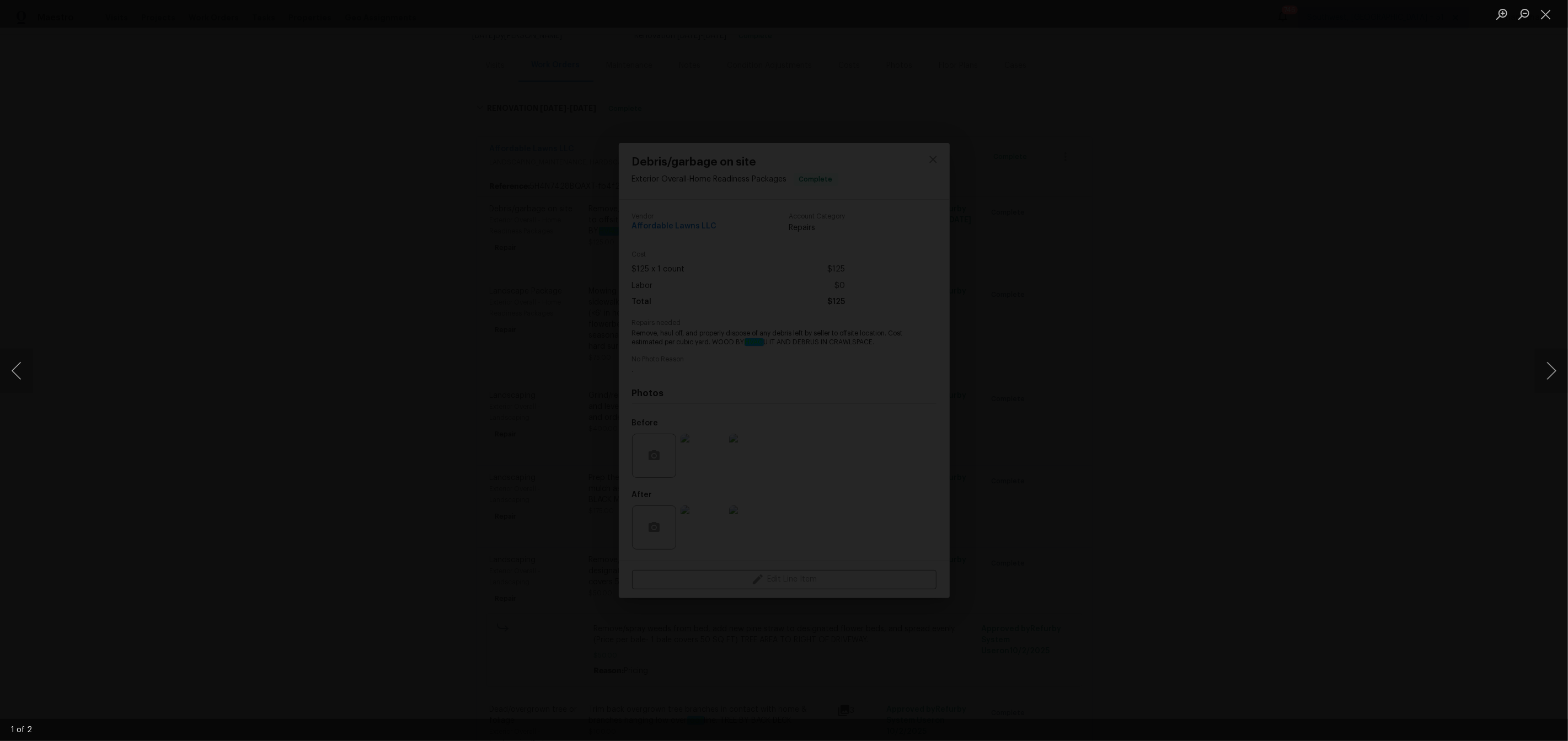
click at [744, 400] on img "Lightbox" at bounding box center [798, 449] width 3913 height 1849
click at [745, 503] on img "Lightbox" at bounding box center [793, 594] width 3913 height 1849
click at [1545, 13] on button "Close lightbox" at bounding box center [1545, 14] width 22 height 20
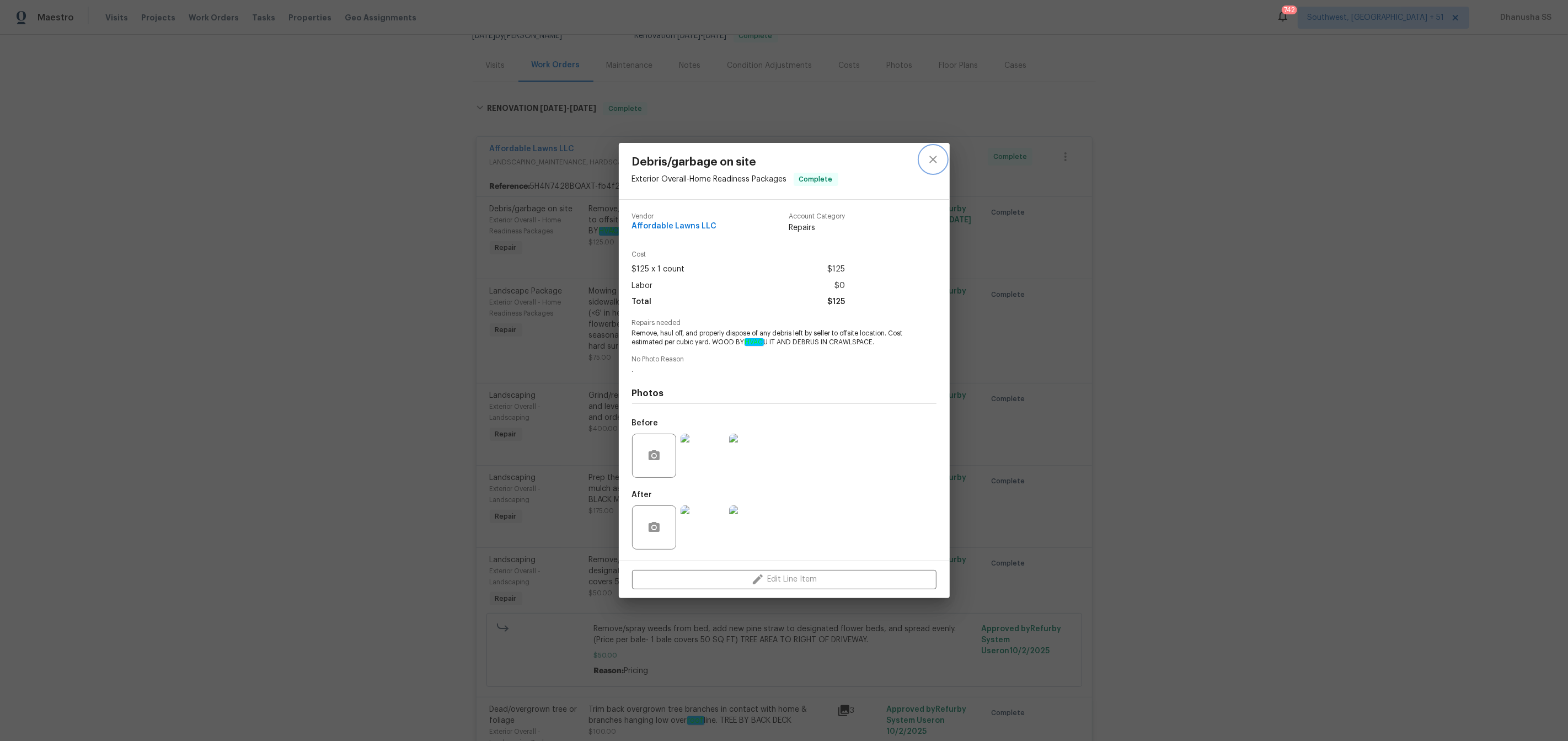
click at [938, 163] on icon "close" at bounding box center [933, 159] width 14 height 14
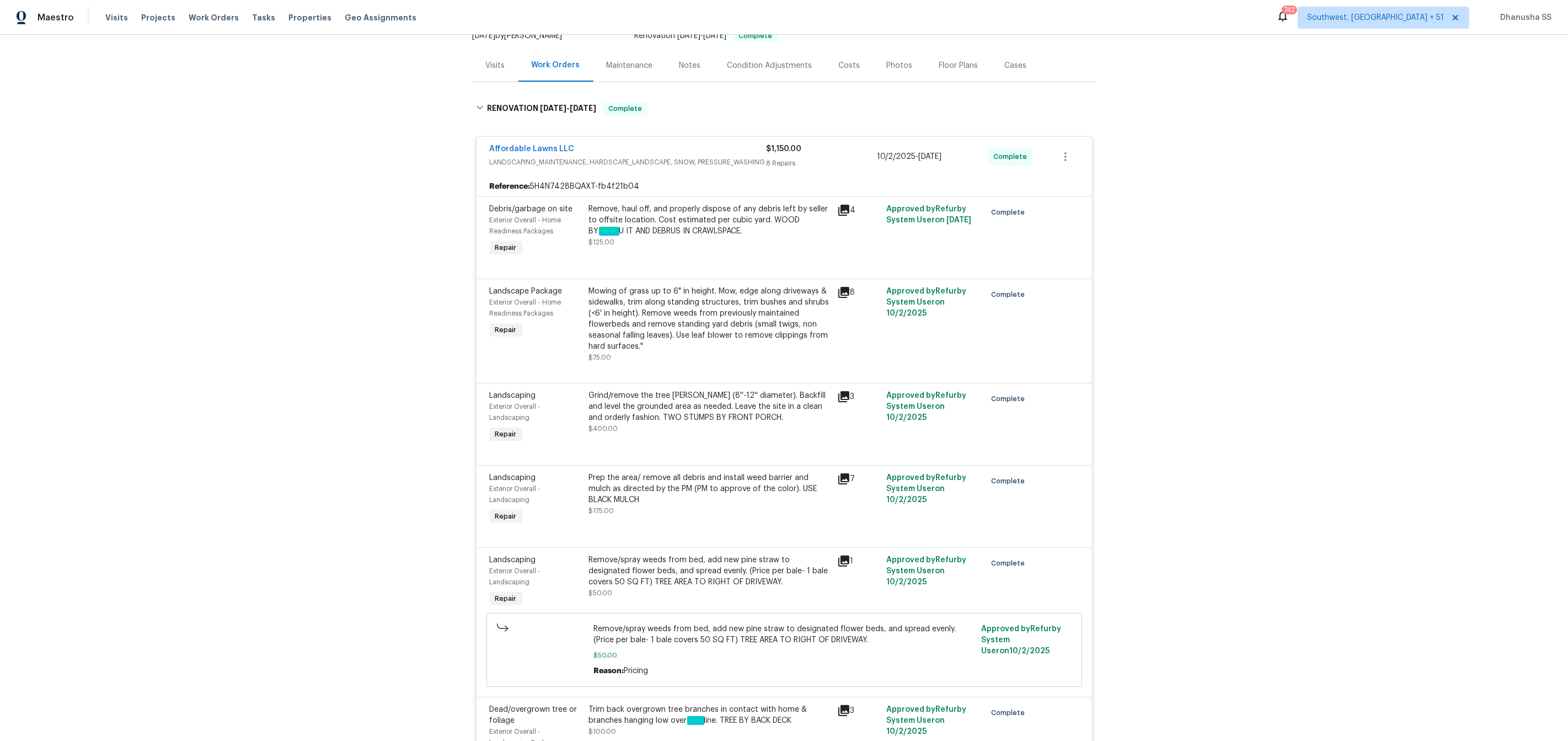
scroll to position [0, 0]
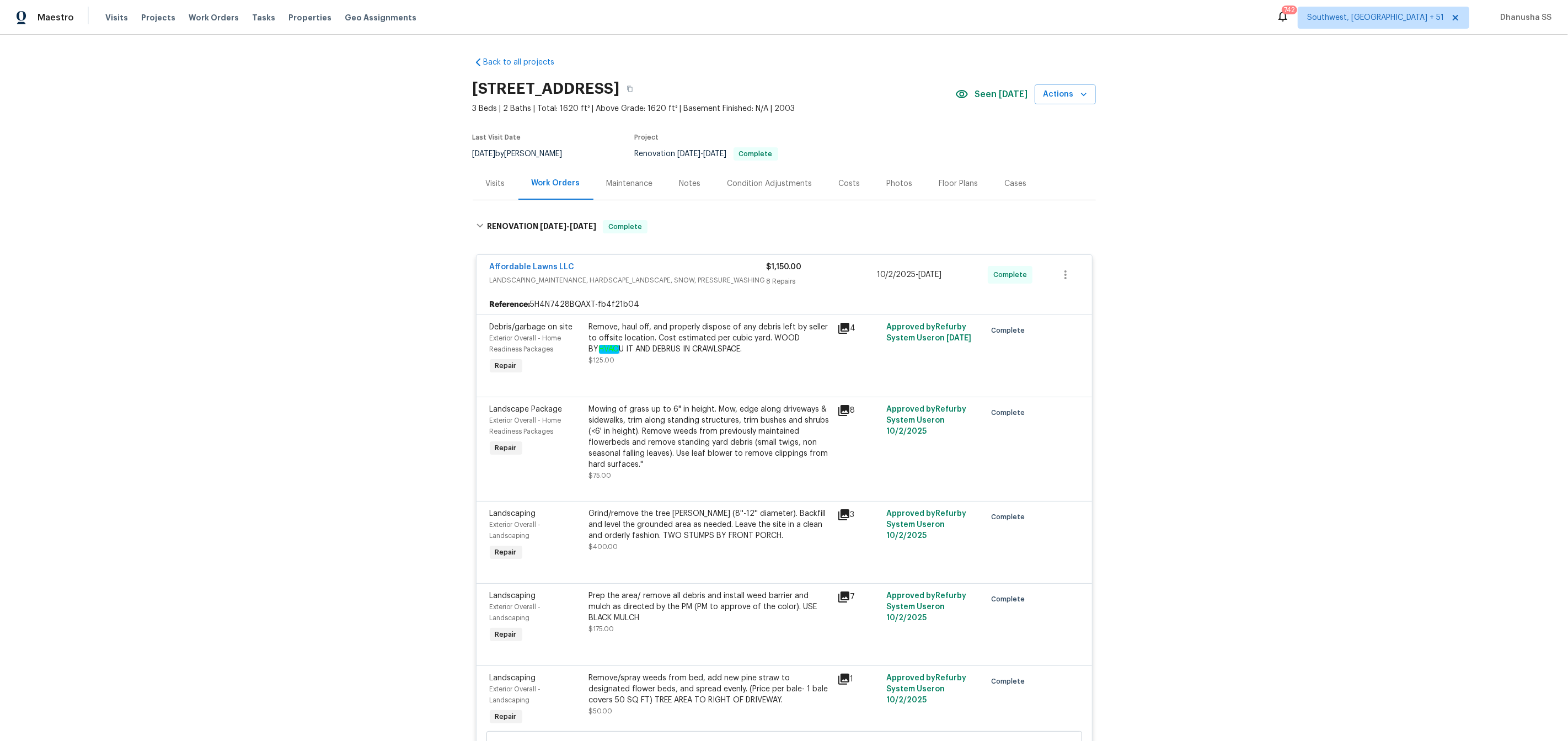
click at [492, 185] on div "Visits" at bounding box center [496, 183] width 20 height 11
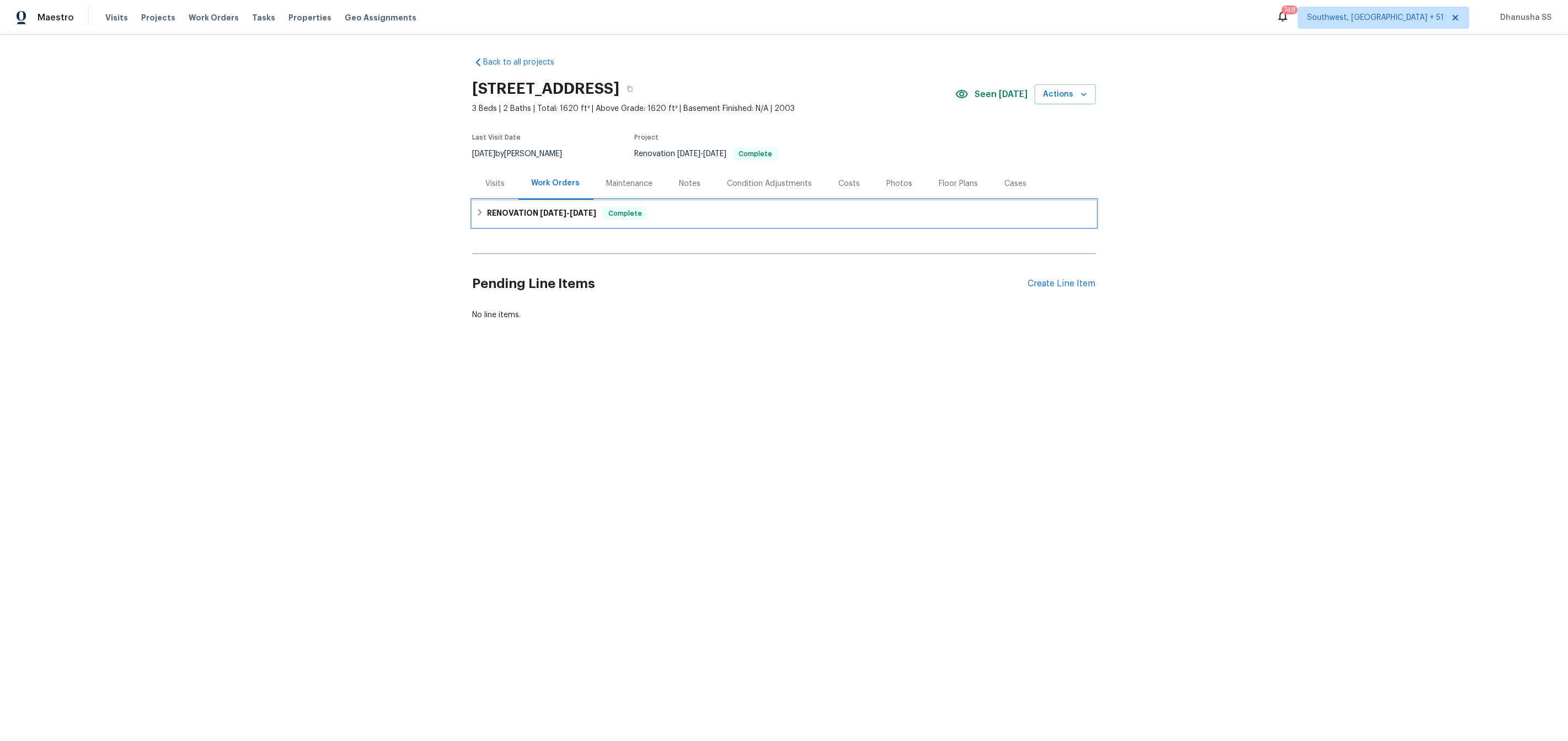
click at [665, 219] on div "RENOVATION 9/26/25 - 10/13/25 Complete" at bounding box center [784, 213] width 617 height 14
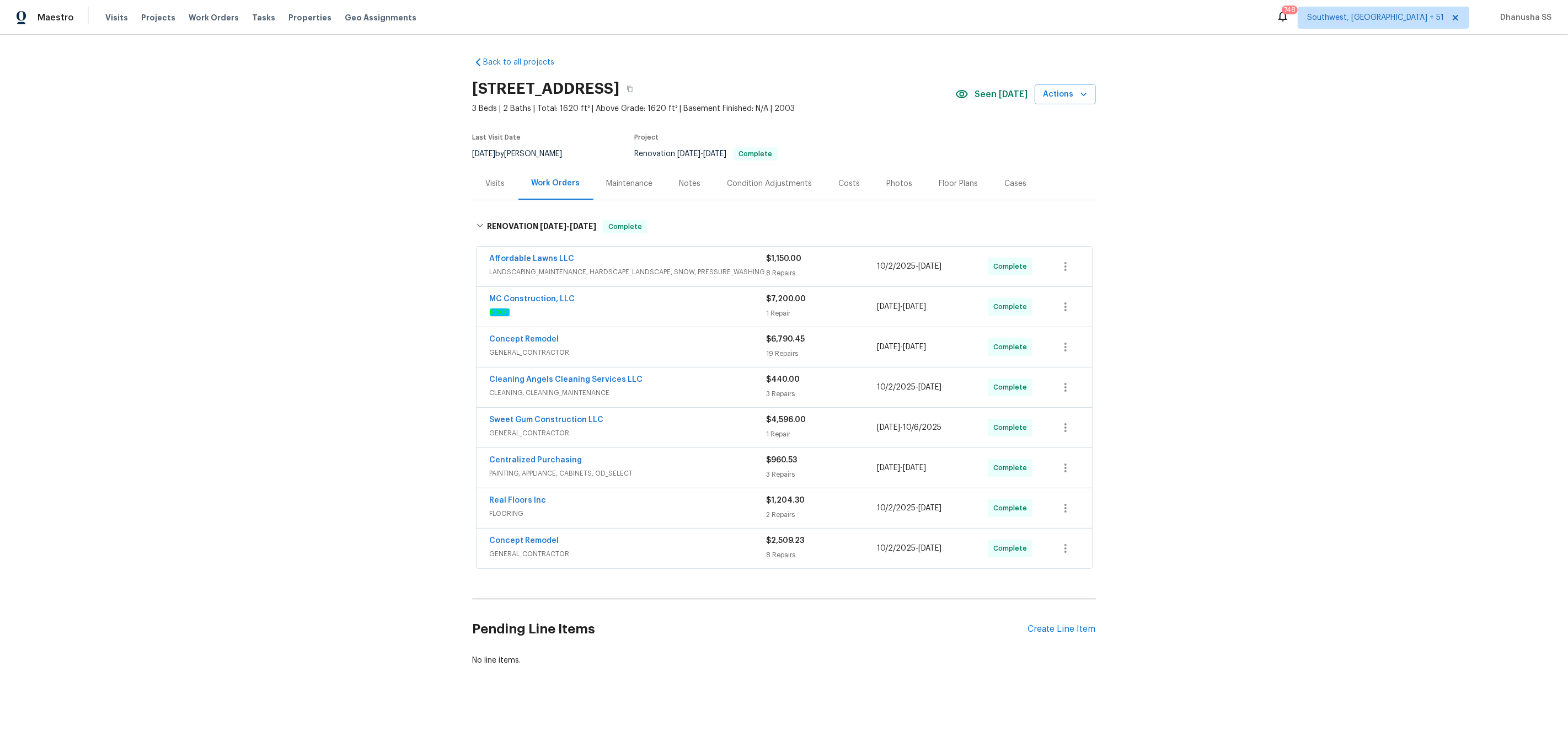
click at [654, 546] on div "Concept Remodel" at bounding box center [628, 542] width 276 height 14
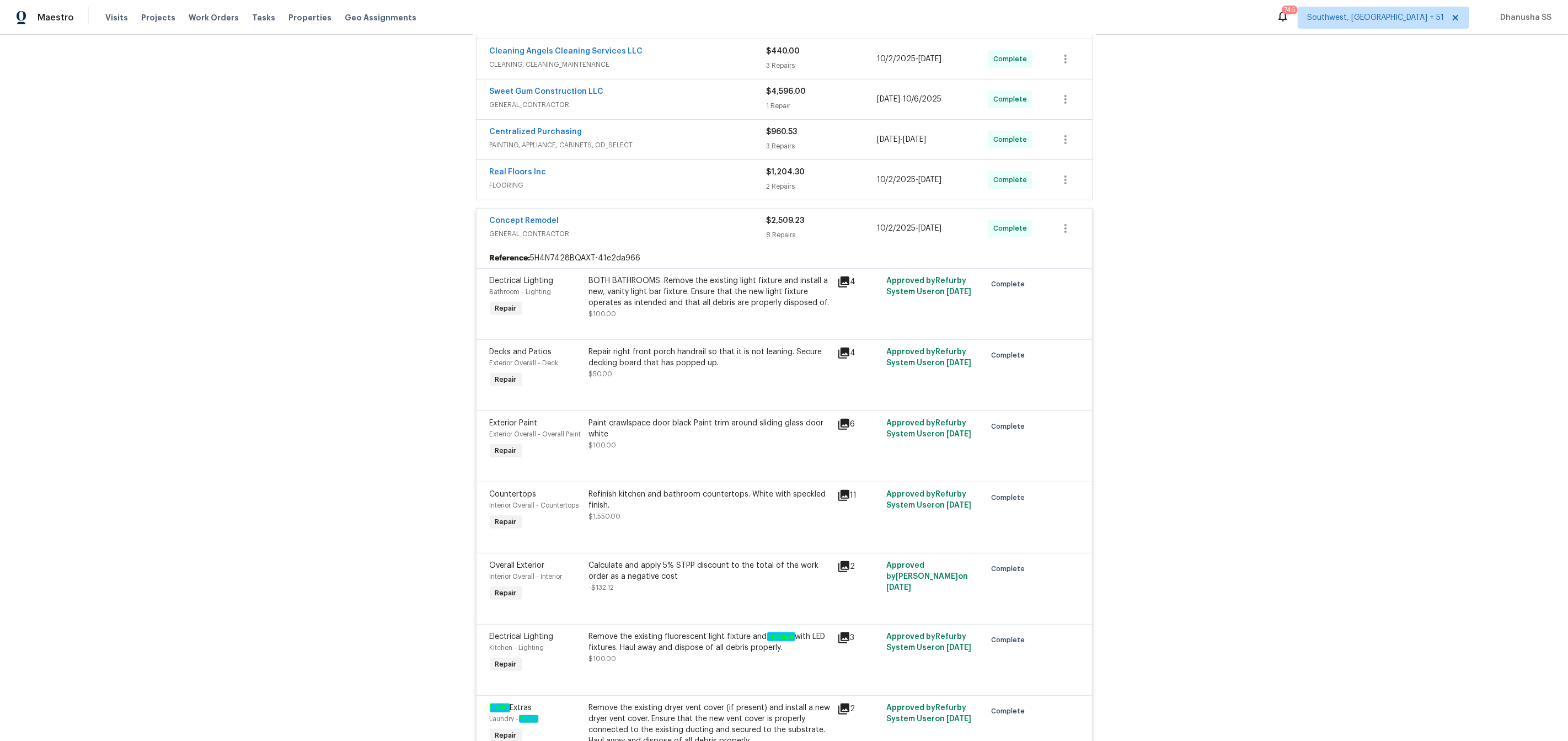
scroll to position [268, 0]
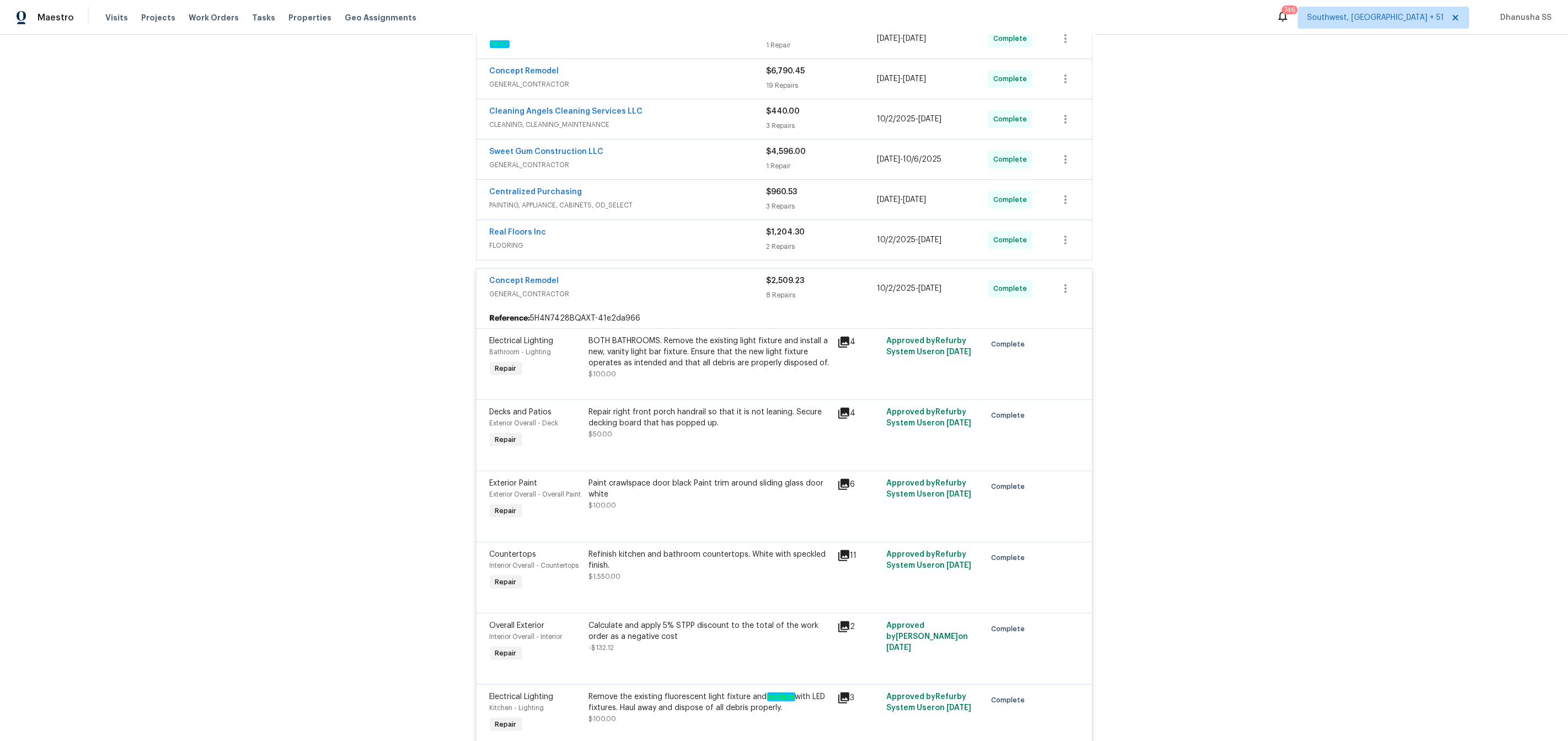
click at [726, 236] on div "Real Floors Inc" at bounding box center [628, 234] width 276 height 14
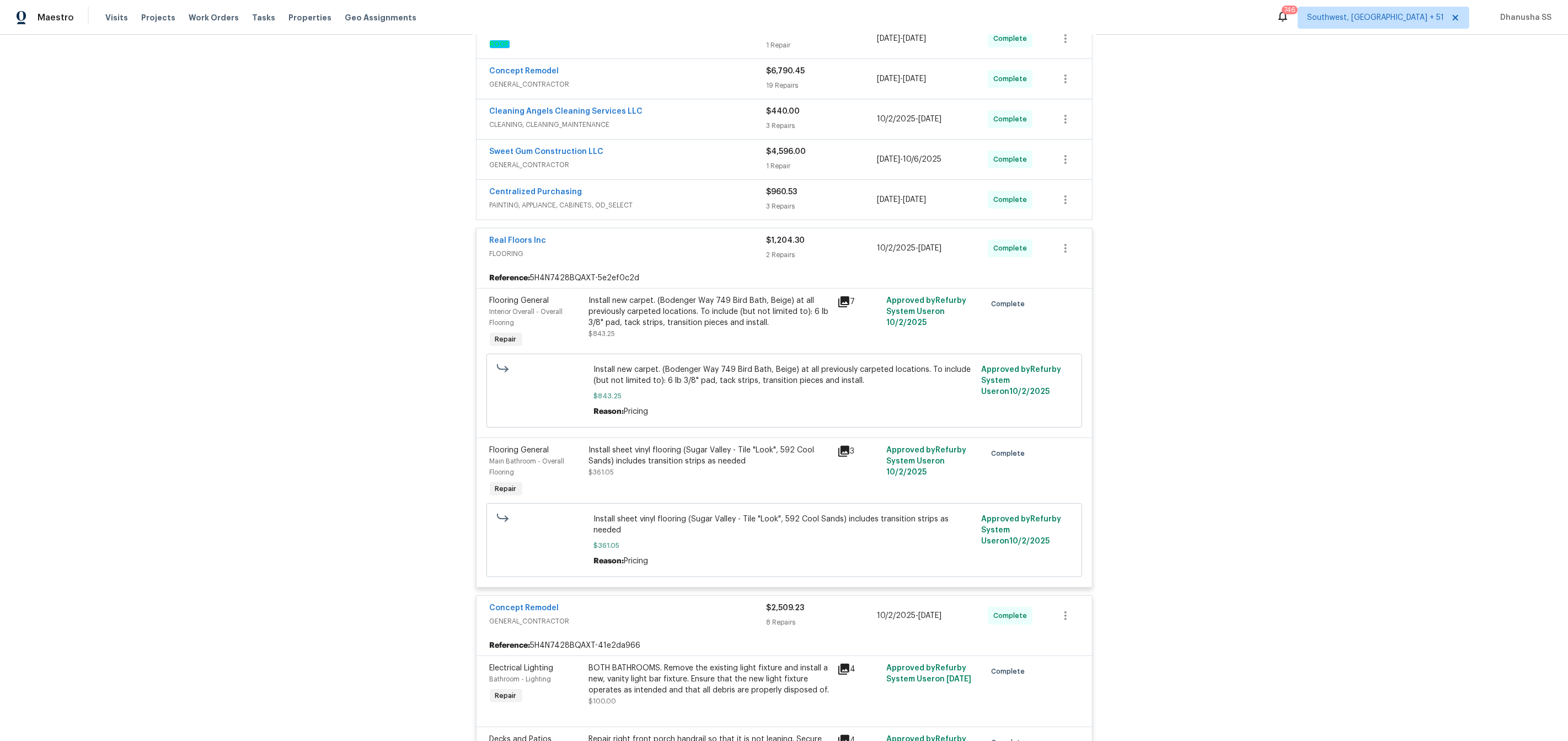
click at [690, 200] on span "PAINTING, APPLIANCE, CABINETS, OD_SELECT" at bounding box center [628, 205] width 276 height 11
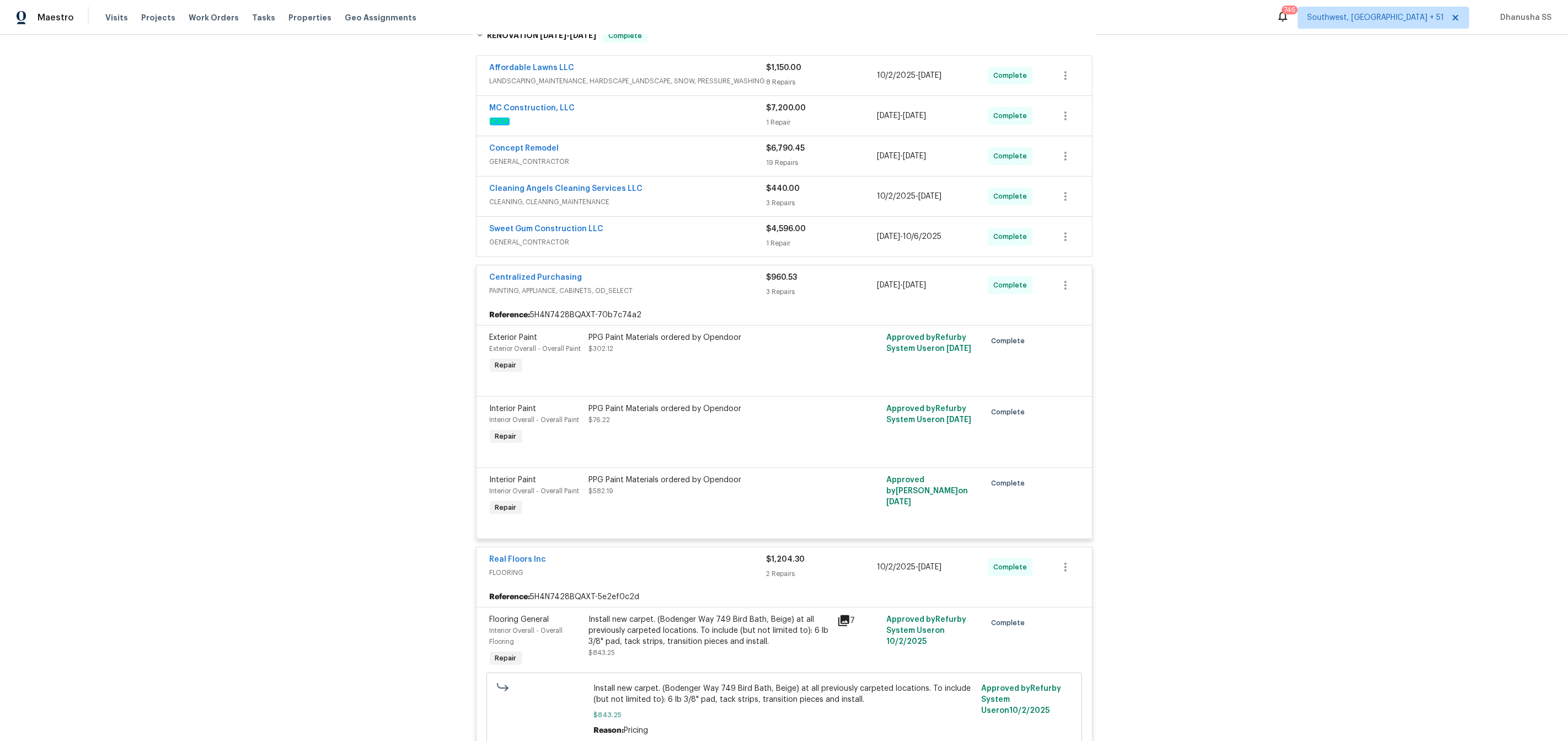
scroll to position [190, 0]
click at [695, 241] on span "GENERAL_CONTRACTOR" at bounding box center [628, 243] width 276 height 11
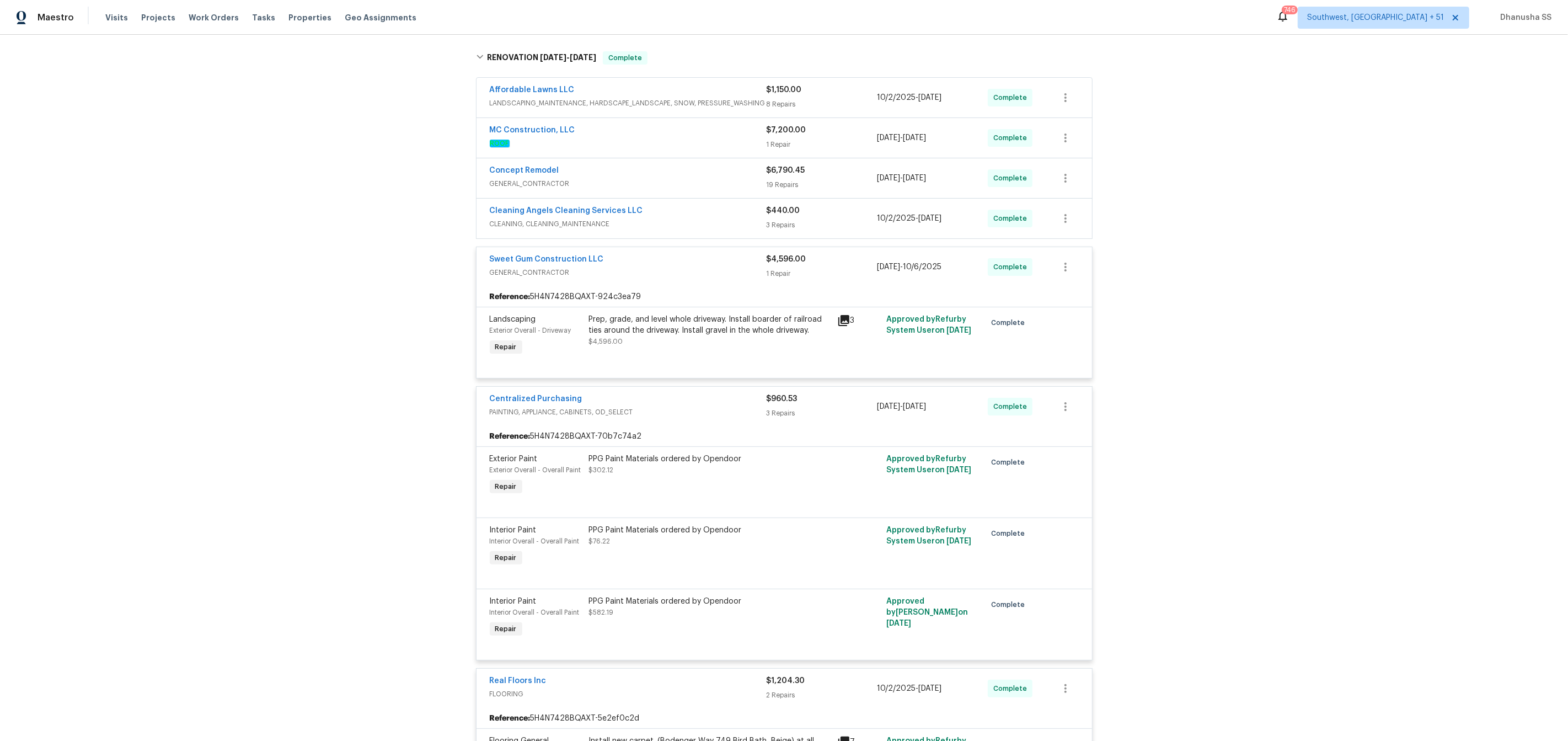
scroll to position [159, 0]
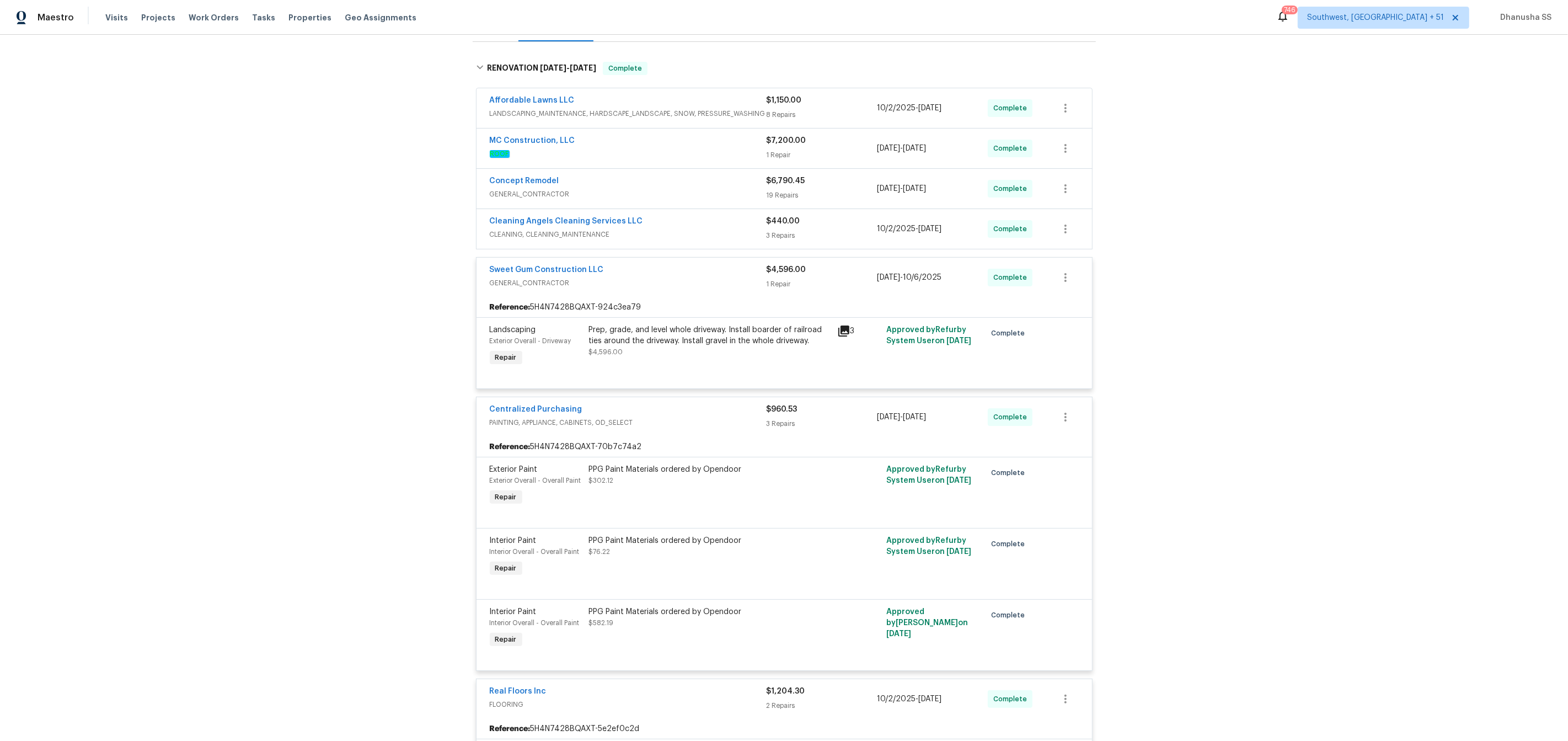
click at [698, 235] on span "CLEANING, CLEANING_MAINTENANCE" at bounding box center [628, 234] width 276 height 11
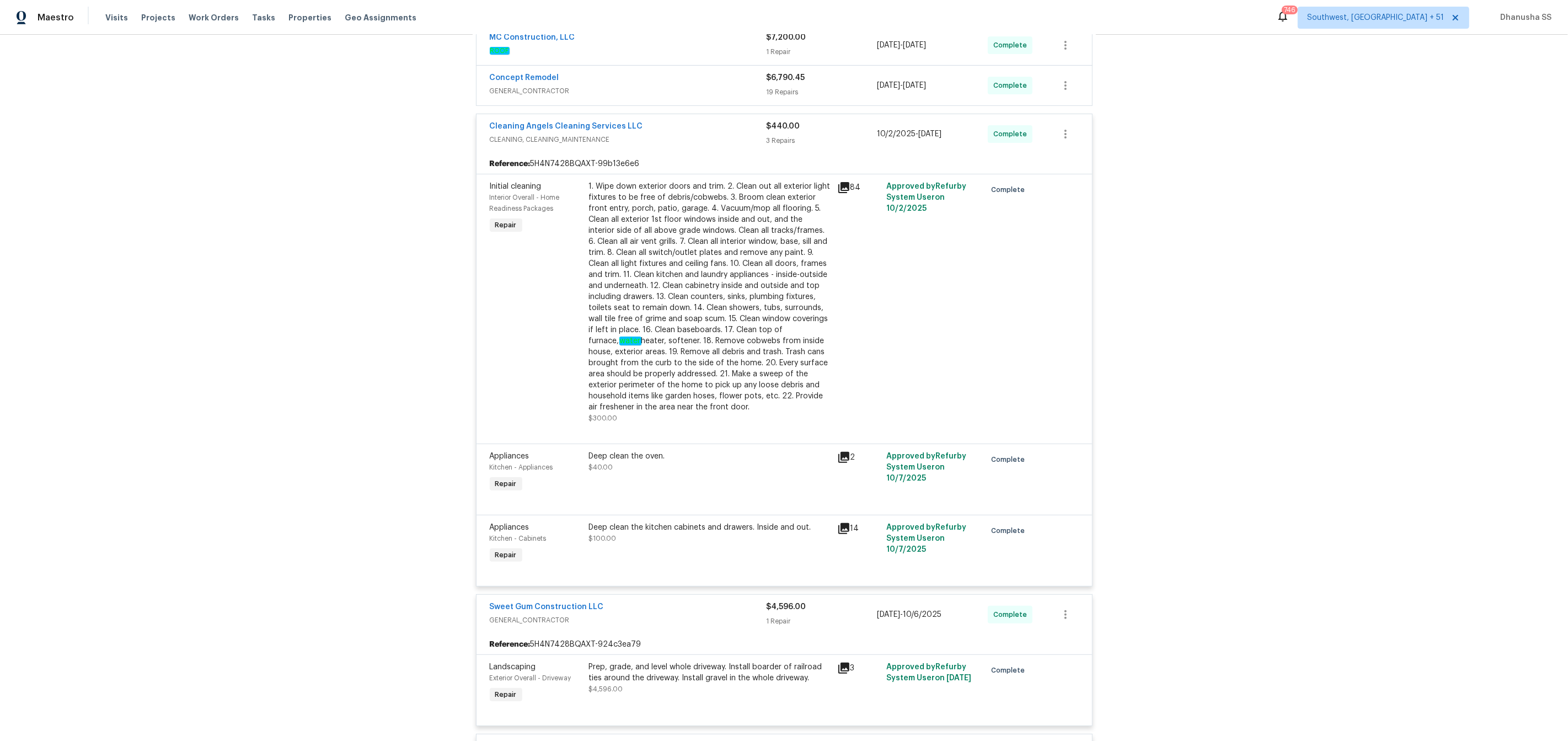
scroll to position [103, 0]
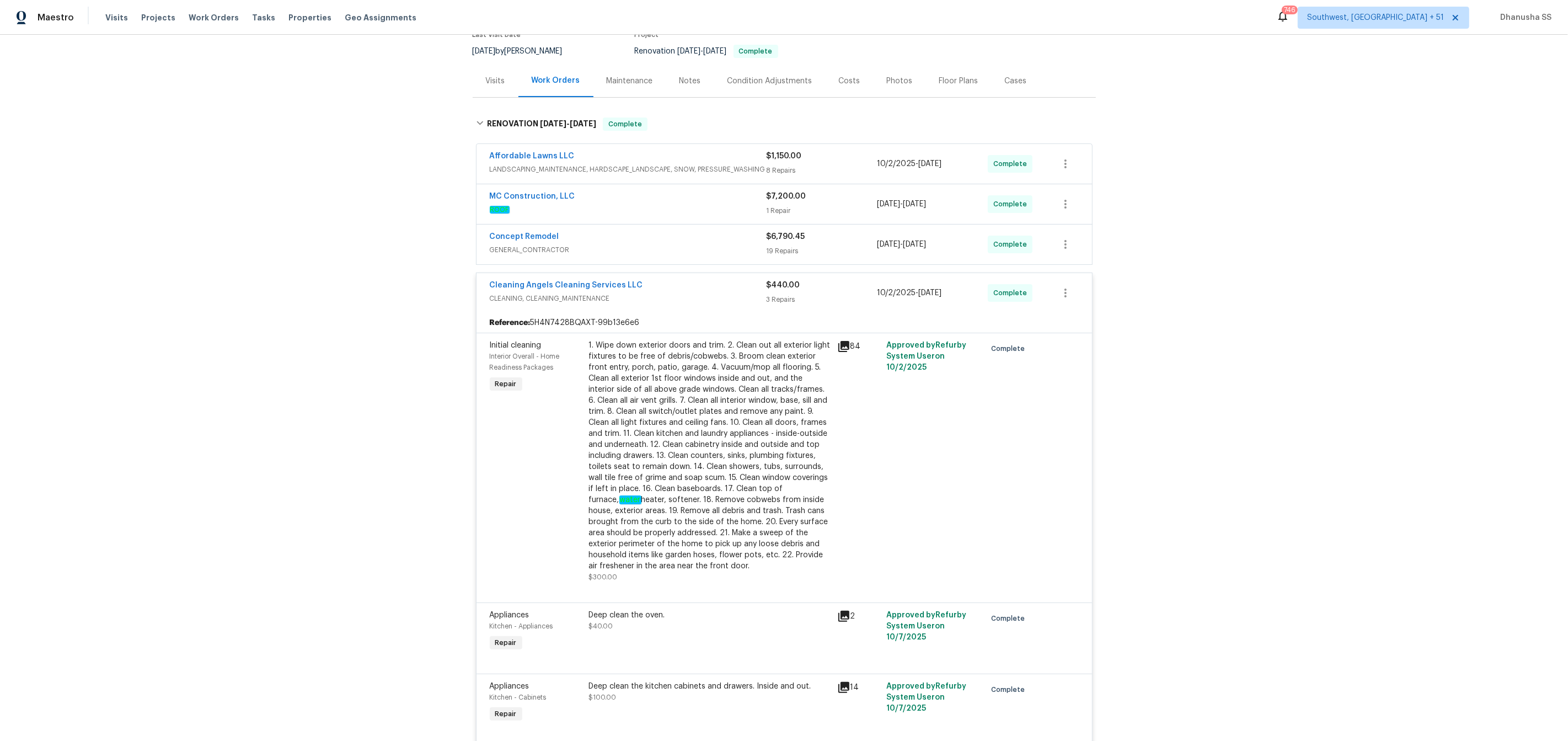
click at [696, 242] on div "Concept Remodel" at bounding box center [628, 238] width 276 height 14
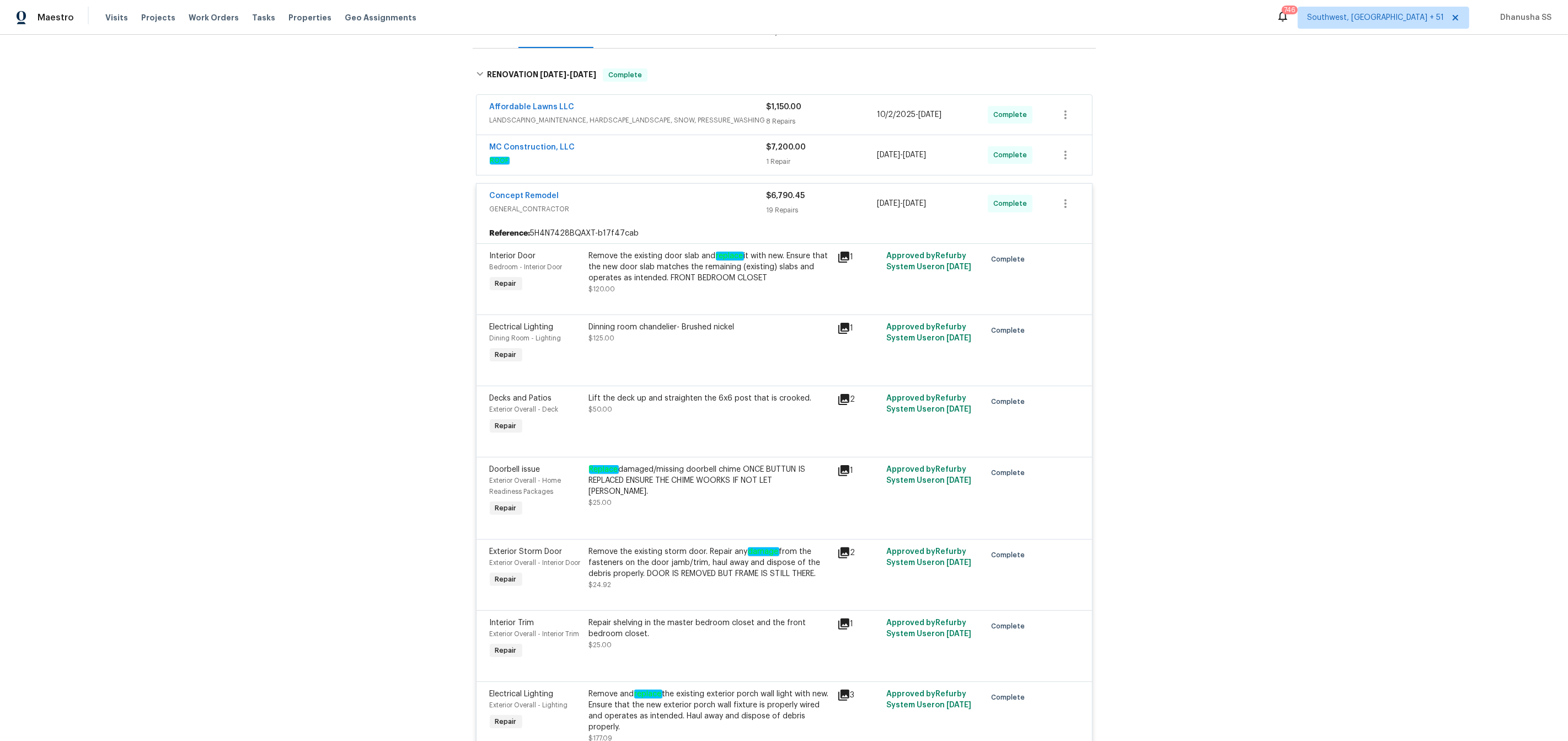
scroll to position [65, 0]
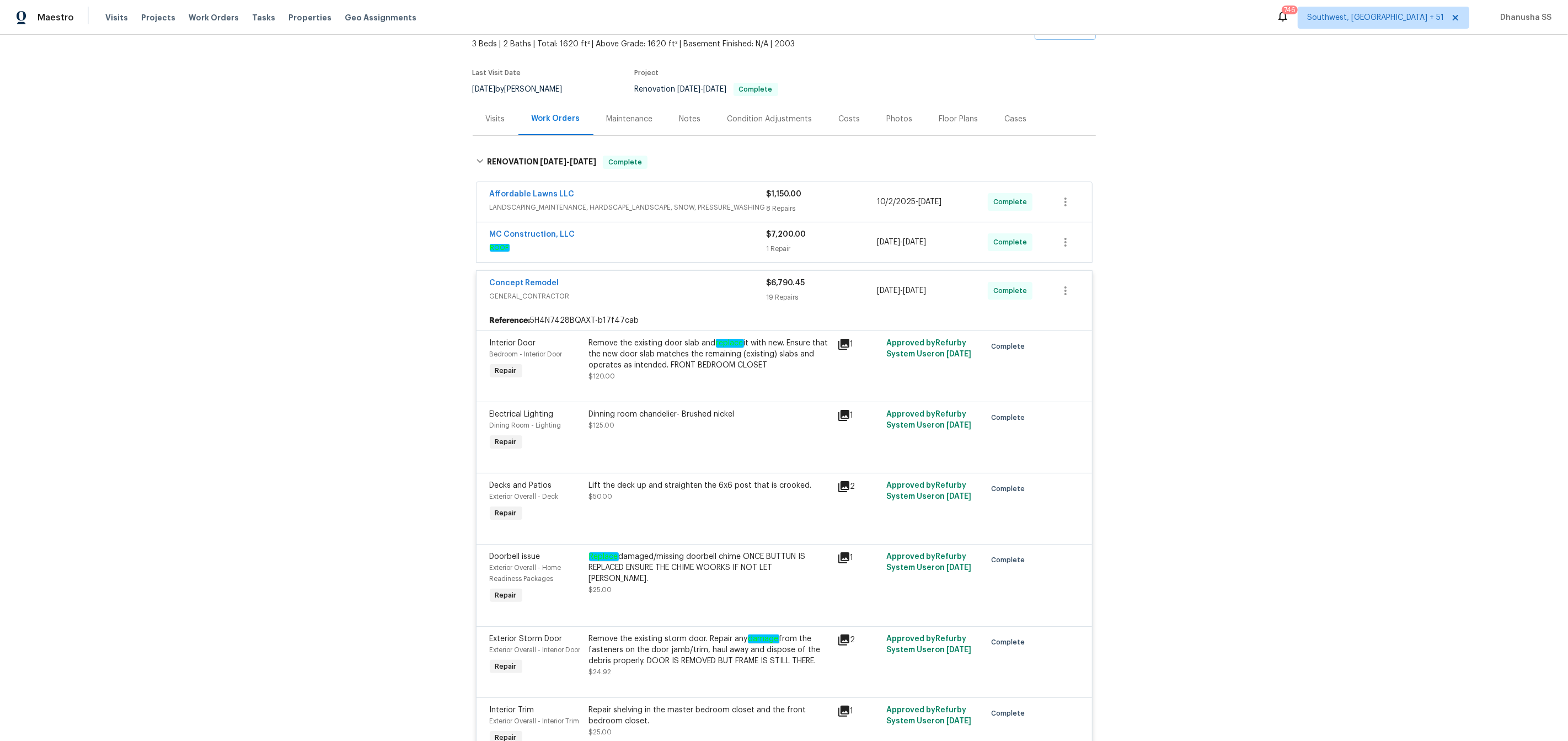
click at [707, 238] on div "MC Construction, LLC" at bounding box center [628, 236] width 276 height 14
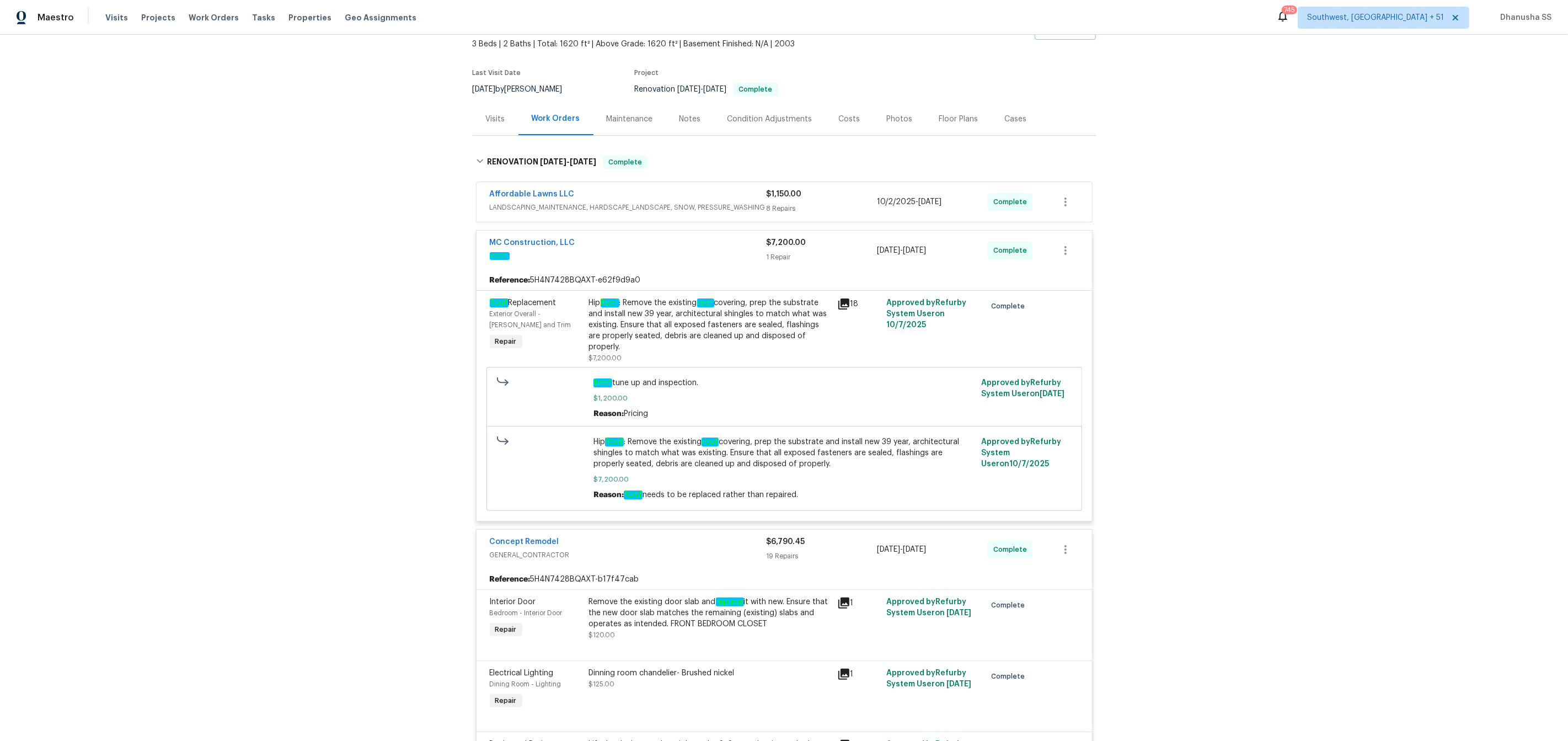
click at [681, 202] on span "LANDSCAPING_MAINTENANCE, HARDSCAPE_LANDSCAPE, SNOW, PRESSURE_WASHING" at bounding box center [628, 207] width 276 height 11
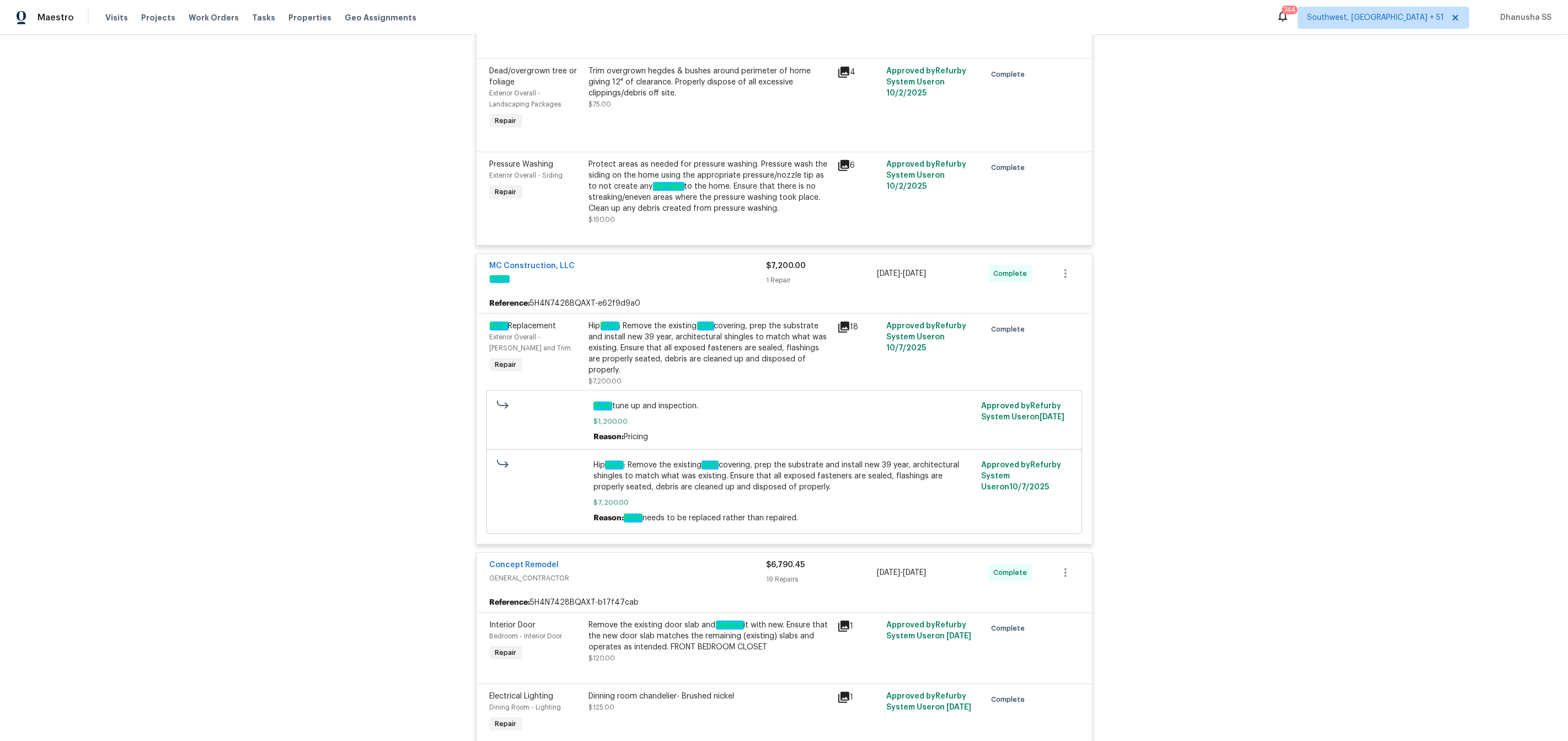
scroll to position [675, 0]
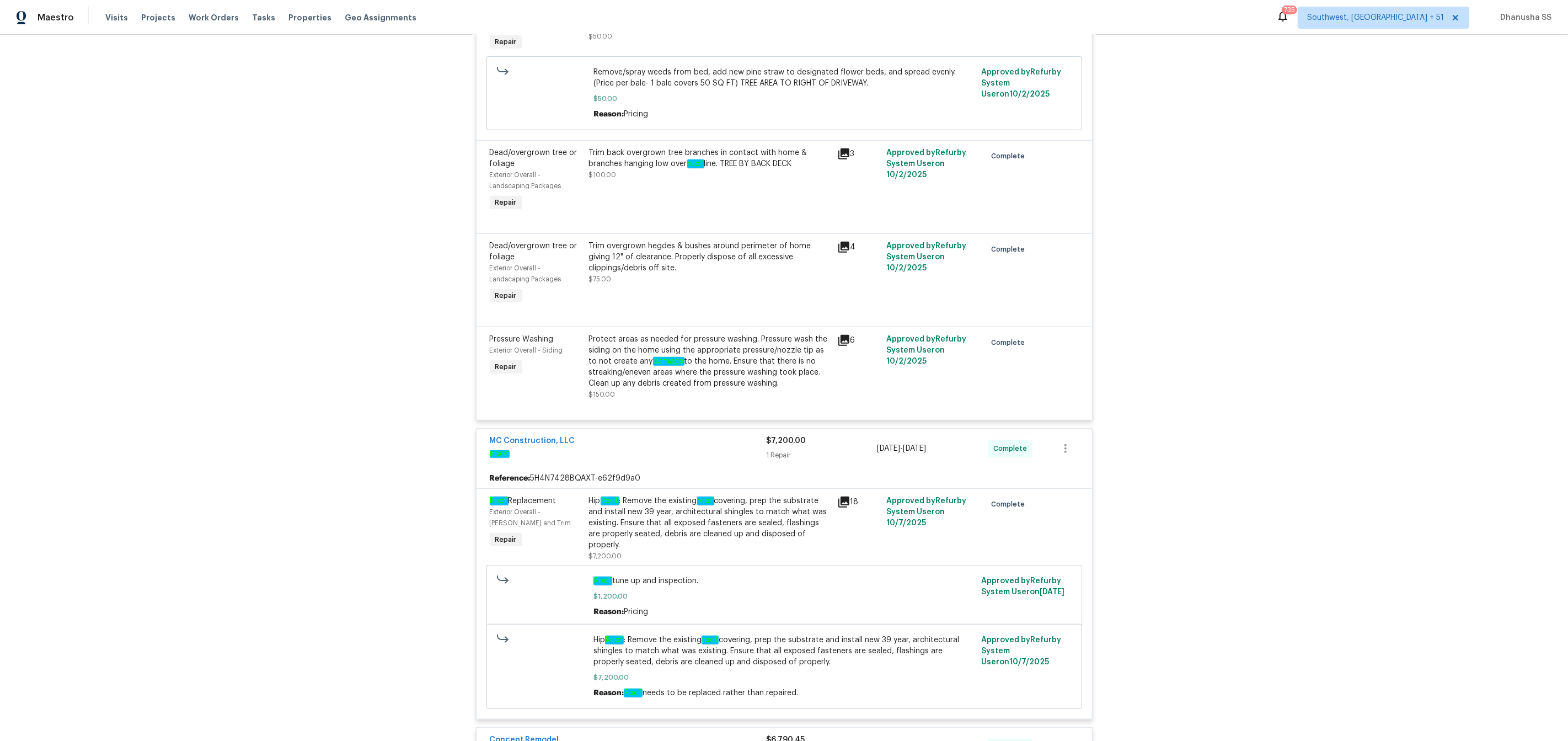
click at [216, 25] on div "Visits Projects Work Orders Tasks Properties Geo Assignments" at bounding box center [267, 17] width 325 height 22
click at [213, 19] on span "Work Orders" at bounding box center [213, 17] width 50 height 11
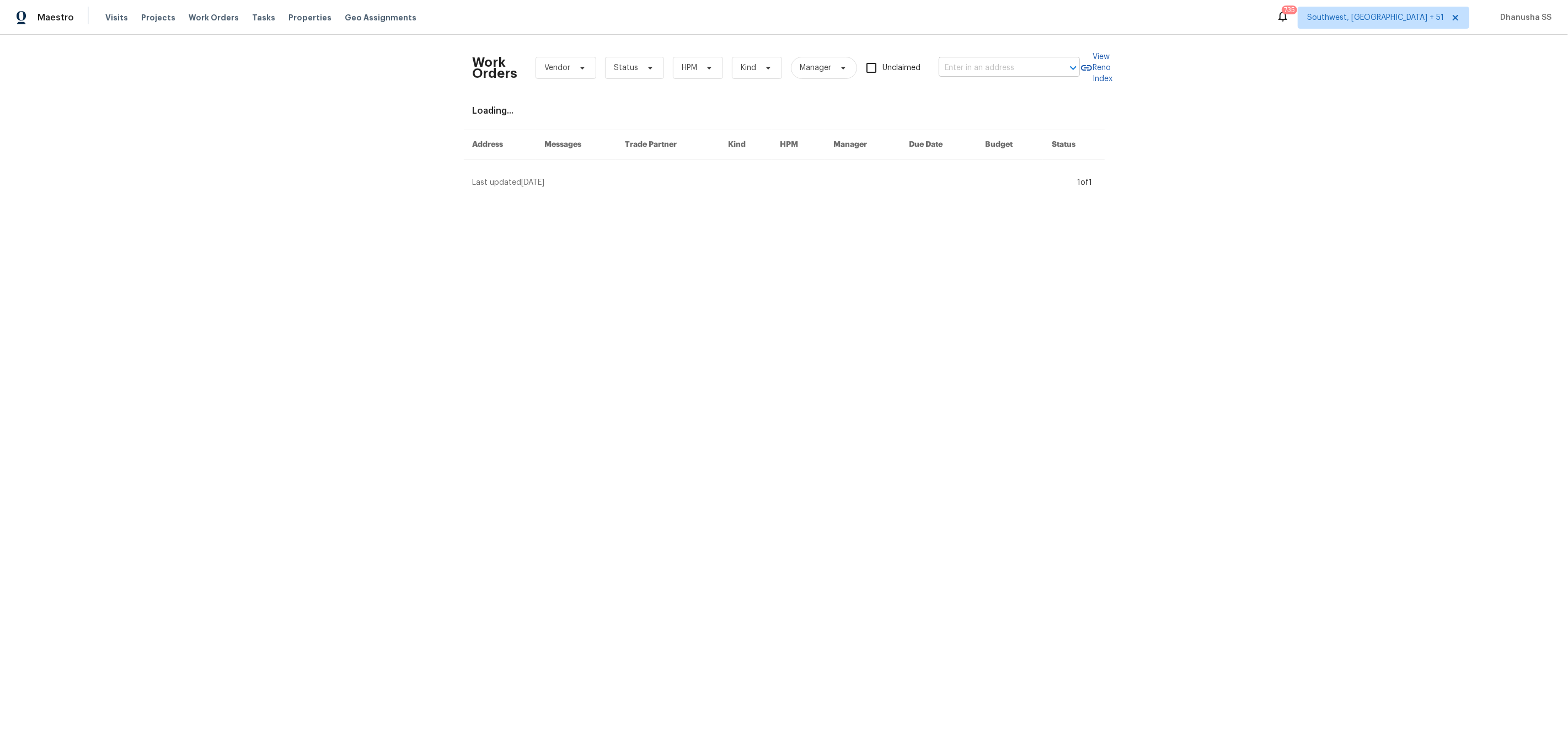
click at [1002, 59] on input "text" at bounding box center [993, 68] width 110 height 17
paste input "146 Marakery Rd Unit B, Mooresville, NC 28115"
drag, startPoint x: 947, startPoint y: 67, endPoint x: 1492, endPoint y: 53, distance: 545.2
click at [1492, 53] on div "Work Orders Vendor Status HPM Kind Manager Unclaimed 146 Marakery Rd Unit B, Mo…" at bounding box center [784, 116] width 1568 height 162
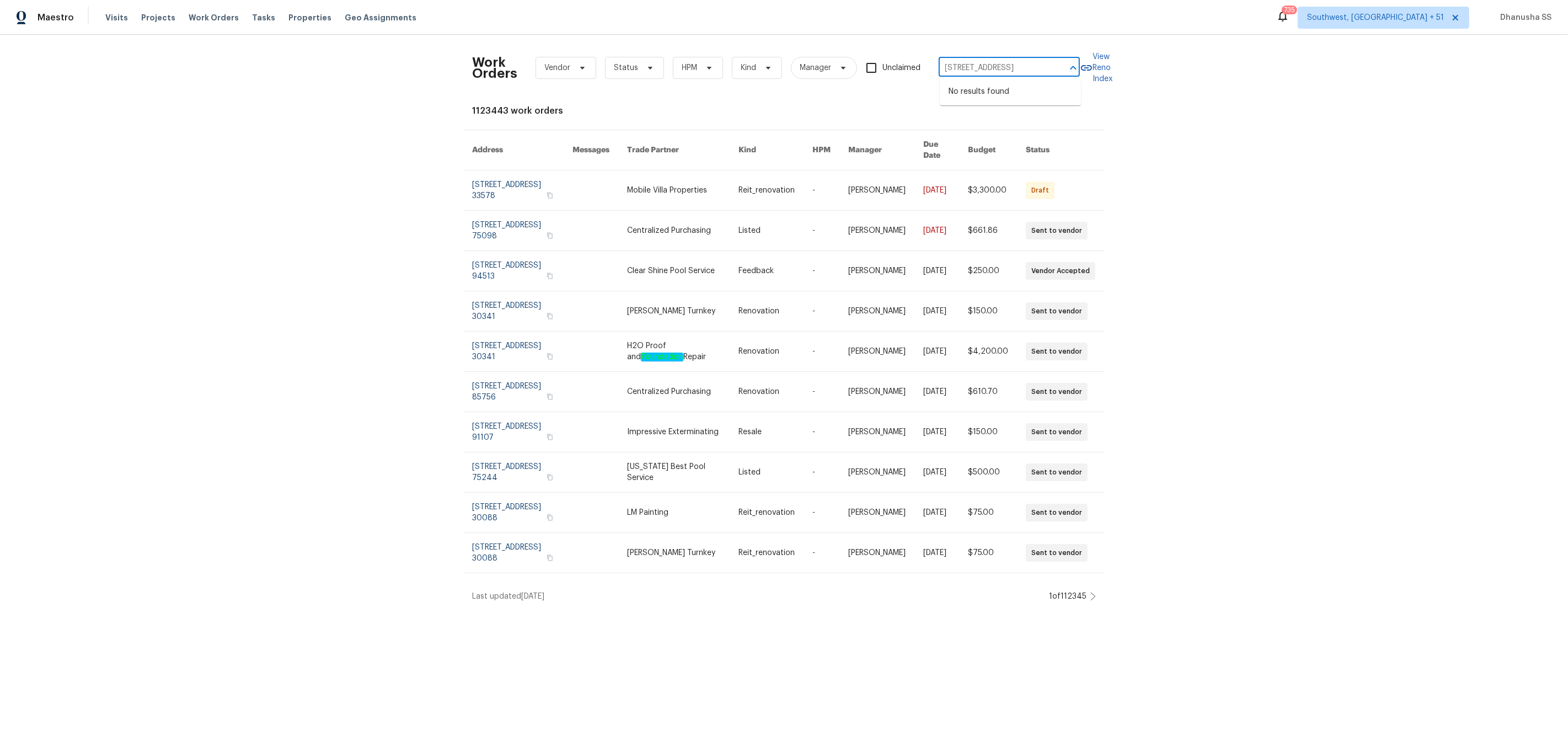
drag, startPoint x: 944, startPoint y: 67, endPoint x: 1542, endPoint y: 135, distance: 601.9
click at [1542, 135] on div "Work Orders Vendor Status HPM Kind Manager Unclaimed 146 Marakery Rd Unit B, Mo…" at bounding box center [784, 322] width 1568 height 576
drag, startPoint x: 960, startPoint y: 68, endPoint x: 1451, endPoint y: 108, distance: 492.6
click at [1451, 108] on div "Work Orders Vendor Status HPM Kind Manager Unclaimed 146 Marakery Rd Unit B, Mo…" at bounding box center [784, 322] width 1568 height 576
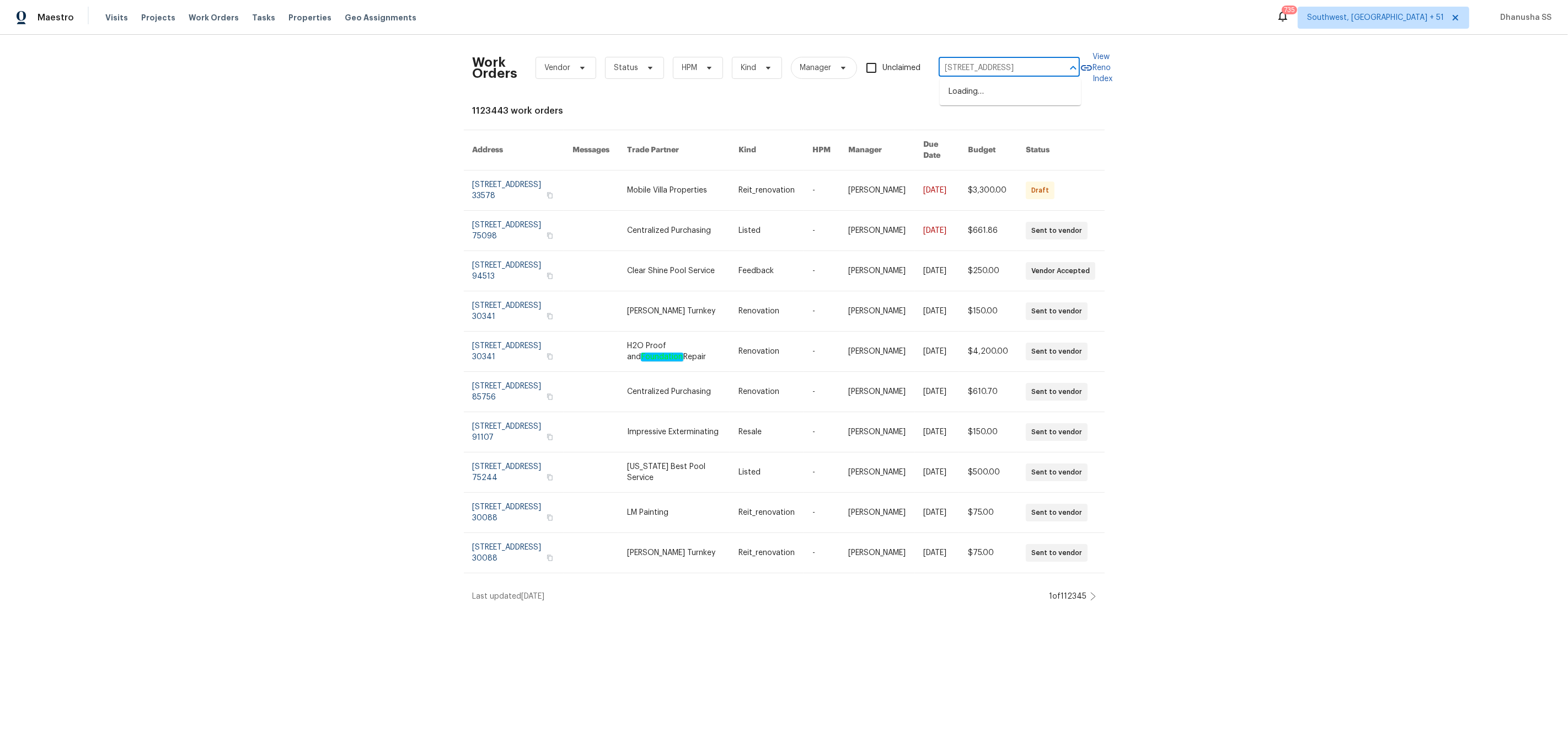
type input "146 Marakery Rd"
click at [979, 119] on li "146 Marakery Rd Unit B, Mooresville, NC 28115" at bounding box center [1011, 110] width 141 height 18
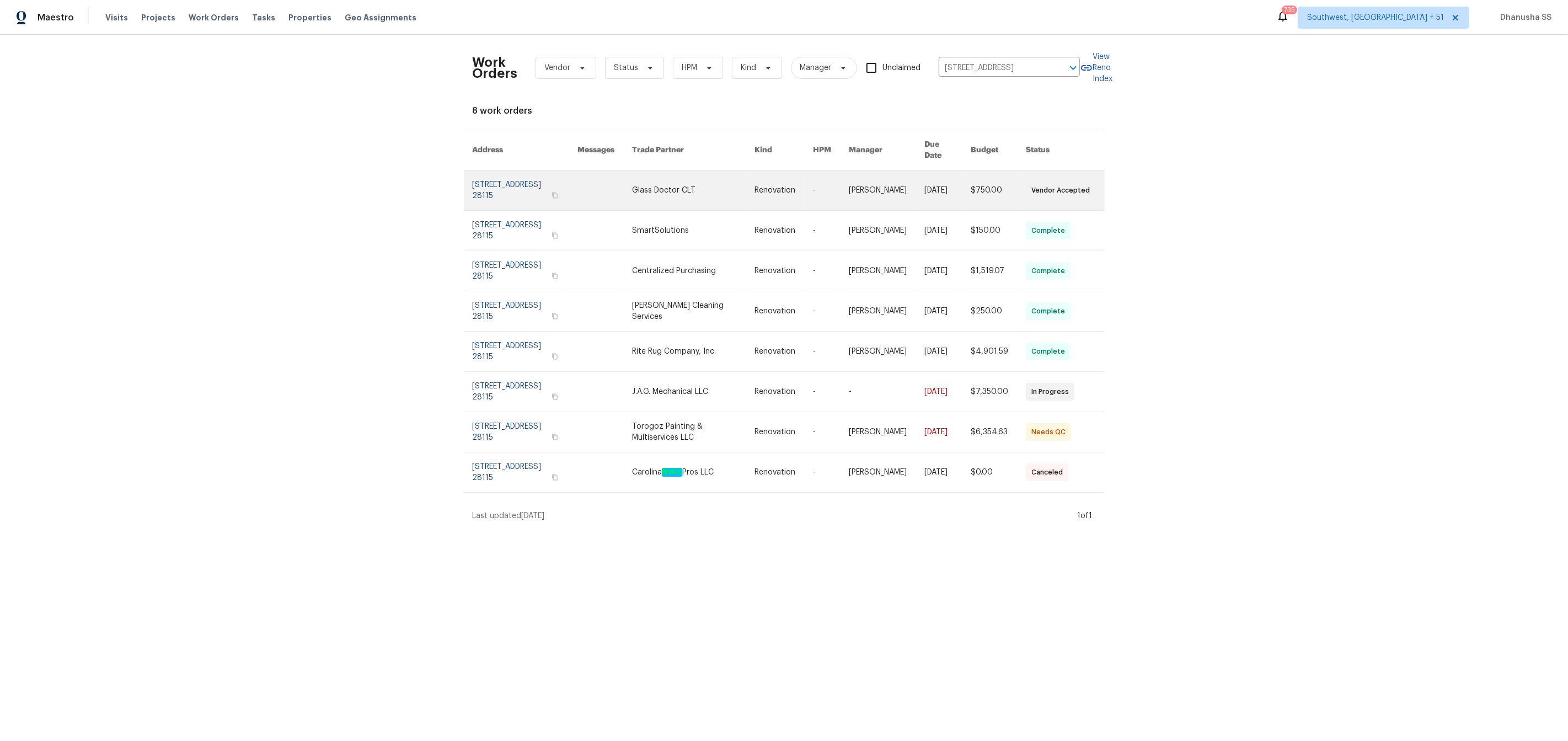
click at [761, 187] on link at bounding box center [784, 190] width 59 height 40
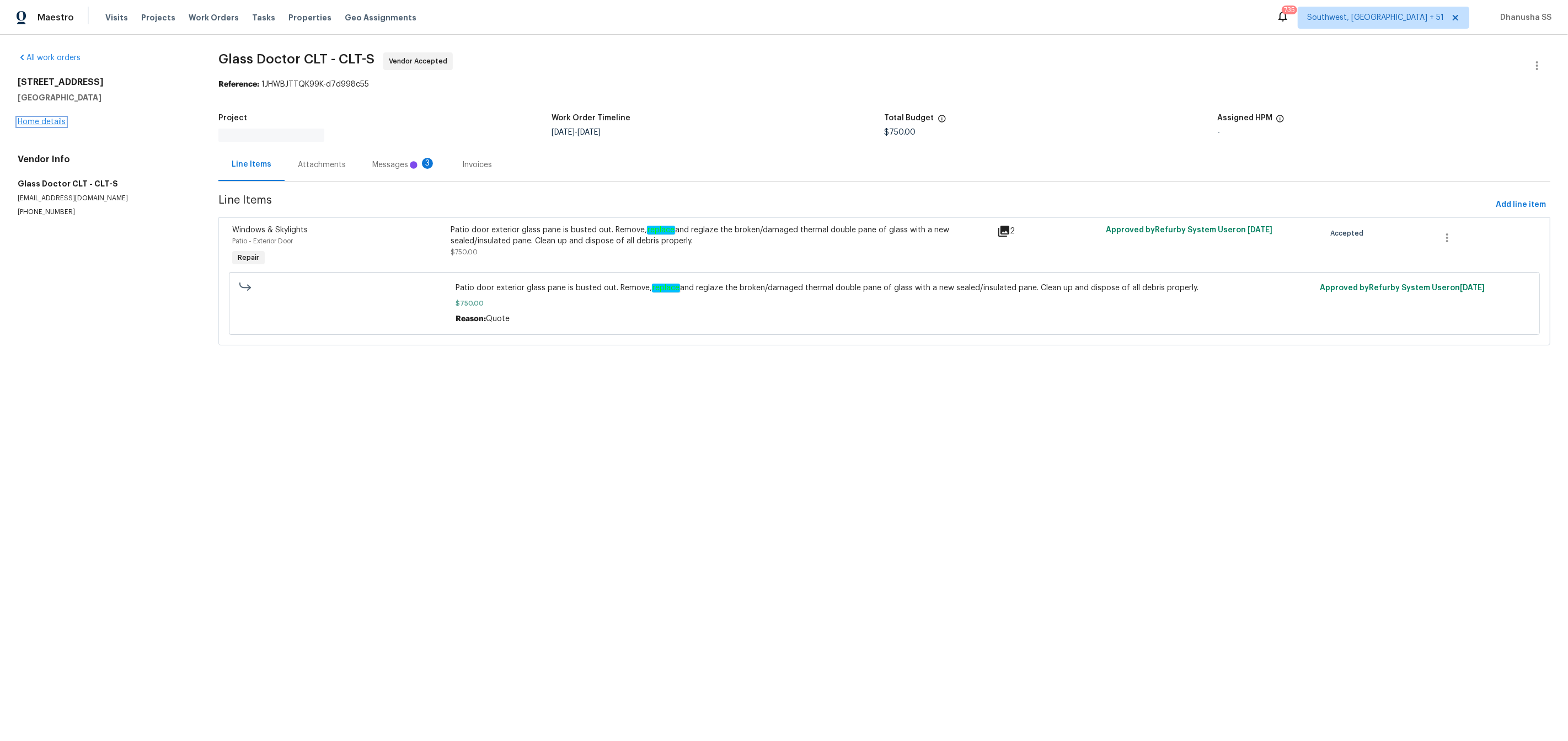
click at [48, 122] on link "Home details" at bounding box center [41, 122] width 48 height 8
